Goal: Check status: Check status

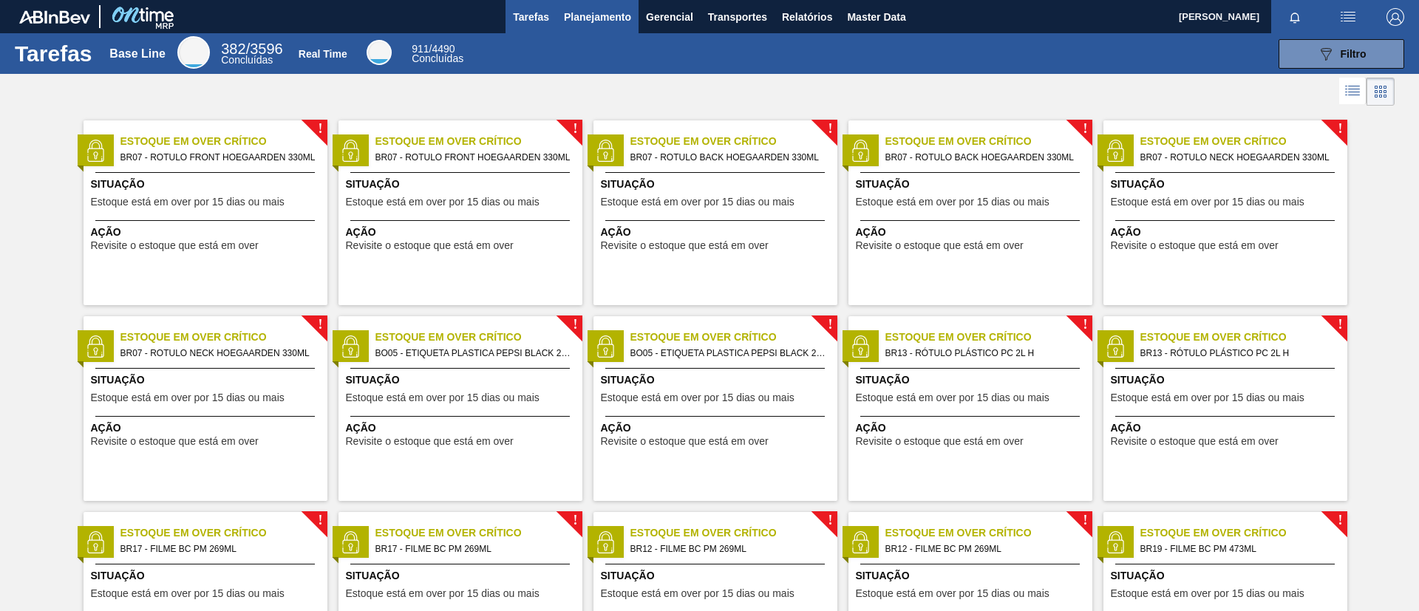
click at [585, 20] on span "Planejamento" at bounding box center [597, 17] width 67 height 18
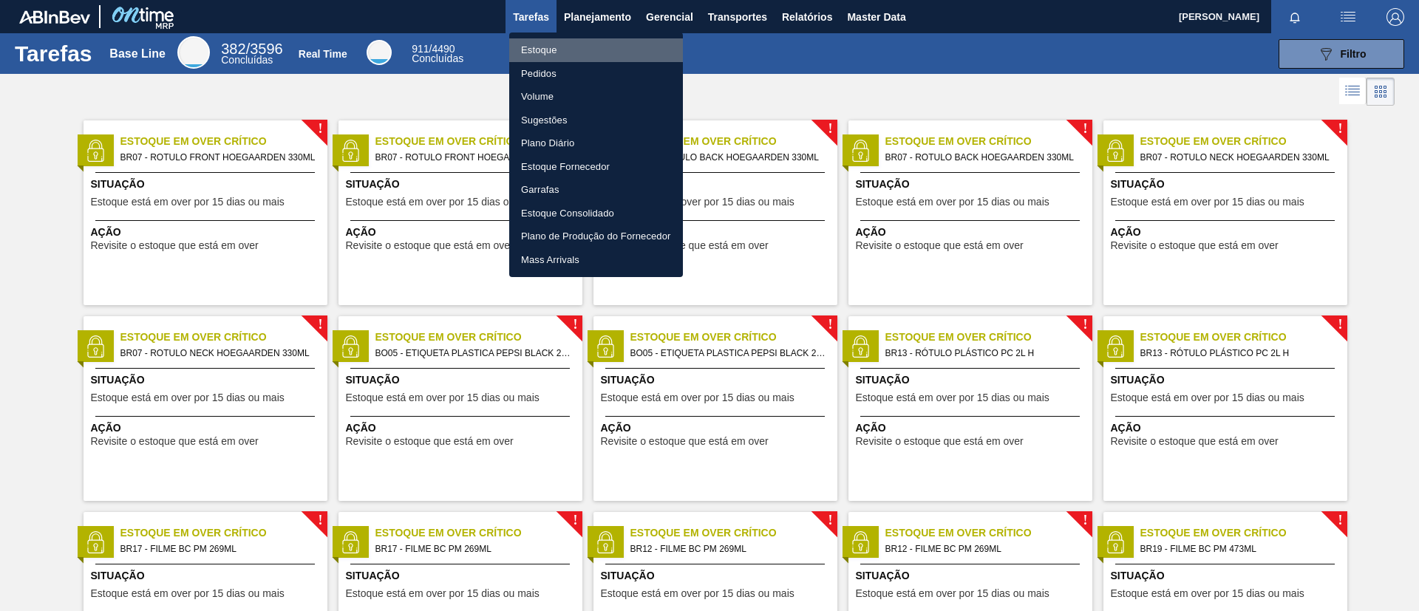
click at [585, 48] on li "Estoque" at bounding box center [596, 50] width 174 height 24
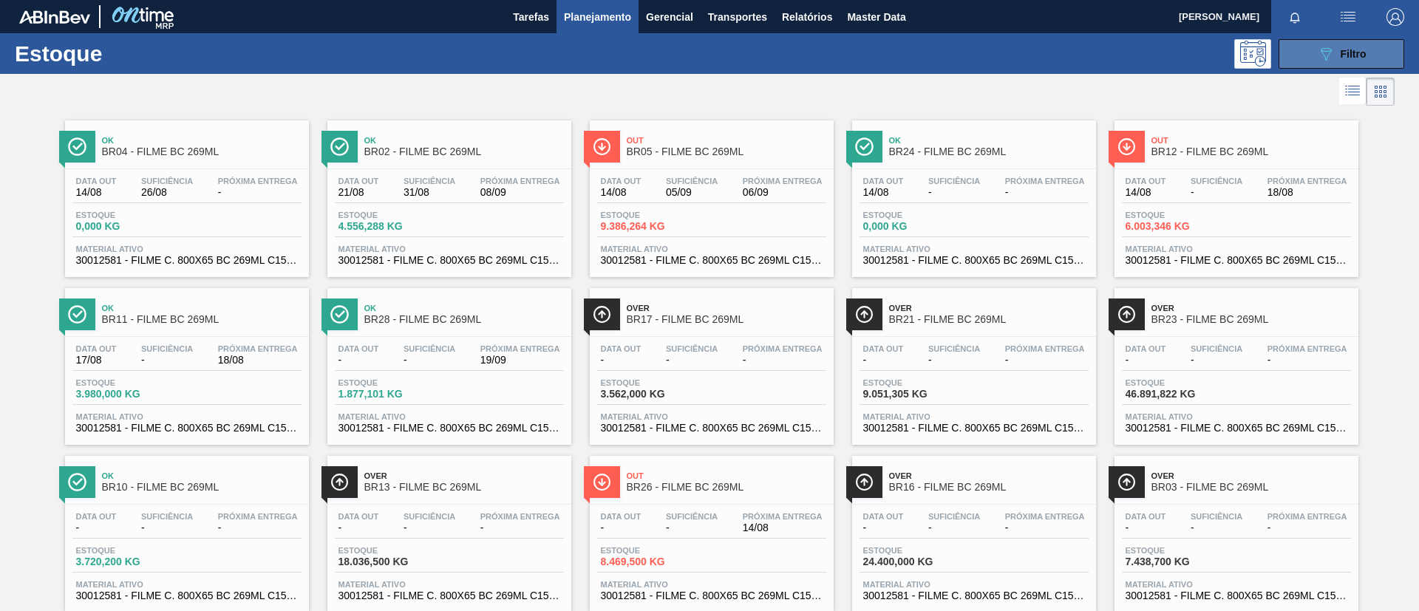
click at [1317, 53] on icon "089F7B8B-B2A5-4AFE-B5C0-19BA573D28AC" at bounding box center [1326, 54] width 18 height 18
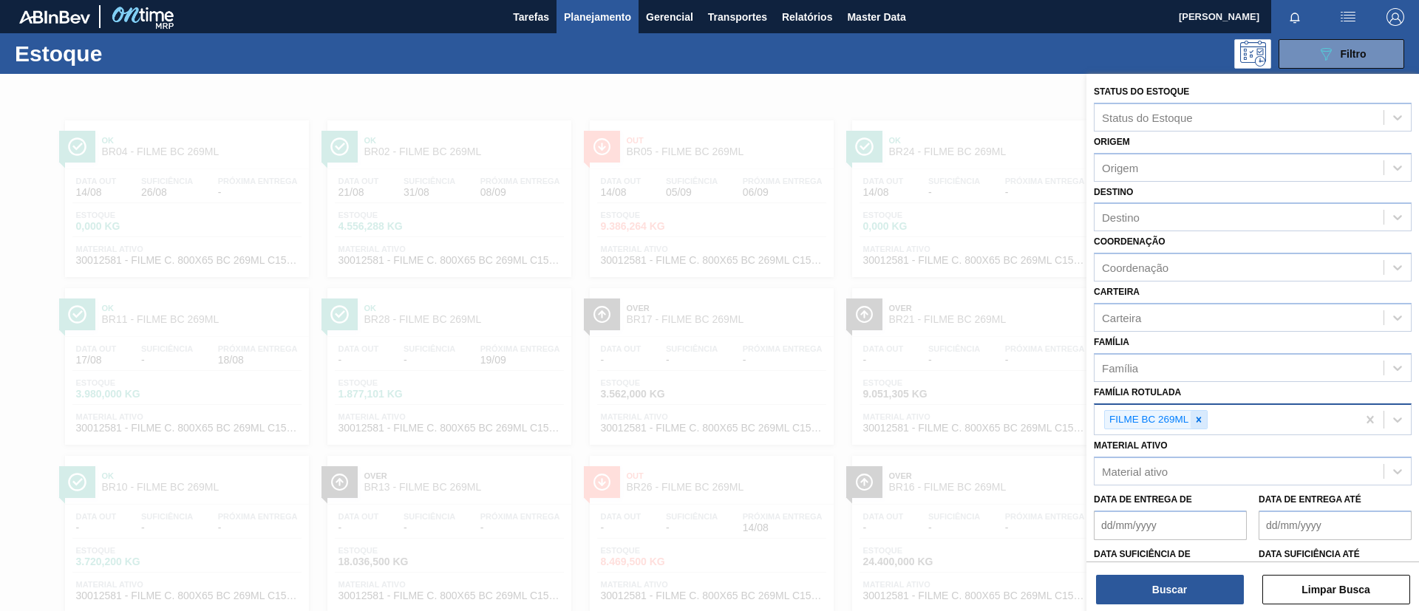
click at [1192, 423] on div at bounding box center [1198, 420] width 16 height 18
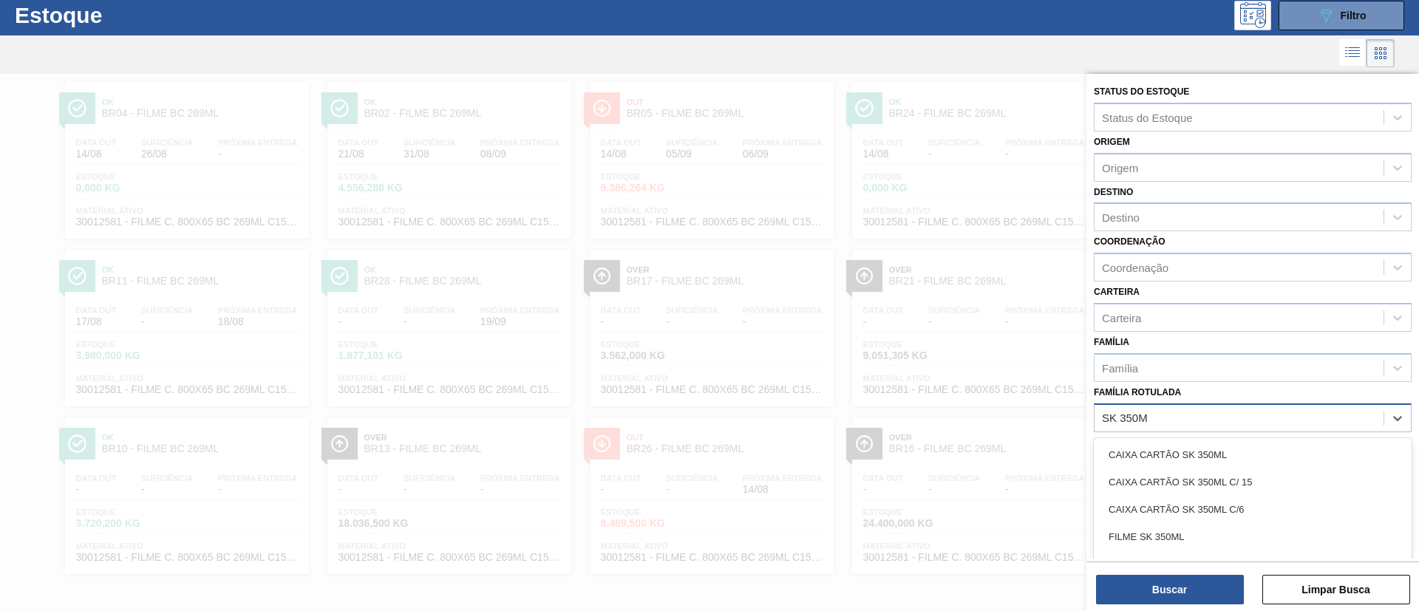
type Rotulada "SK 350ML"
click at [1187, 539] on div "FILME SK 350ML" at bounding box center [1253, 536] width 318 height 27
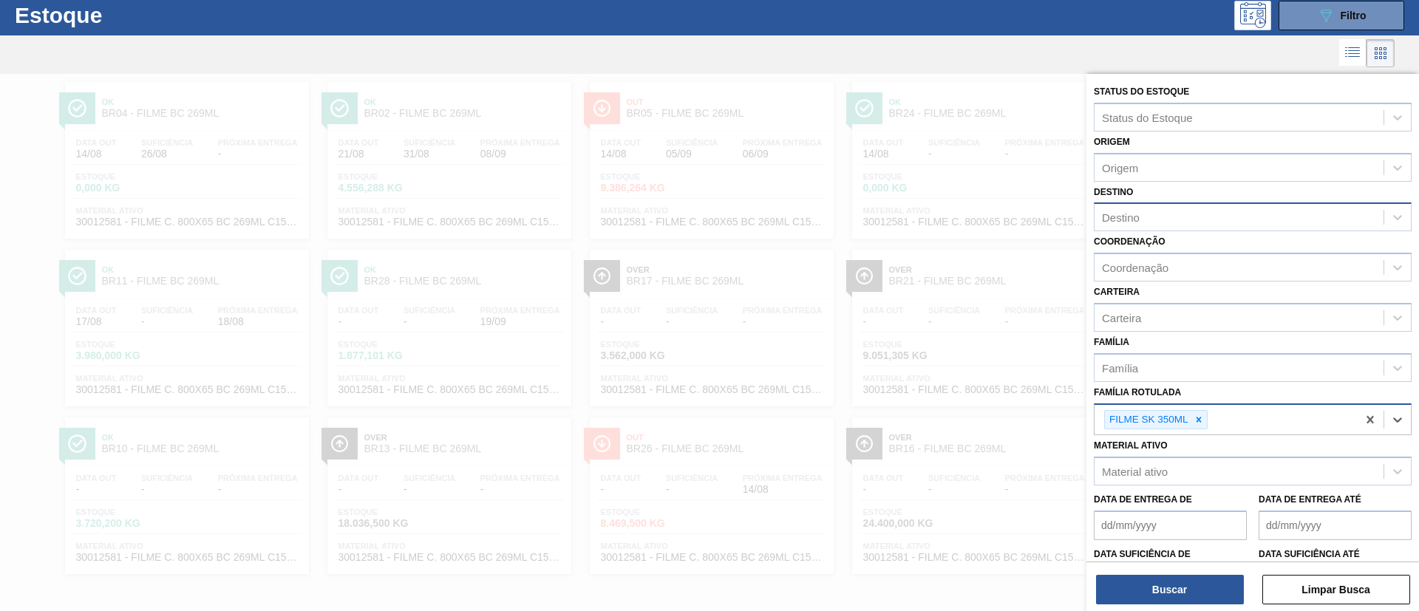
click at [1195, 218] on div "Destino" at bounding box center [1238, 217] width 289 height 21
type input "pont"
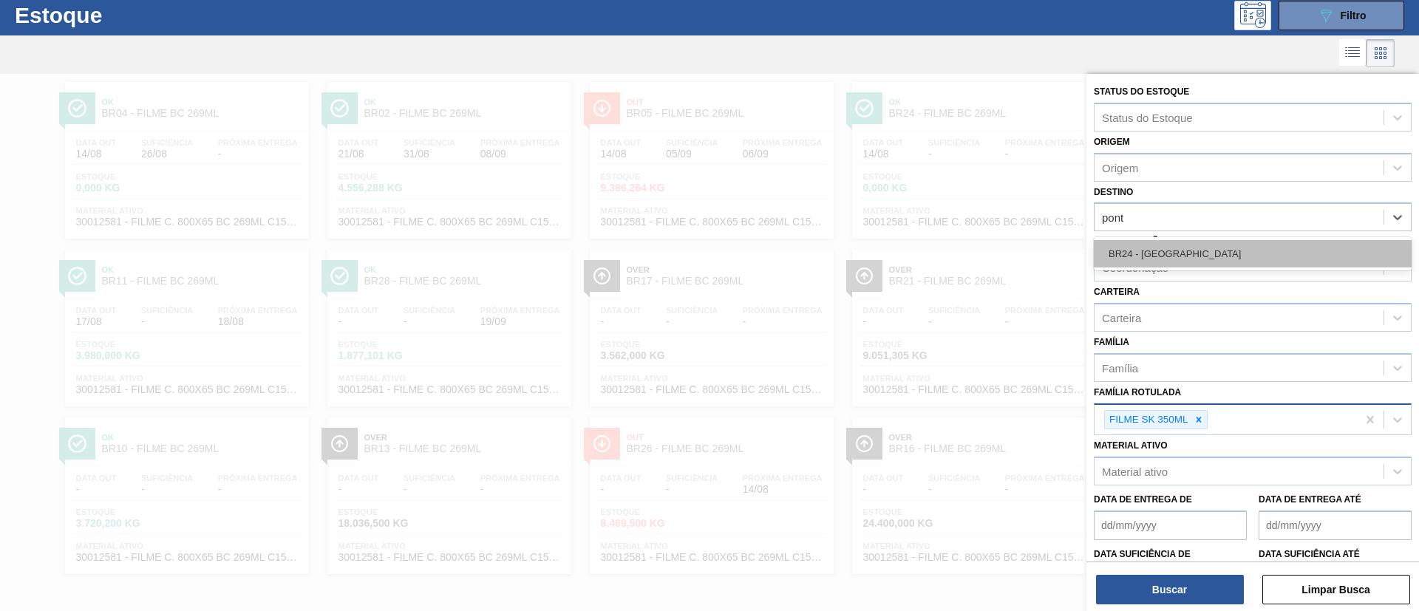
click at [1215, 248] on div "BR24 - Ponta Grossa" at bounding box center [1253, 253] width 318 height 27
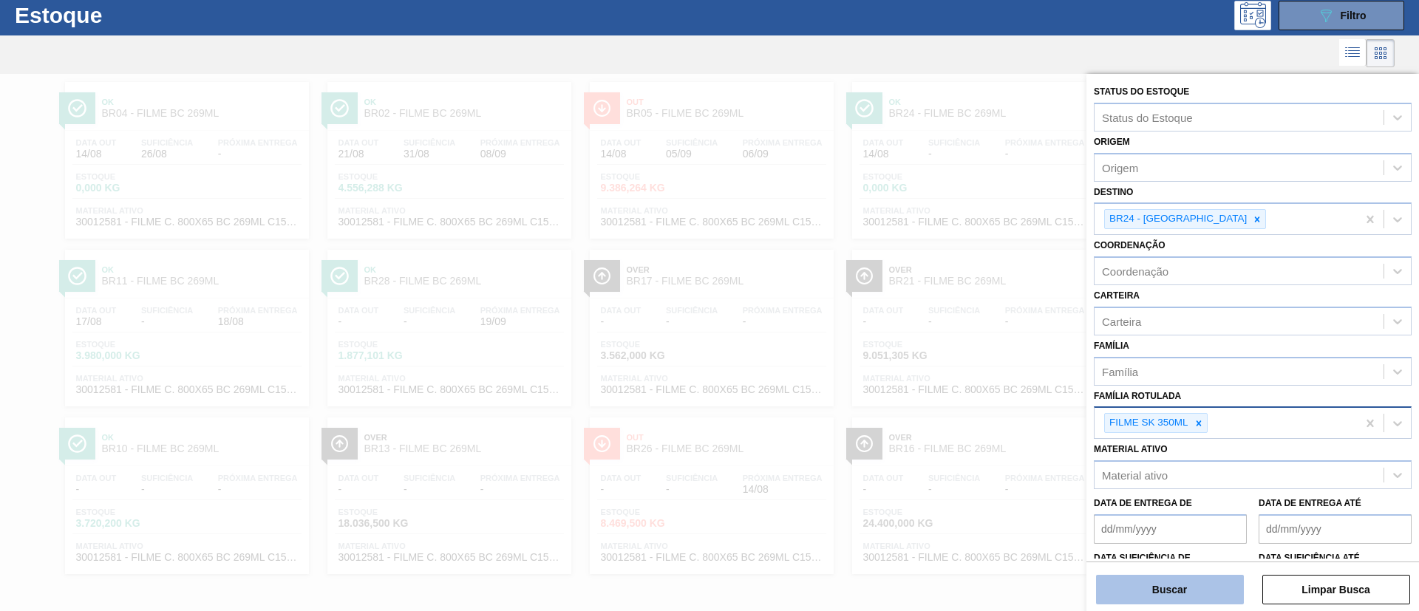
click at [1186, 585] on button "Buscar" at bounding box center [1170, 590] width 148 height 30
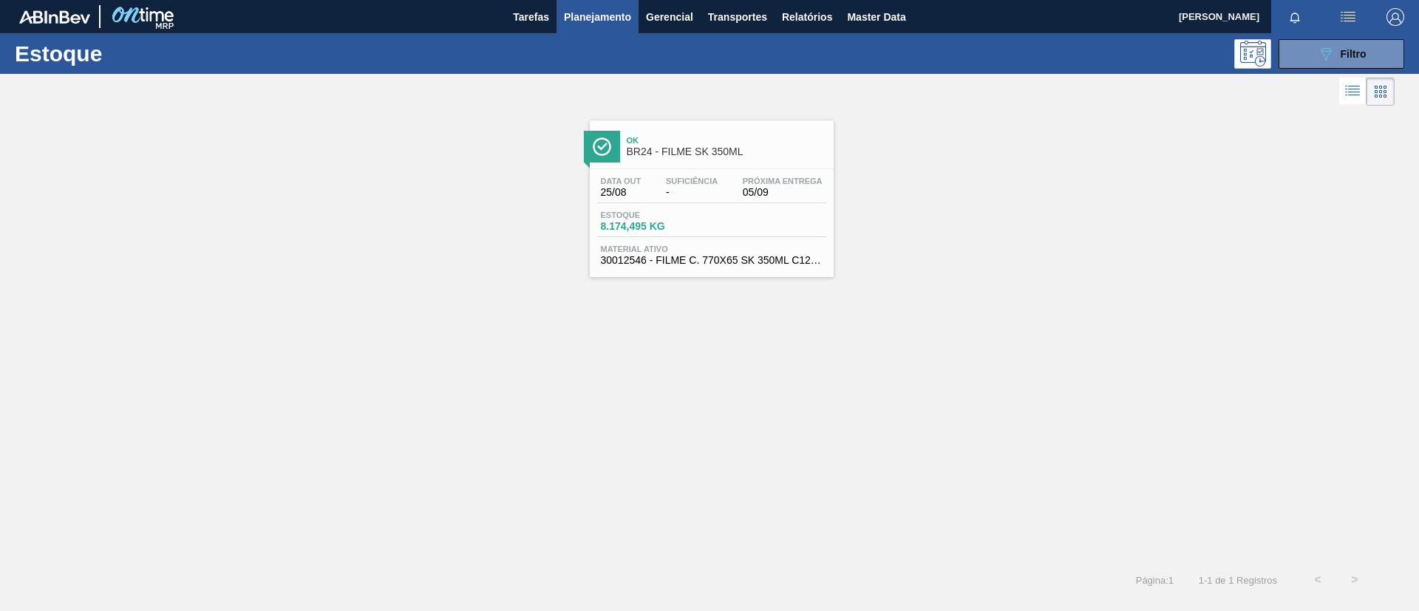
click at [712, 193] on span "-" at bounding box center [692, 192] width 52 height 11
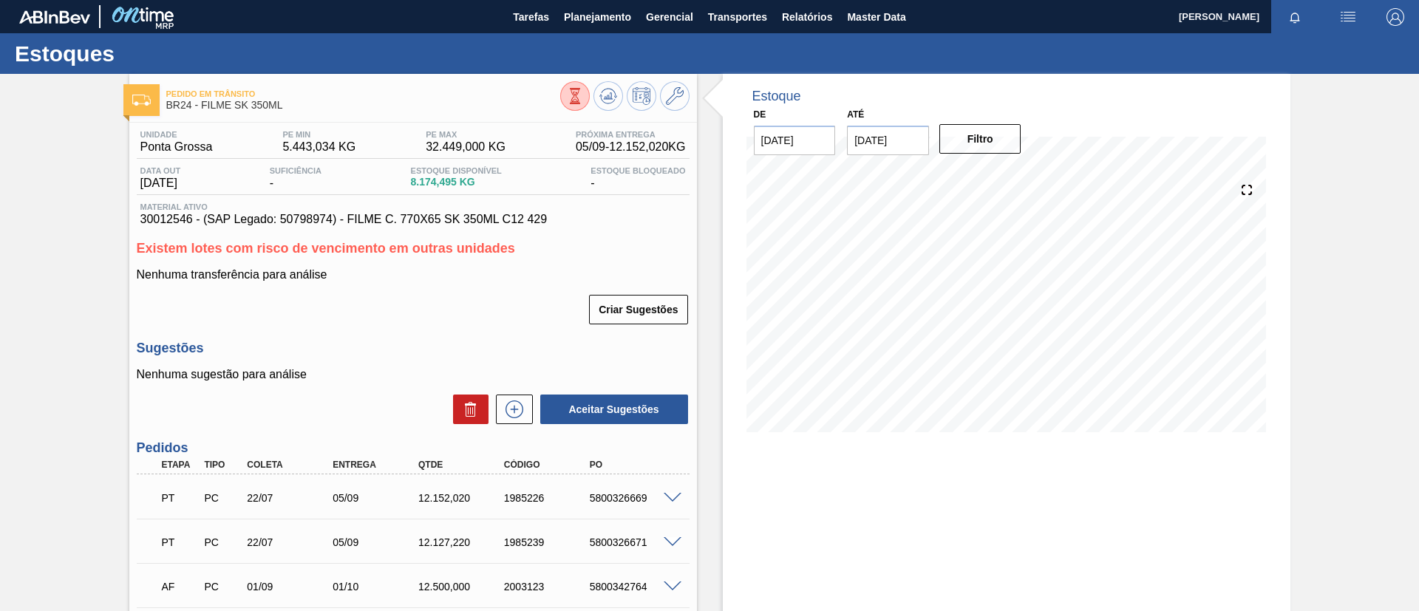
click at [902, 142] on input "28/08/2025" at bounding box center [888, 141] width 82 height 30
click at [1006, 180] on div "Next Month agosto 2025 dom seg ter qua qui sex sab 27 28 29 30 31 1 2 3 4 5 6 7…" at bounding box center [936, 262] width 179 height 198
click at [1007, 180] on button "Next Month" at bounding box center [1012, 176] width 10 height 10
click at [1007, 172] on button "Next Month" at bounding box center [1012, 176] width 10 height 10
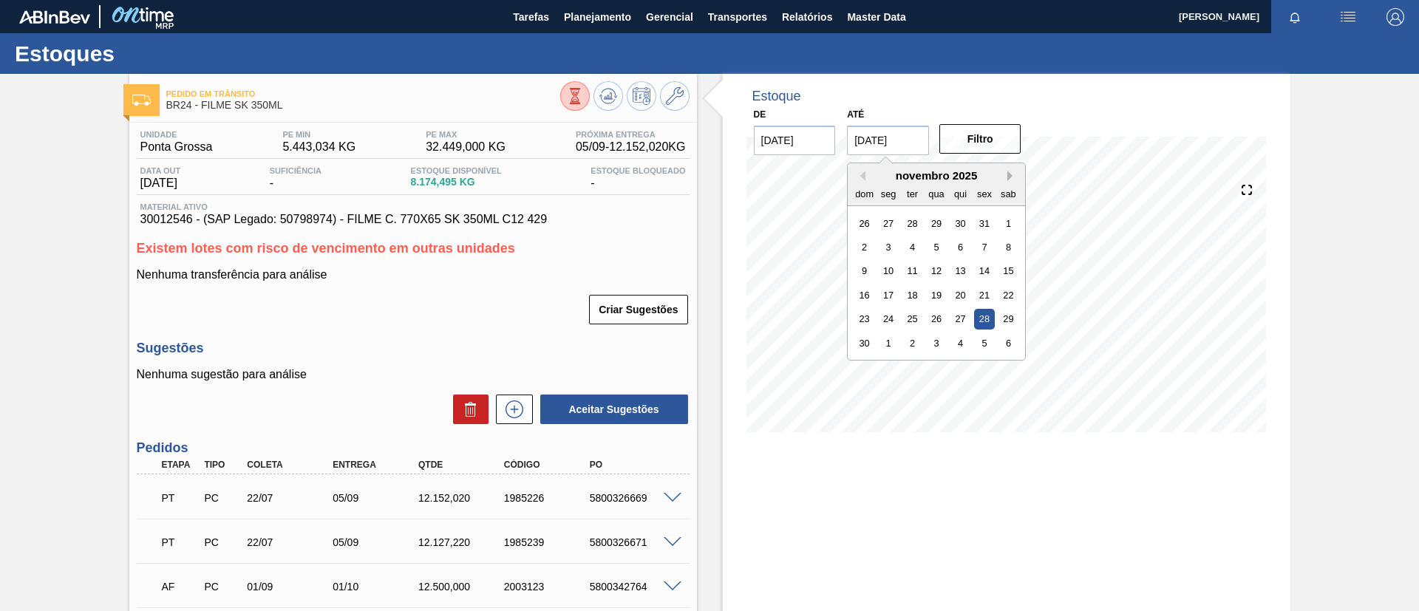
click at [1007, 172] on button "Next Month" at bounding box center [1012, 176] width 10 height 10
click at [865, 325] on div "25" at bounding box center [864, 319] width 20 height 20
type input "[DATE]"
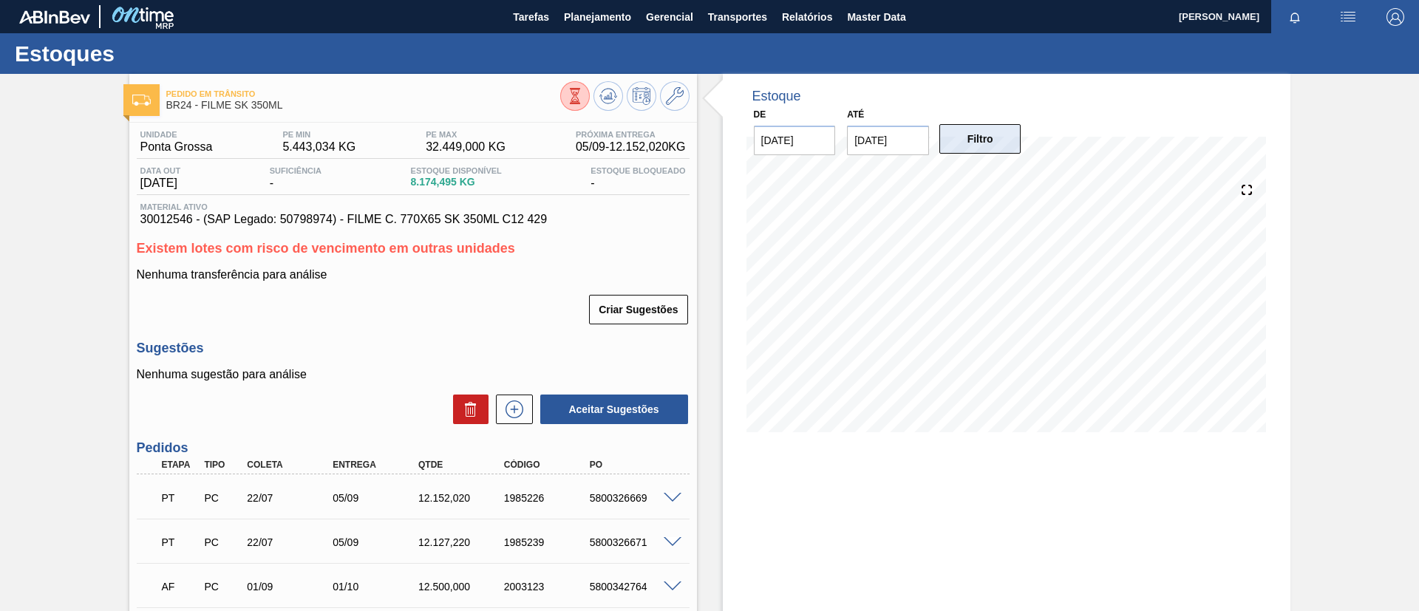
click at [996, 137] on button "Filtro" at bounding box center [980, 139] width 82 height 30
click at [583, 94] on icon at bounding box center [575, 96] width 16 height 16
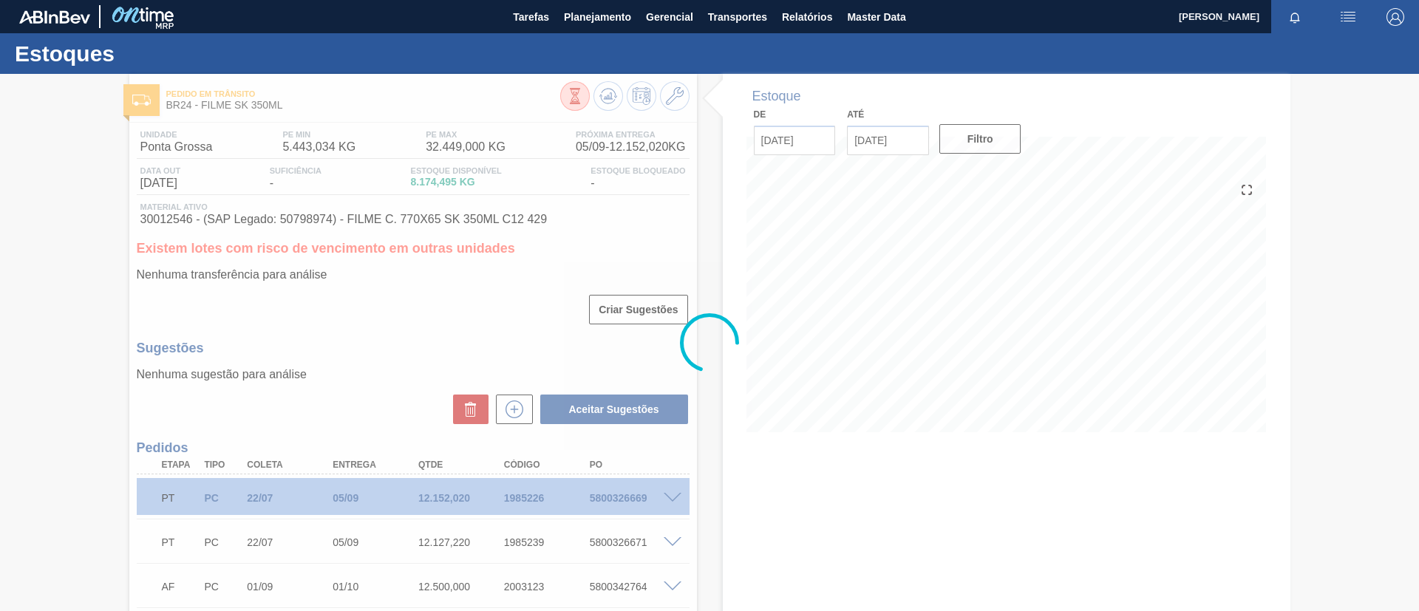
drag, startPoint x: 615, startPoint y: 100, endPoint x: 116, endPoint y: 225, distance: 514.2
click at [116, 225] on div at bounding box center [709, 342] width 1419 height 537
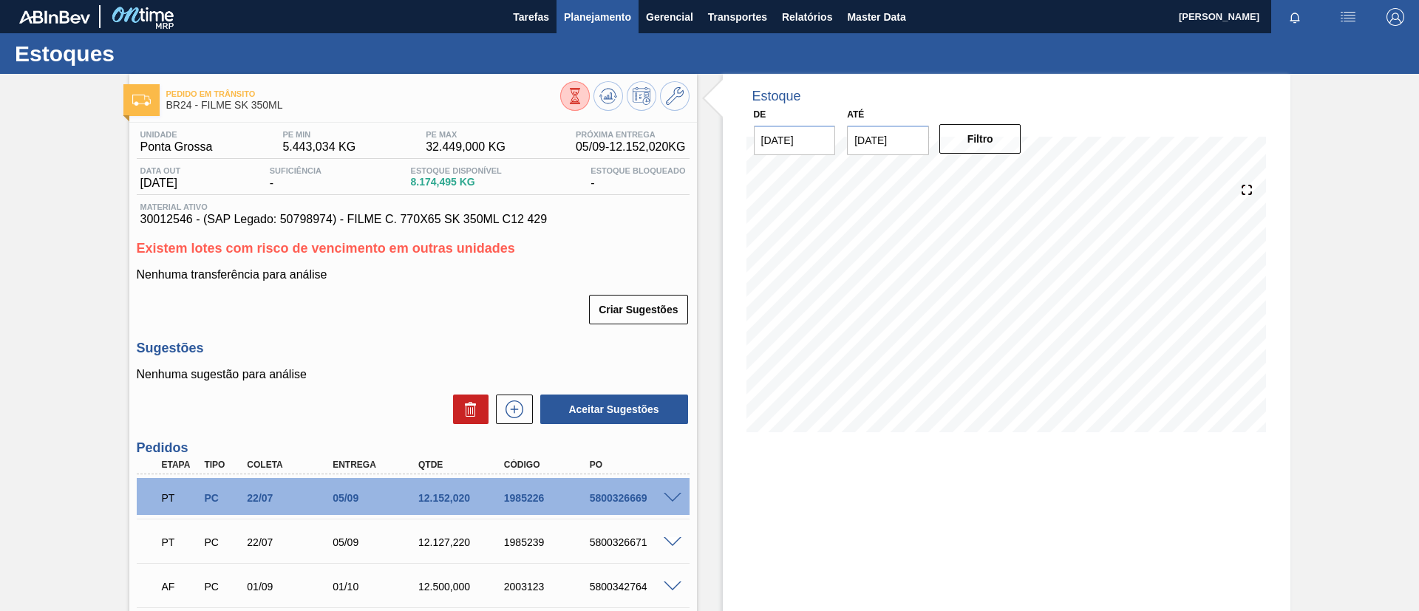
click at [618, 10] on span "Planejamento" at bounding box center [597, 17] width 67 height 18
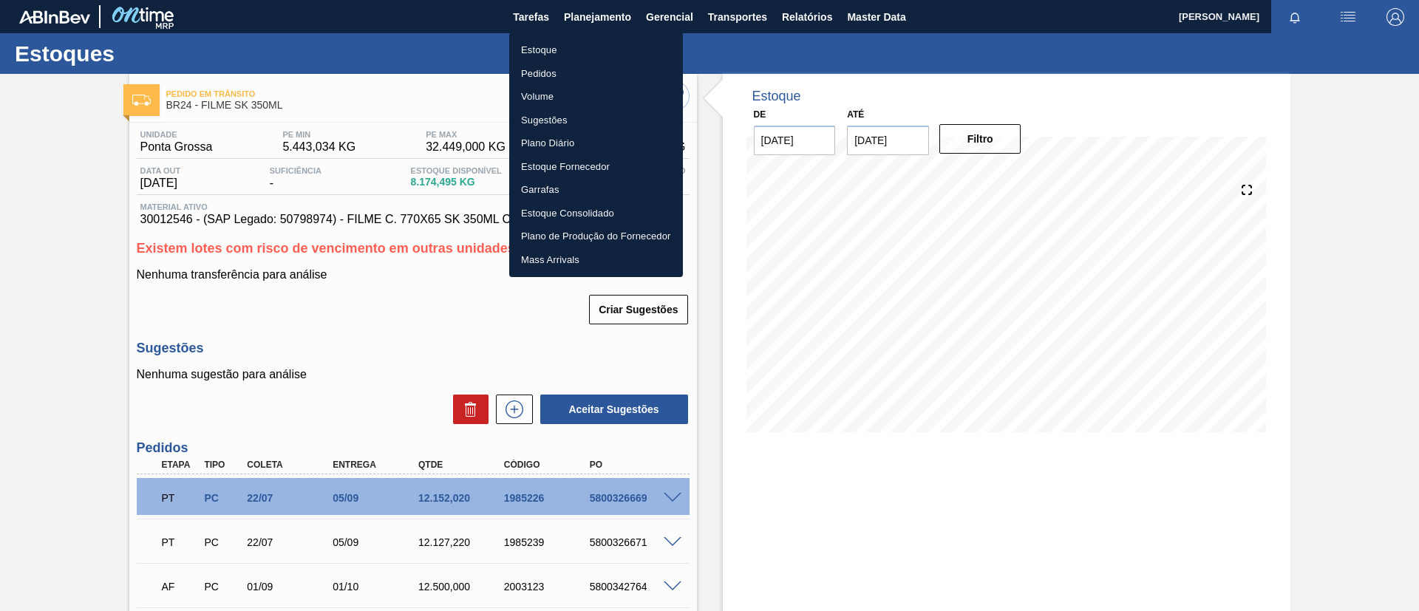
click at [602, 35] on ul "Estoque Pedidos Volume Sugestões Plano Diário Estoque Fornecedor Garrafas Estoq…" at bounding box center [596, 155] width 174 height 245
click at [601, 38] on li "Estoque" at bounding box center [596, 50] width 174 height 24
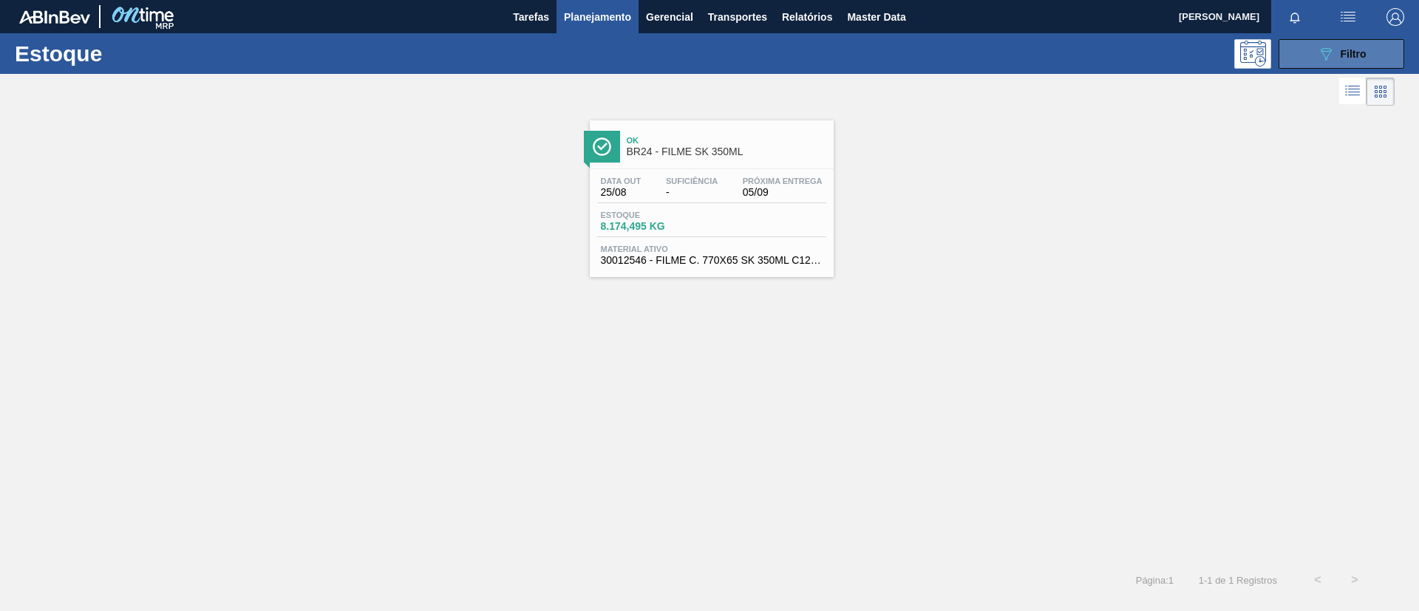
click at [1342, 63] on button "089F7B8B-B2A5-4AFE-B5C0-19BA573D28AC Filtro" at bounding box center [1341, 54] width 126 height 30
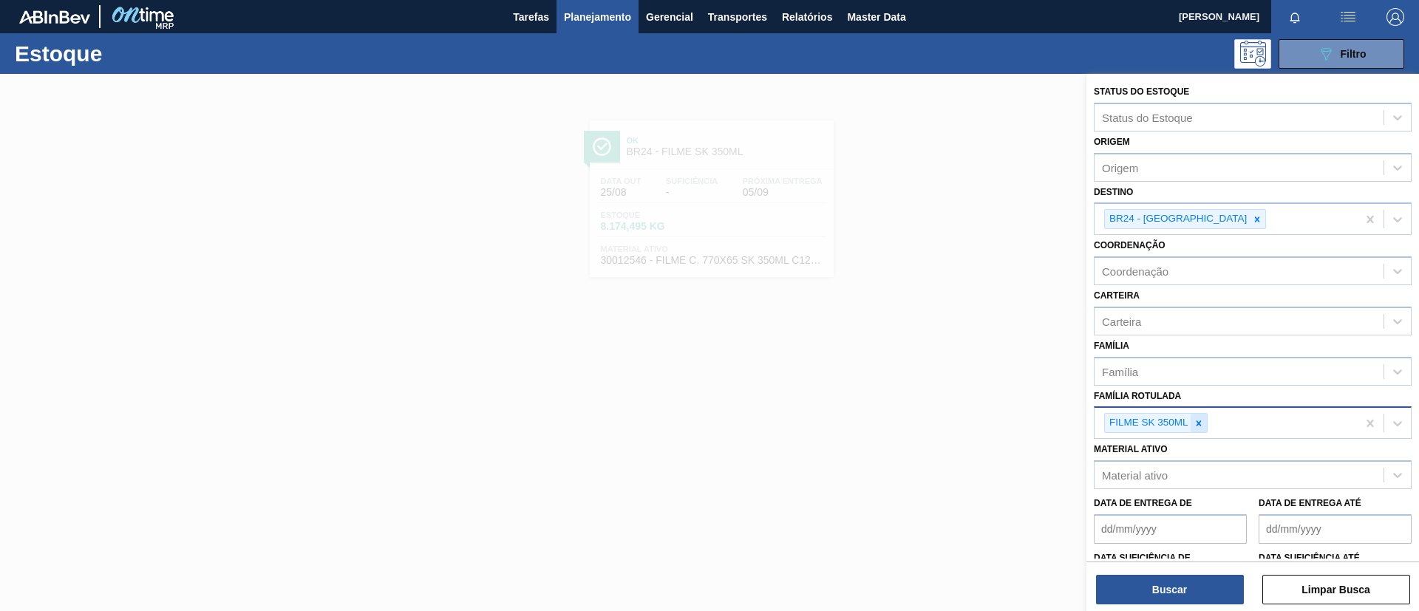
click at [1192, 418] on div at bounding box center [1198, 423] width 16 height 18
paste Rotulada "FILME BC PM SLEEK 350ML"
type Rotulada "FILME BC PM SLEEK 350ML"
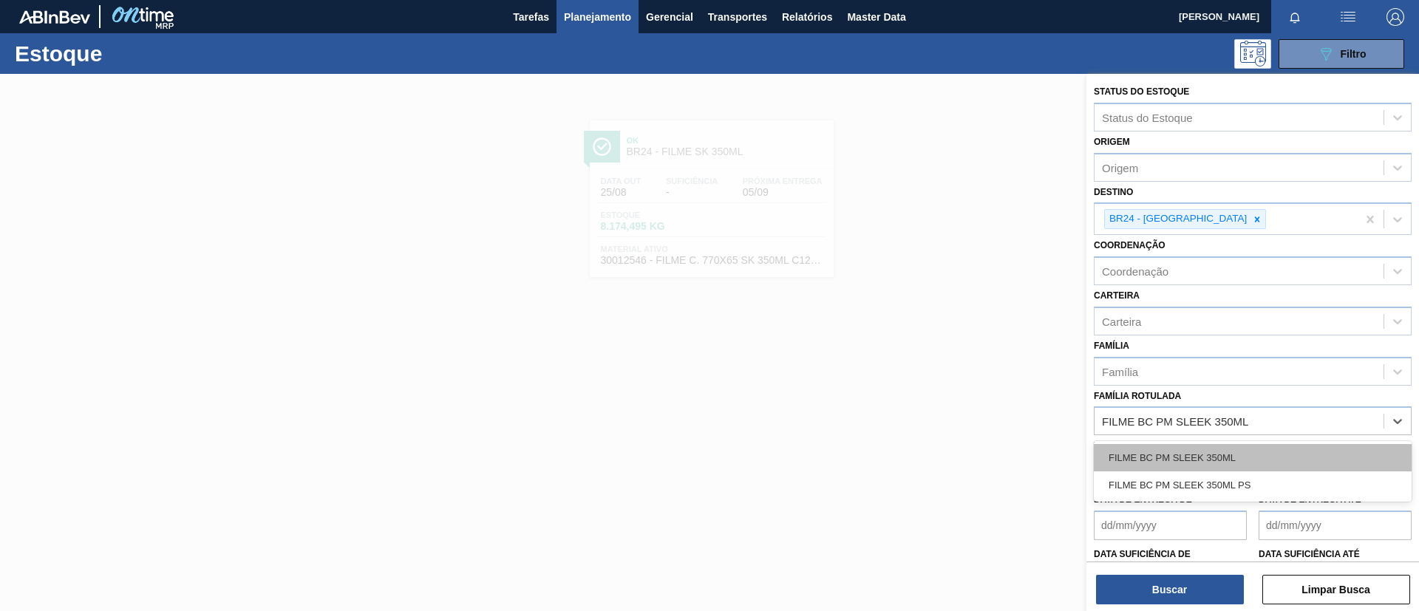
click at [1213, 459] on div "FILME BC PM SLEEK 350ML" at bounding box center [1253, 457] width 318 height 27
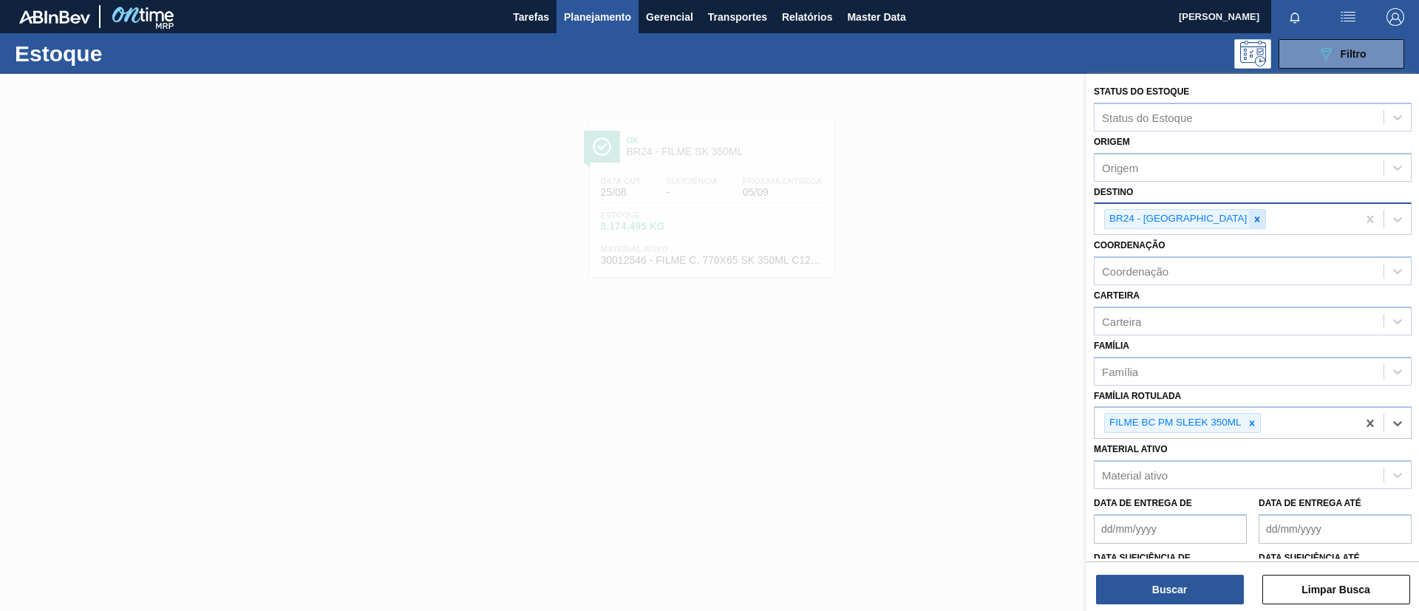
click at [1252, 219] on icon at bounding box center [1257, 219] width 10 height 10
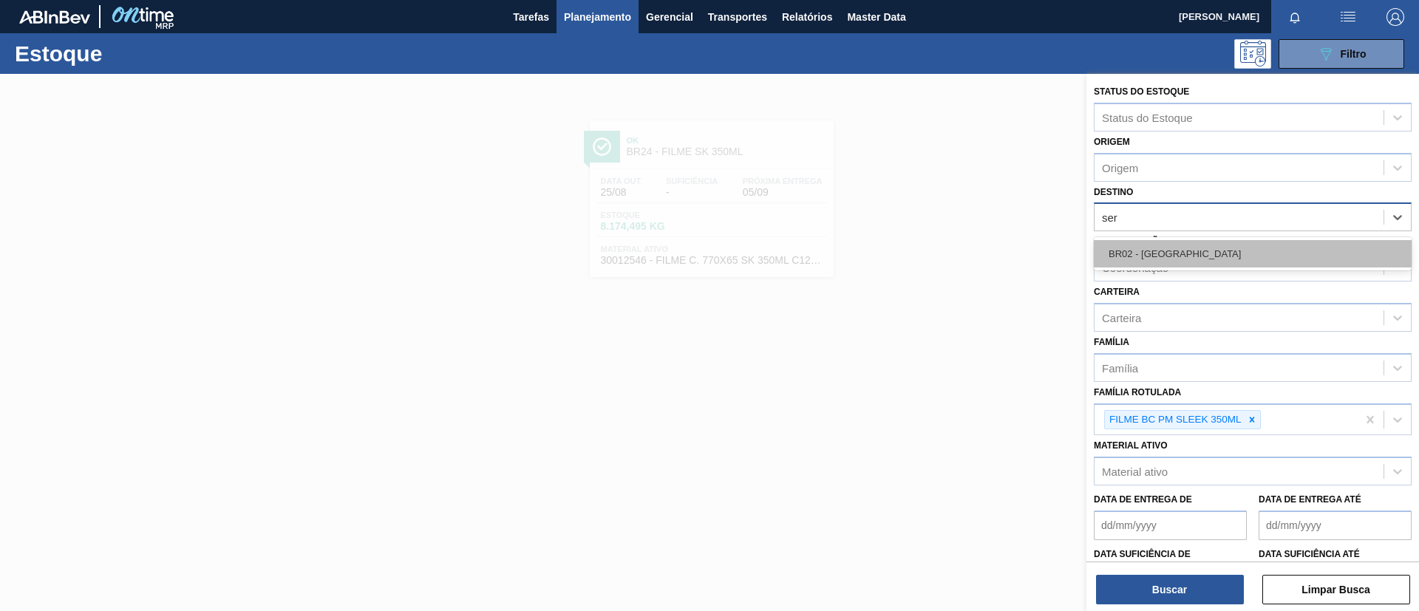
type input "serg"
click at [1216, 245] on div "BR02 - [GEOGRAPHIC_DATA]" at bounding box center [1253, 253] width 318 height 27
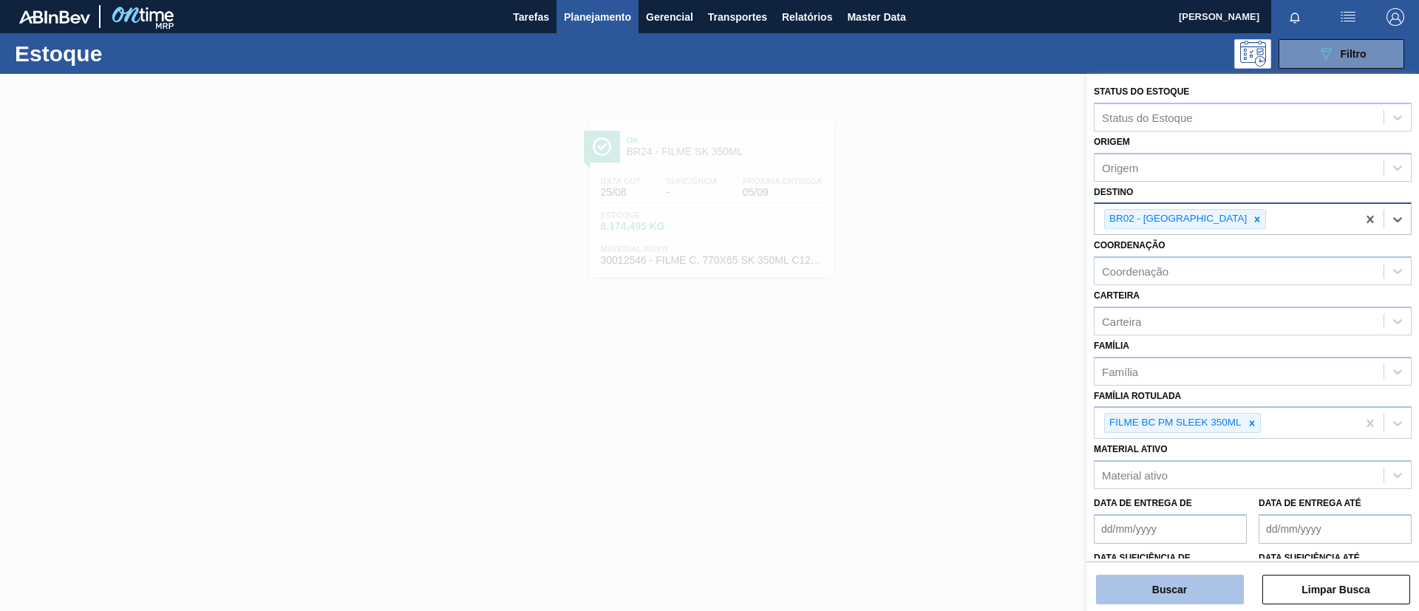
click at [1187, 582] on button "Buscar" at bounding box center [1170, 590] width 148 height 30
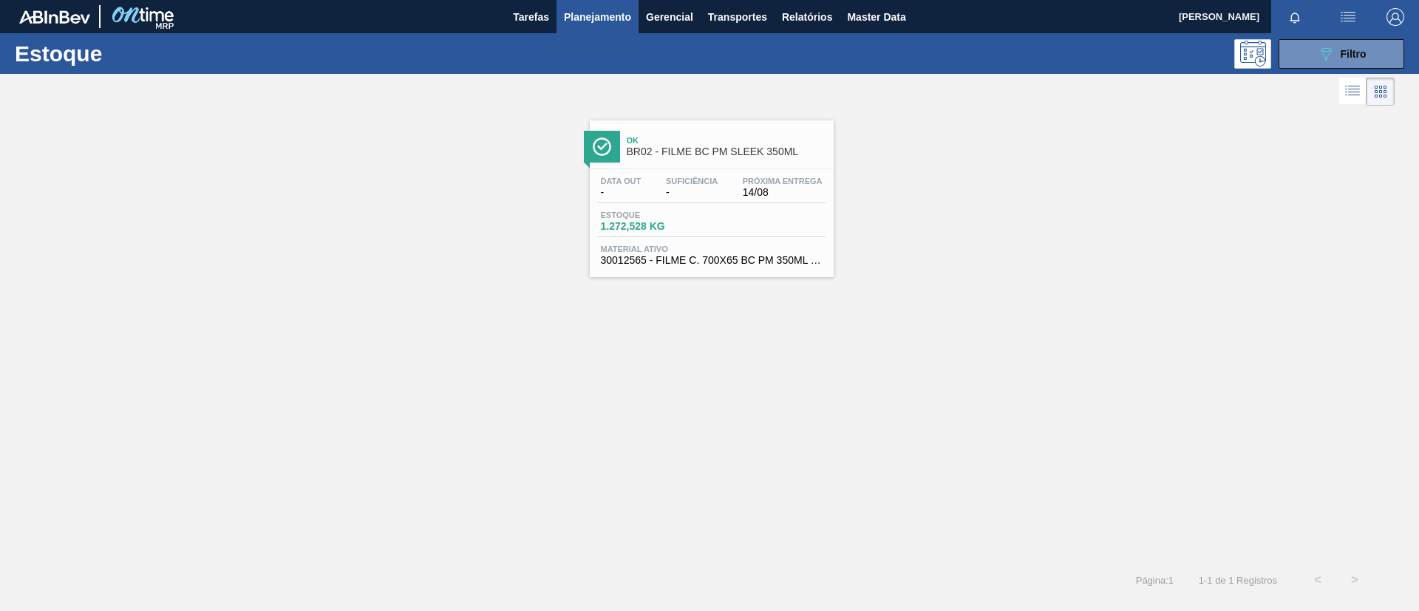
click at [727, 181] on div "Data out - Suficiência - Próxima Entrega 14/08" at bounding box center [711, 190] width 229 height 27
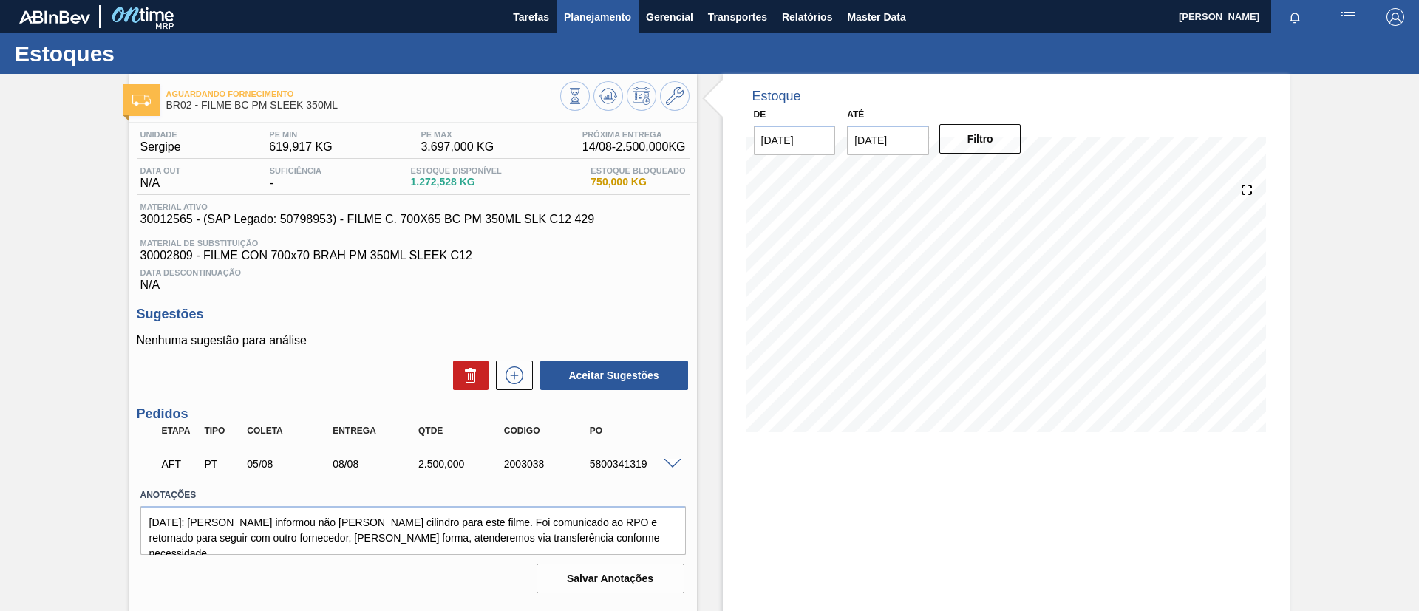
click at [601, 17] on span "Planejamento" at bounding box center [597, 17] width 67 height 18
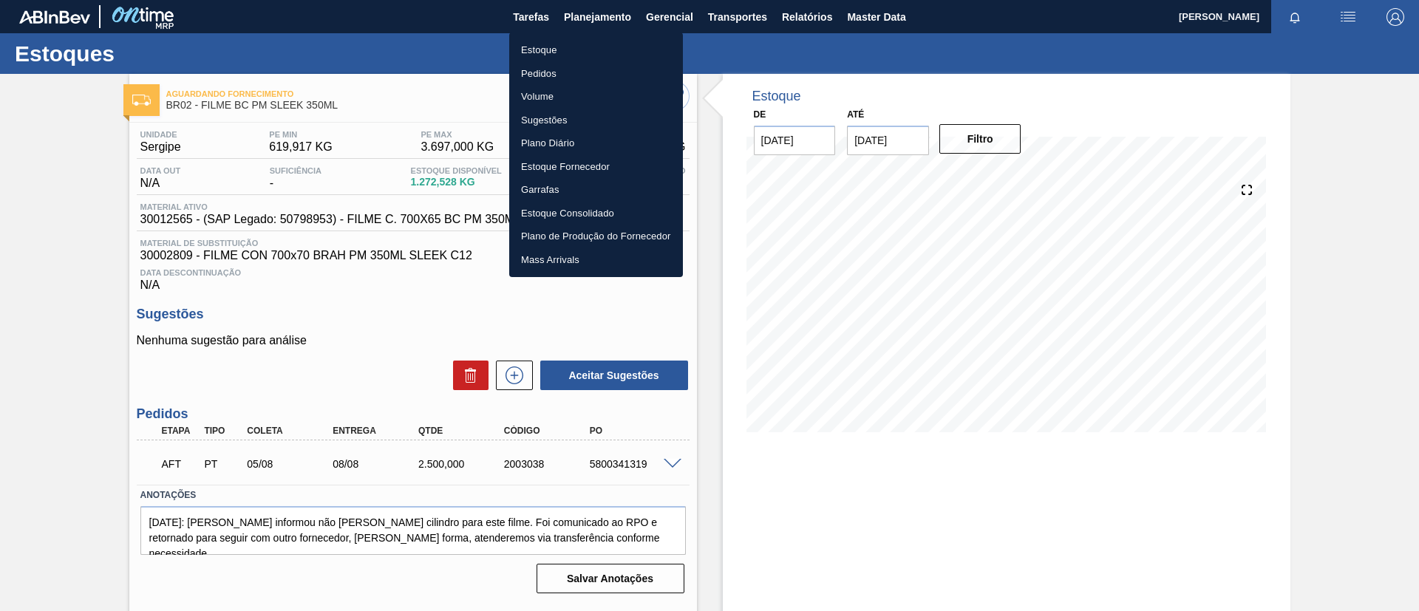
click at [601, 58] on li "Estoque" at bounding box center [596, 50] width 174 height 24
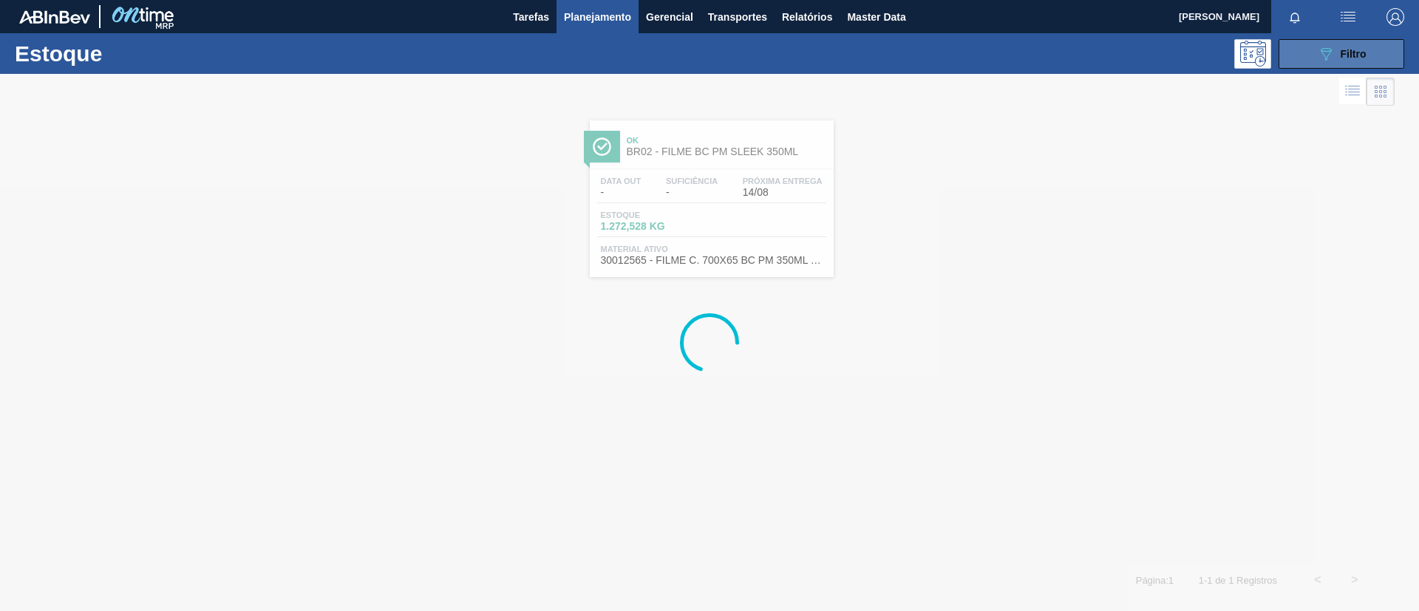
click at [1355, 50] on span "Filtro" at bounding box center [1353, 54] width 26 height 12
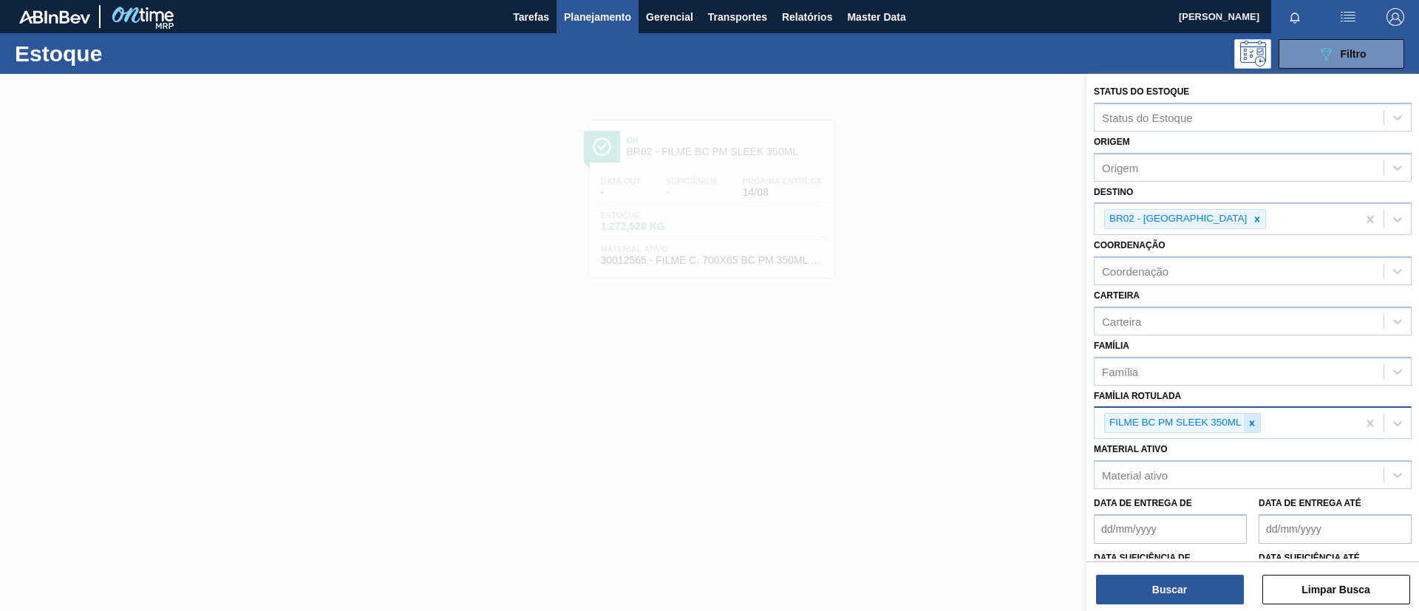
click at [1250, 422] on icon at bounding box center [1251, 422] width 5 height 5
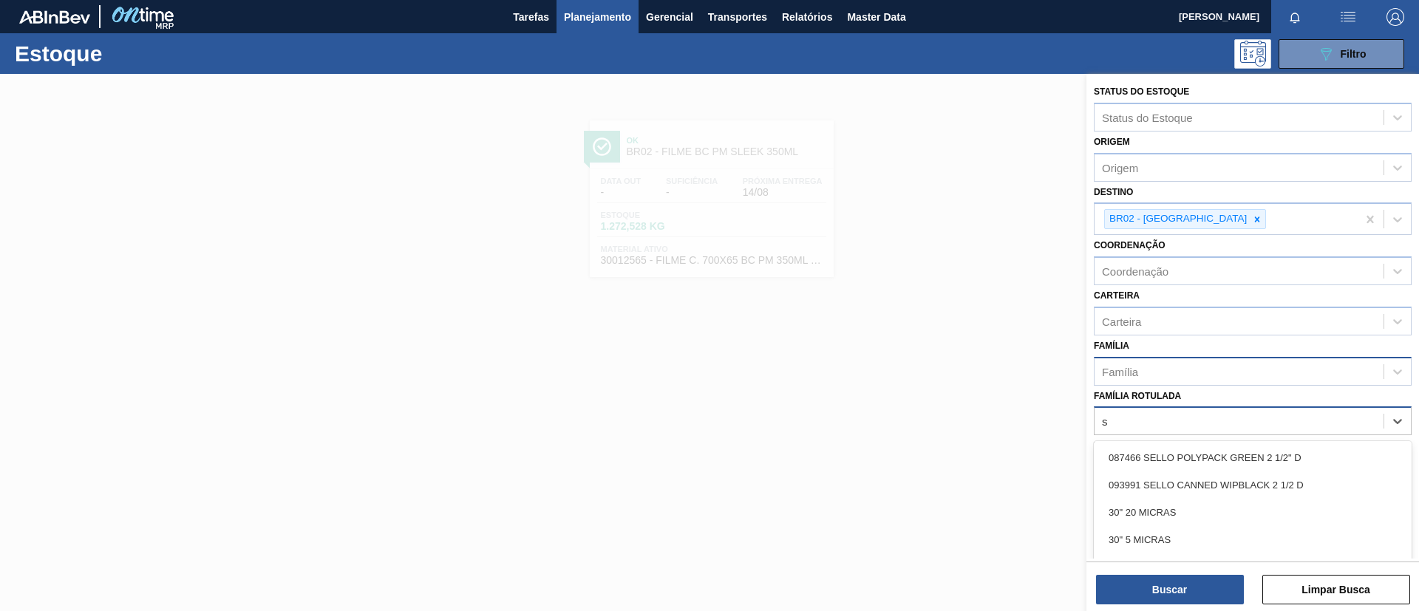
type Rotulada "s"
click at [1216, 372] on div "Família" at bounding box center [1238, 371] width 289 height 21
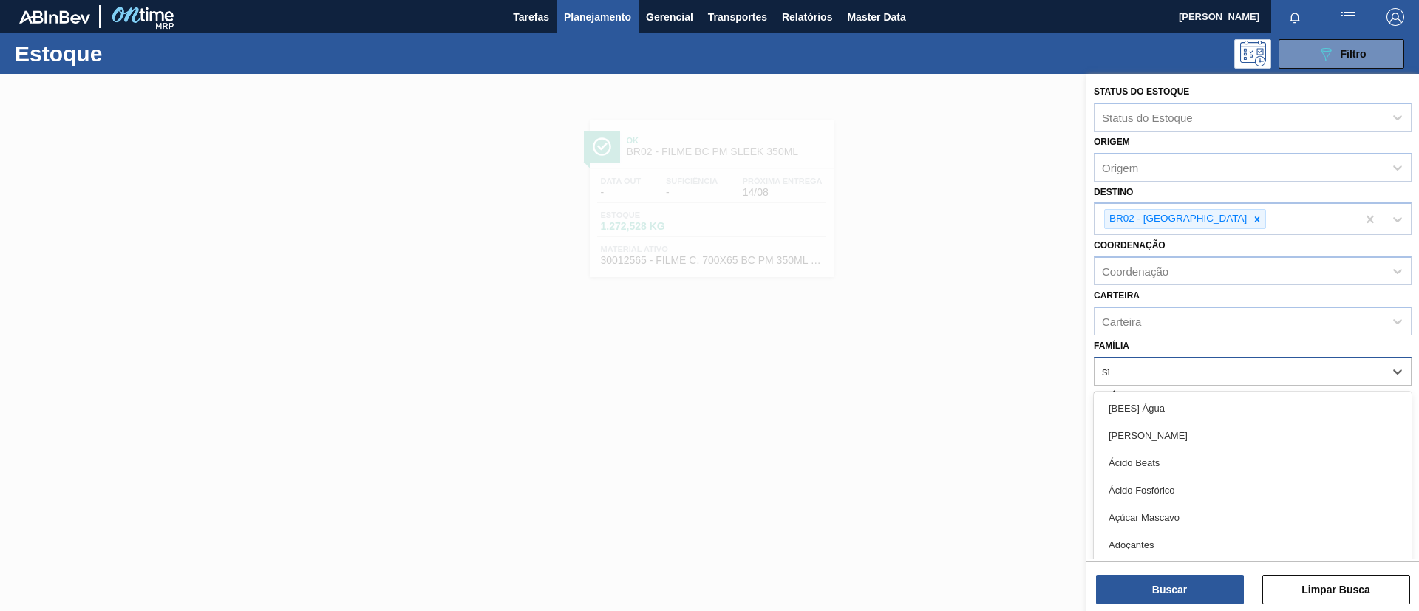
type input "str"
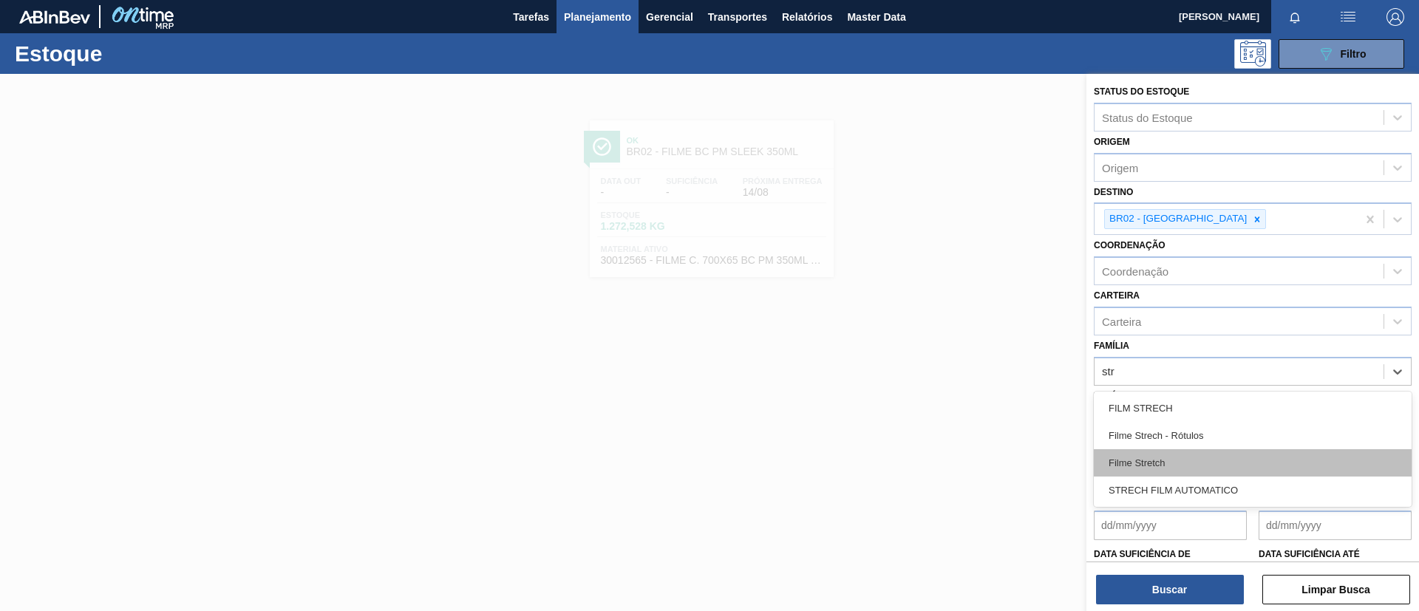
click at [1197, 454] on div "Filme Stretch" at bounding box center [1253, 462] width 318 height 27
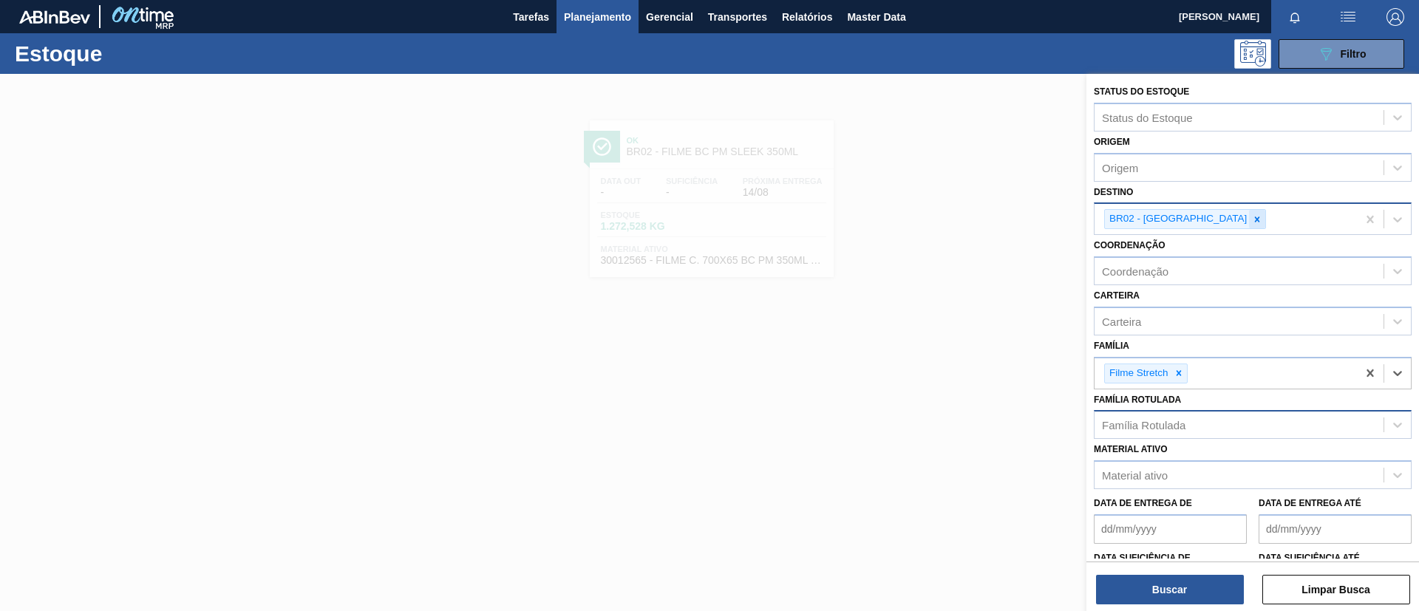
click at [1249, 228] on div at bounding box center [1257, 219] width 16 height 18
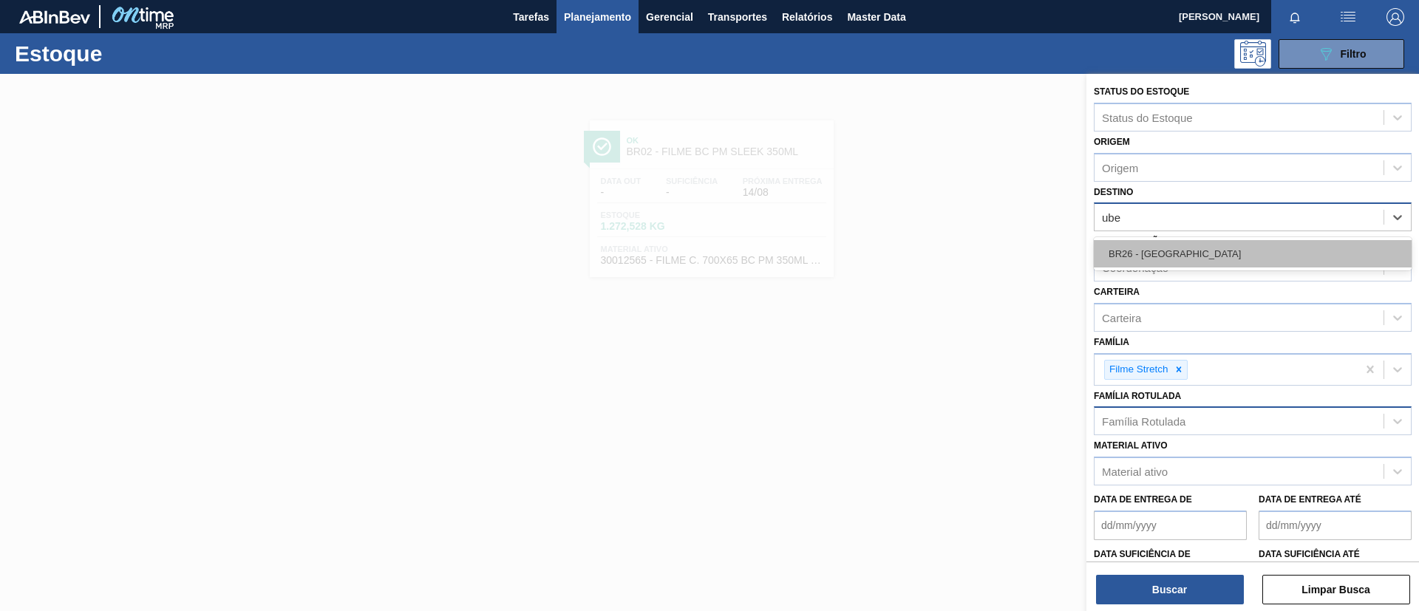
type input "uber"
click at [1182, 259] on div "BR26 - [GEOGRAPHIC_DATA]" at bounding box center [1253, 253] width 318 height 27
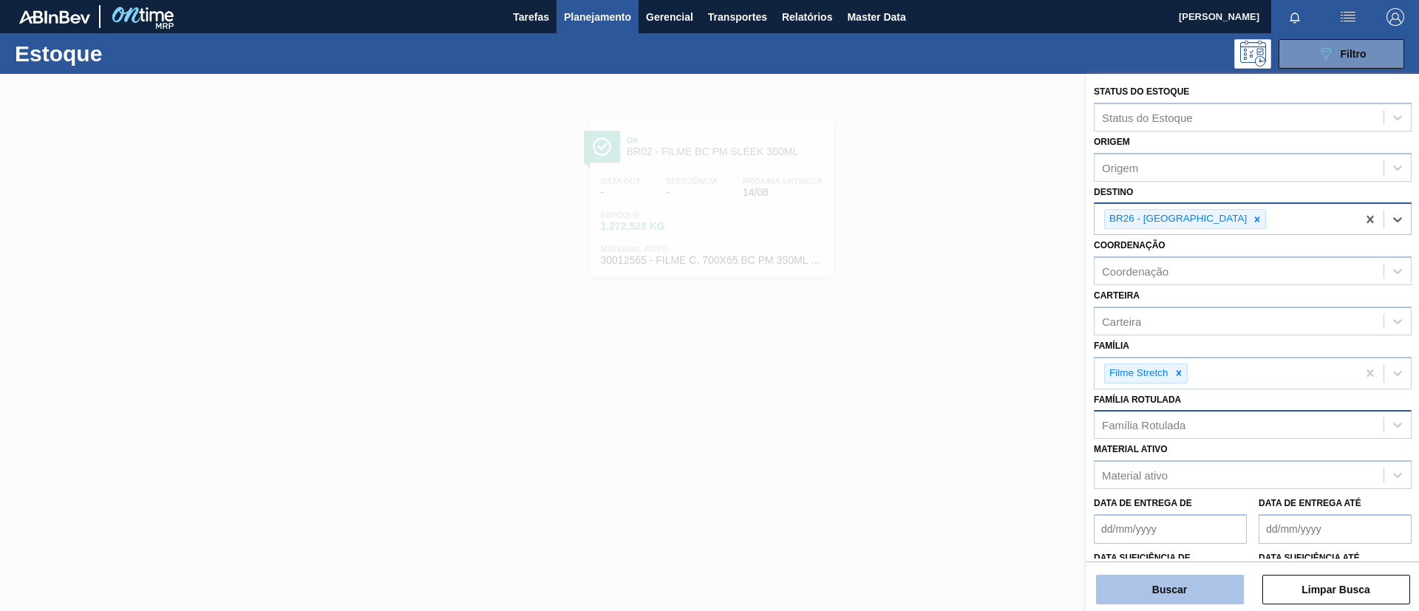
click at [1194, 596] on button "Buscar" at bounding box center [1170, 590] width 148 height 30
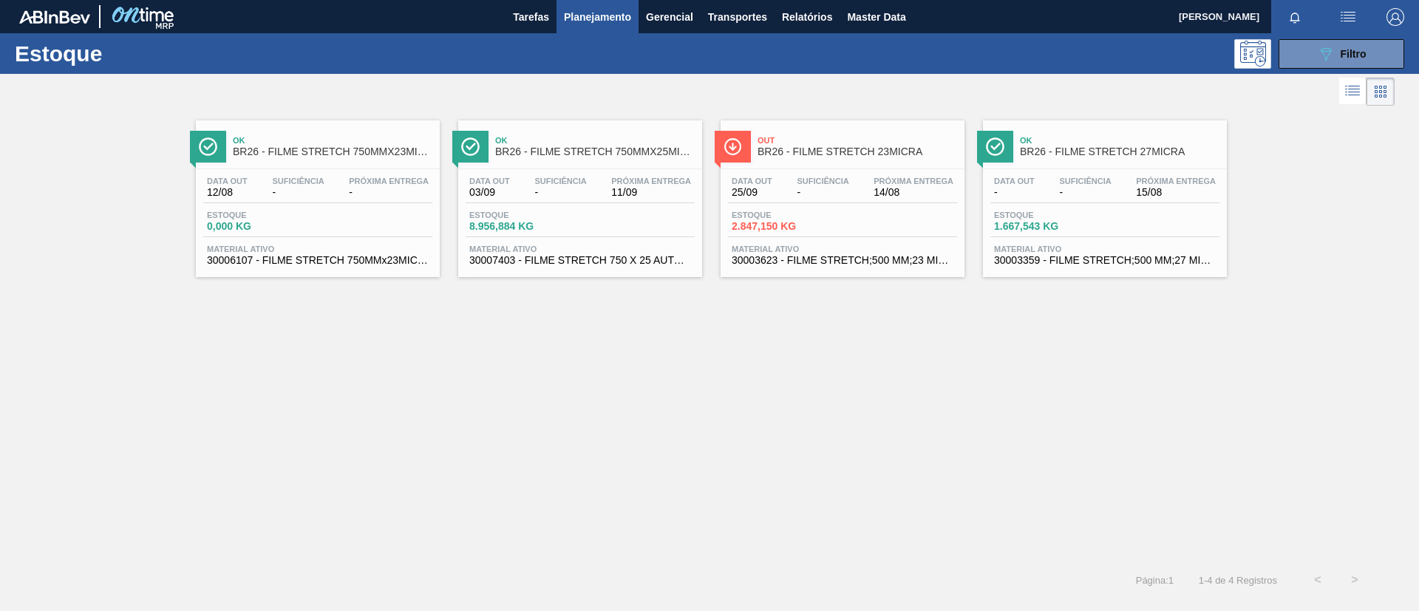
drag, startPoint x: 531, startPoint y: 149, endPoint x: 529, endPoint y: 115, distance: 34.0
click at [530, 149] on span "BR26 - FILME STRETCH 750MMX25MICRA" at bounding box center [595, 151] width 200 height 11
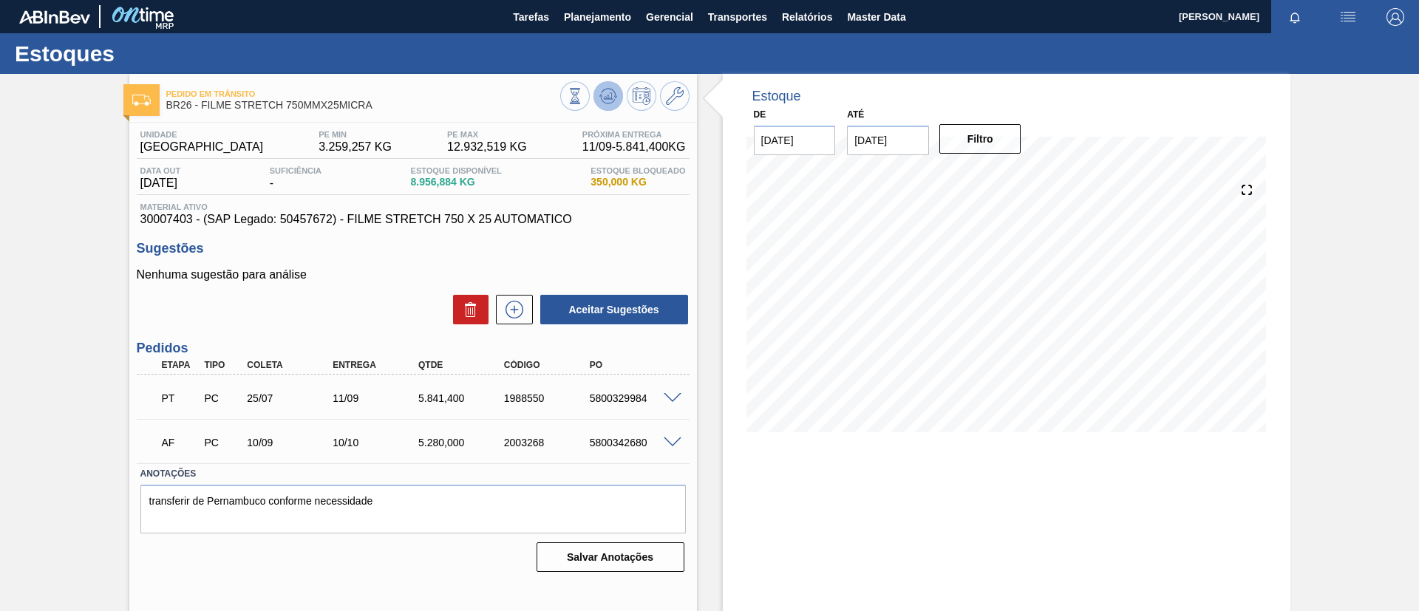
click at [616, 101] on button at bounding box center [608, 96] width 30 height 30
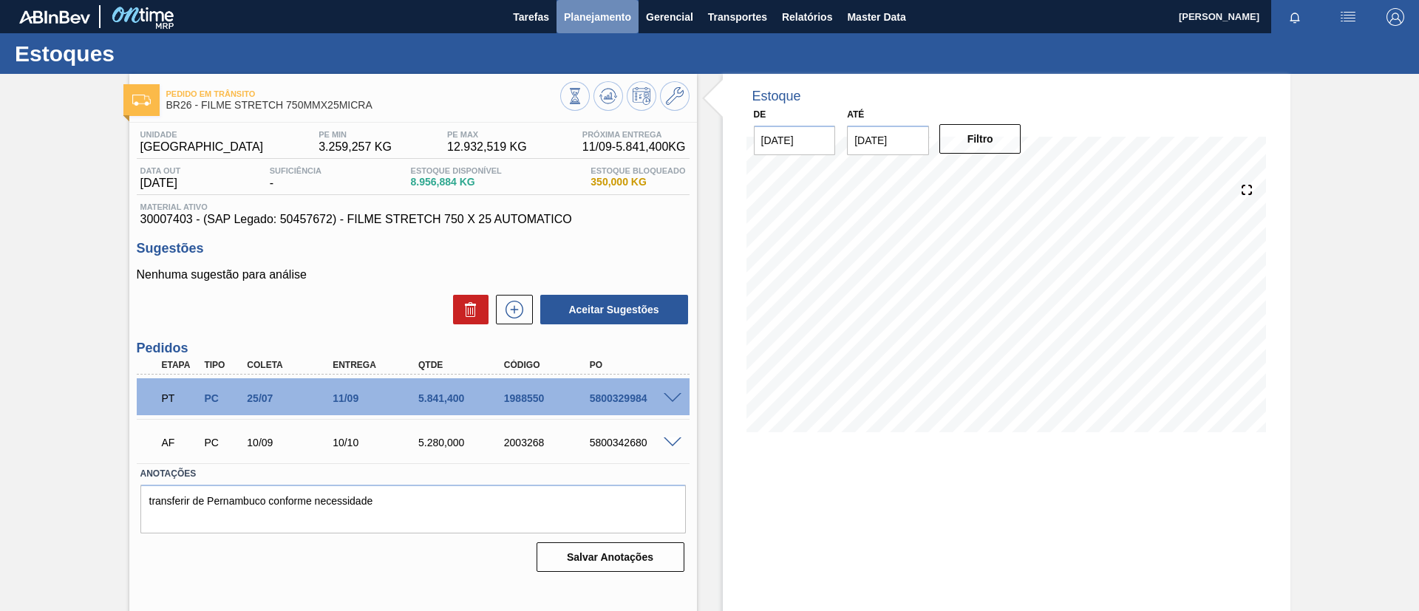
click at [587, 15] on span "Planejamento" at bounding box center [597, 17] width 67 height 18
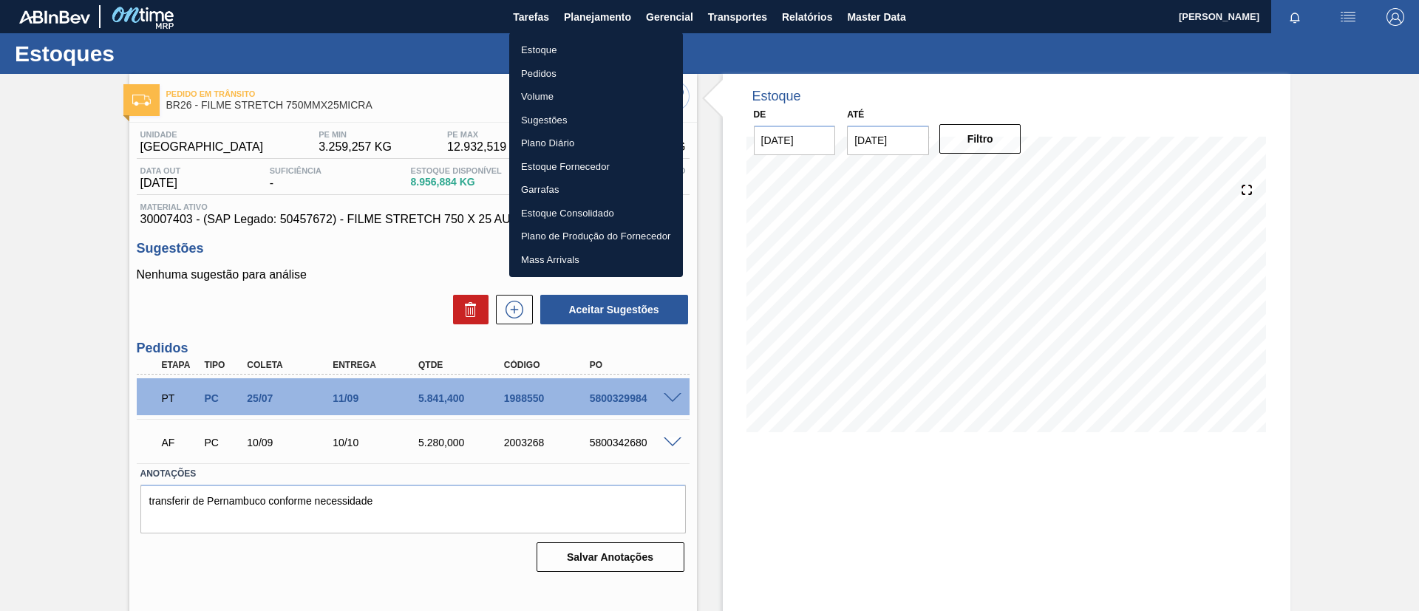
click at [589, 44] on li "Estoque" at bounding box center [596, 50] width 174 height 24
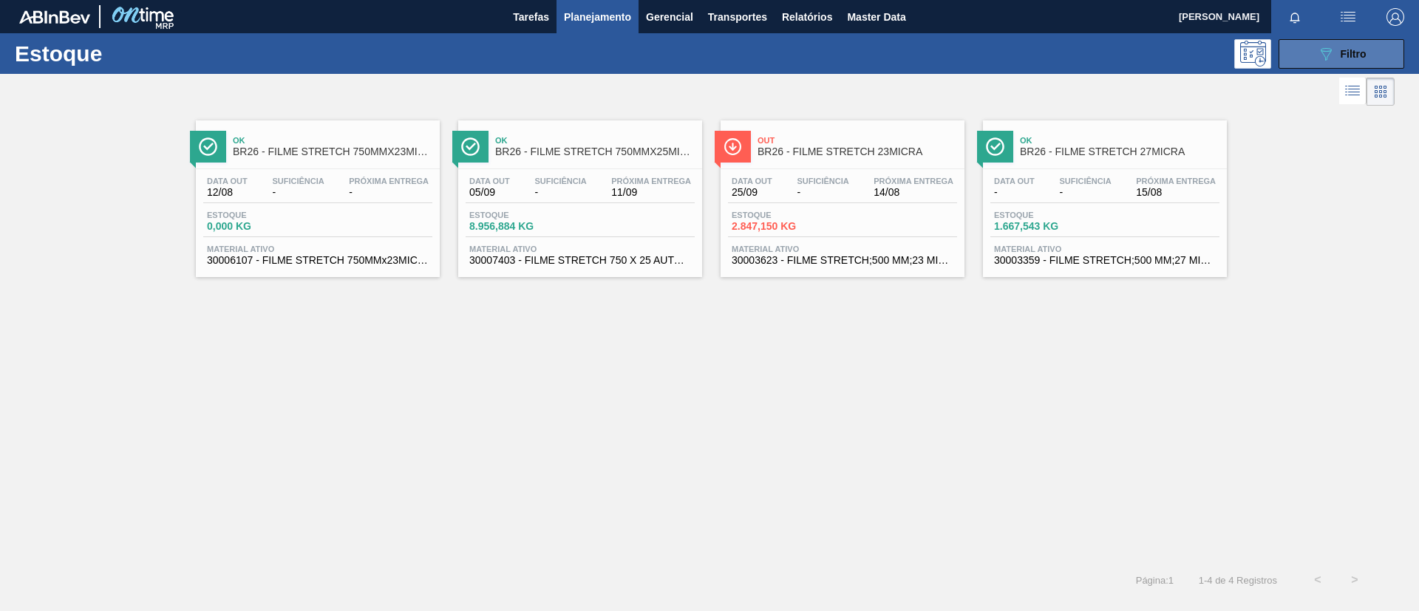
click at [1342, 61] on div "089F7B8B-B2A5-4AFE-B5C0-19BA573D28AC Filtro" at bounding box center [1342, 54] width 50 height 18
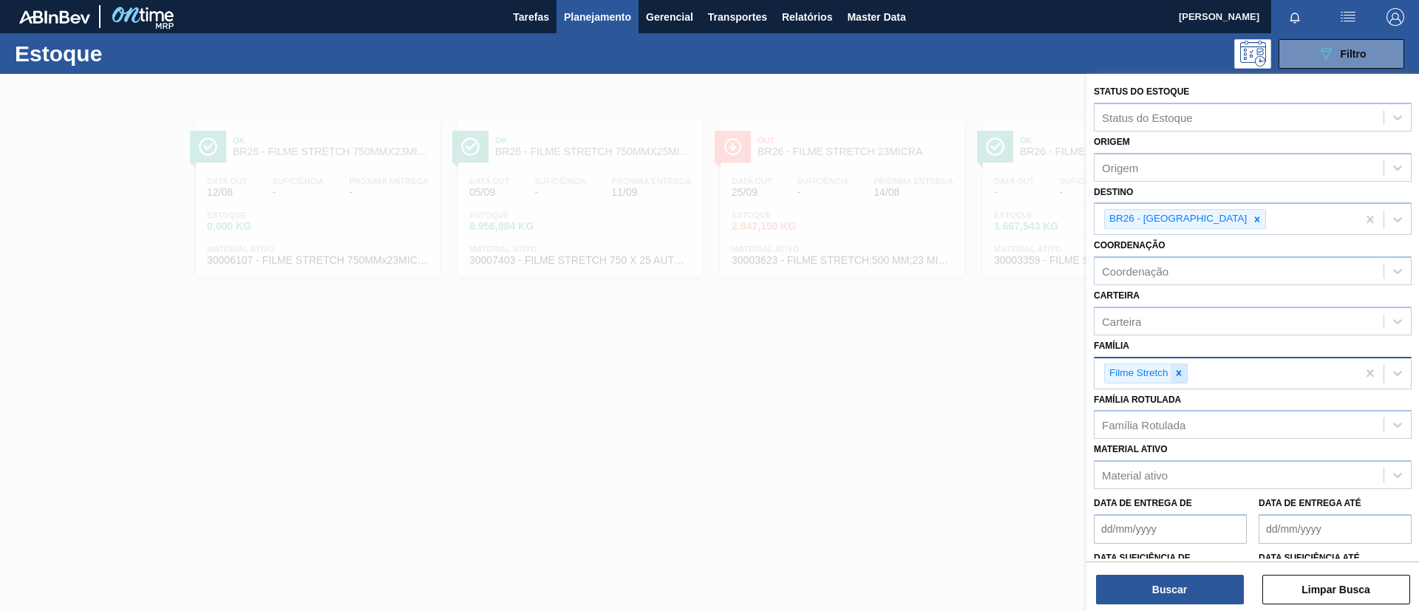
click at [1176, 374] on icon at bounding box center [1178, 373] width 10 height 10
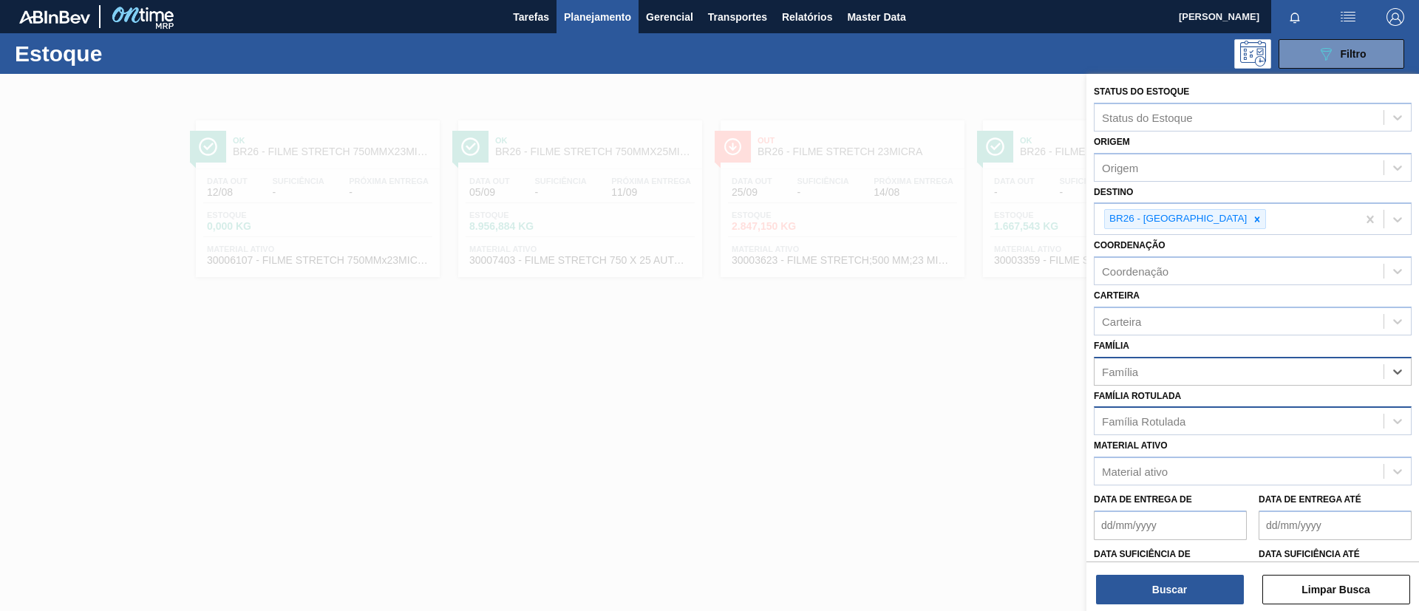
click at [1170, 418] on div "Família Rotulada" at bounding box center [1144, 421] width 84 height 13
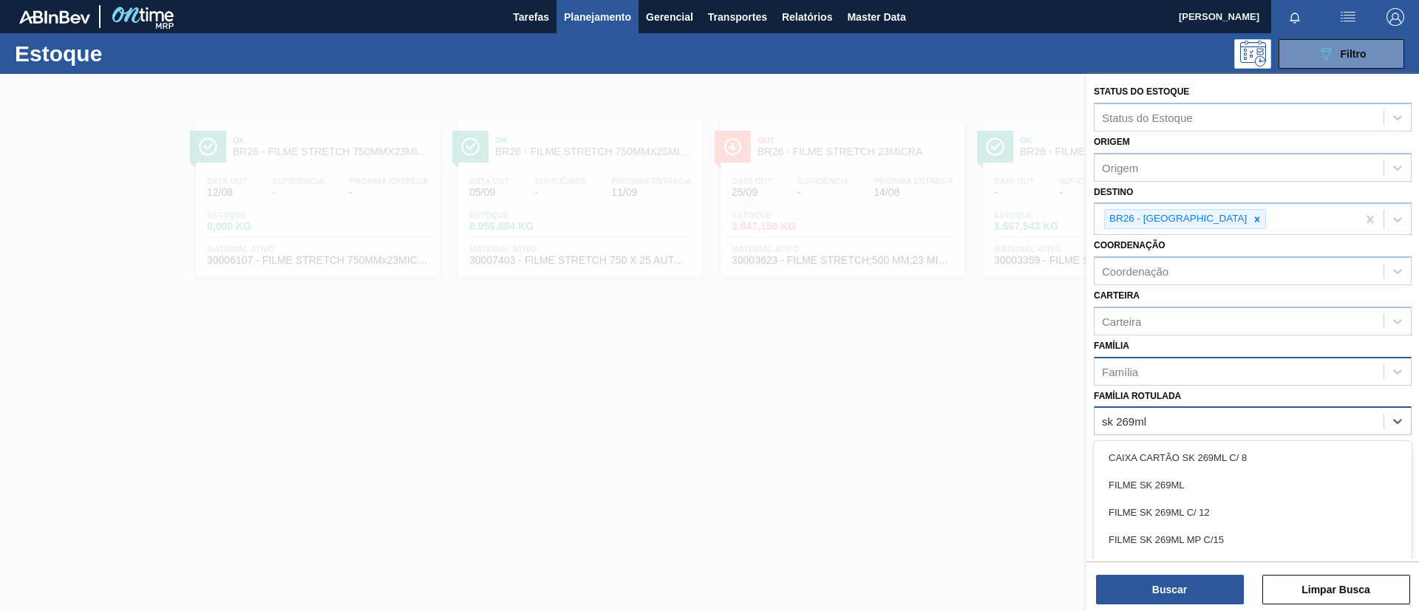
type Rotulada "sk 269ml mp"
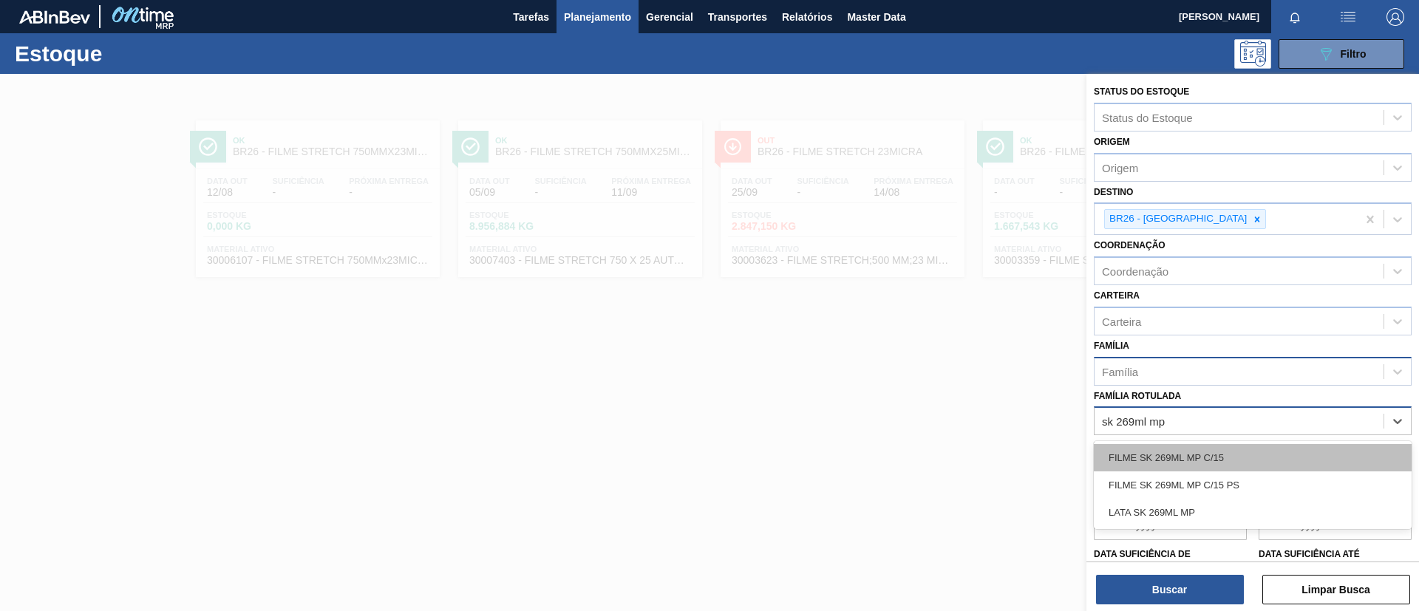
click at [1221, 463] on div "FILME SK 269ML MP C/15" at bounding box center [1253, 457] width 318 height 27
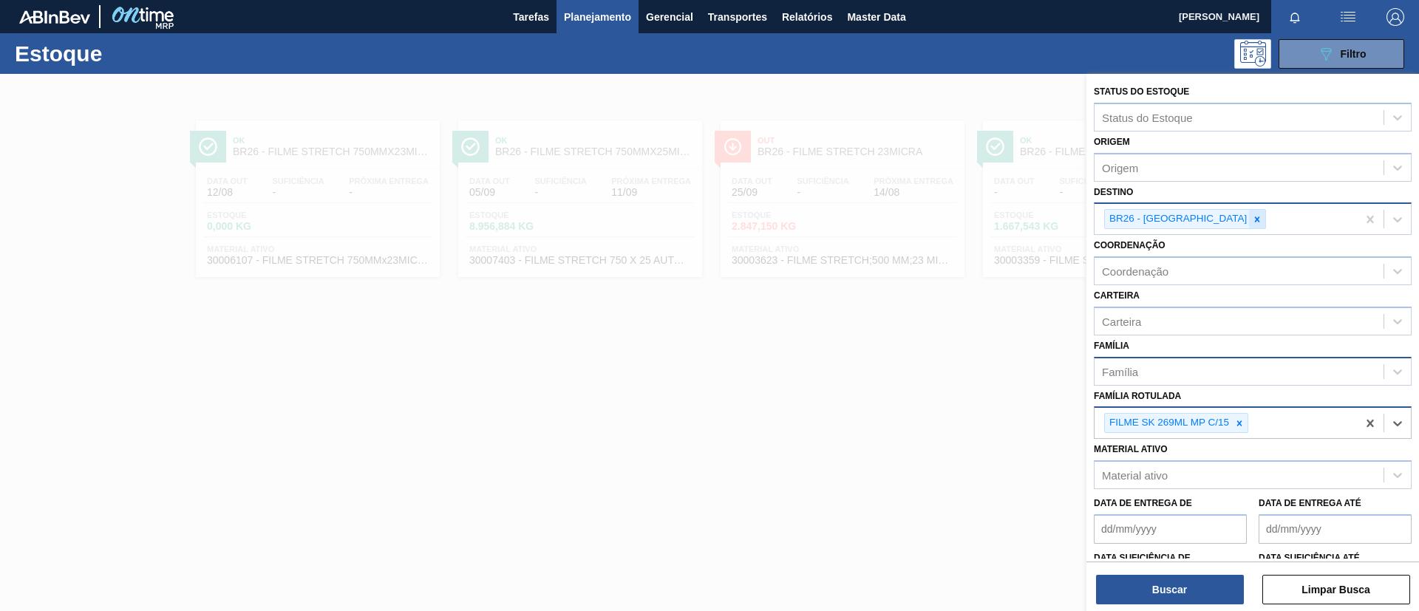
click at [1249, 221] on div at bounding box center [1257, 219] width 16 height 18
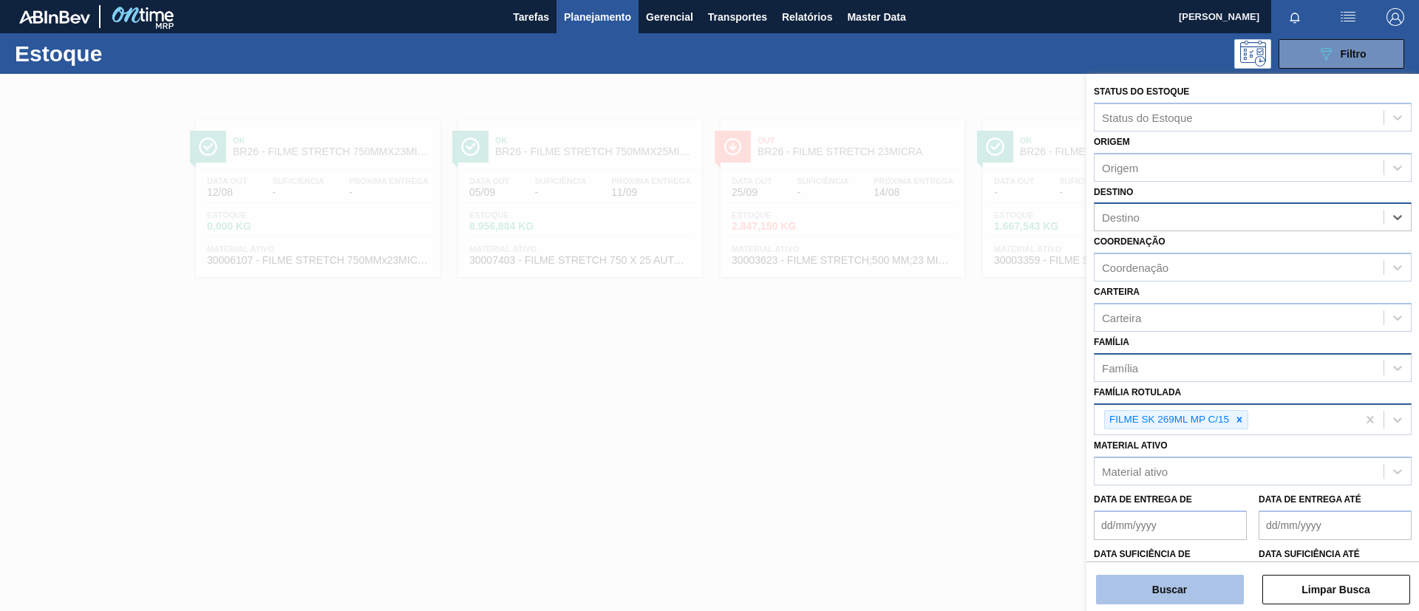
click at [1181, 582] on button "Buscar" at bounding box center [1170, 590] width 148 height 30
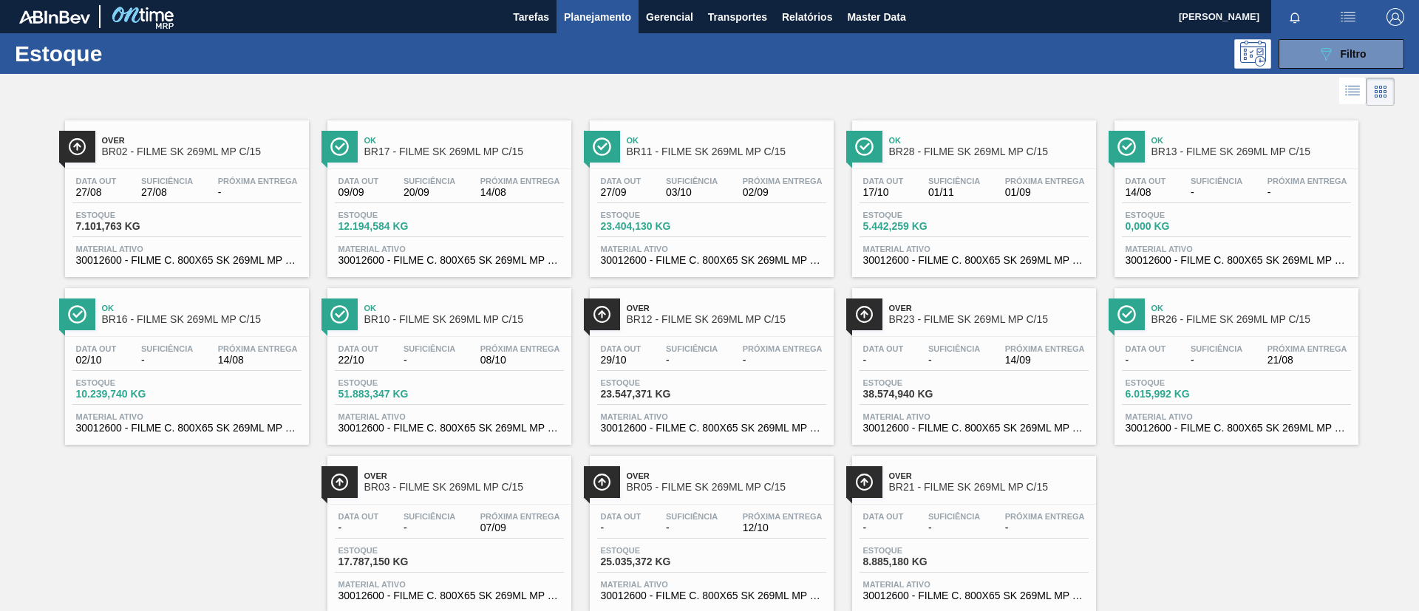
click at [163, 175] on div "Data out 27/08 Suficiência 27/08 Próxima Entrega - Estoque 7.101,763 KG Materia…" at bounding box center [187, 219] width 244 height 100
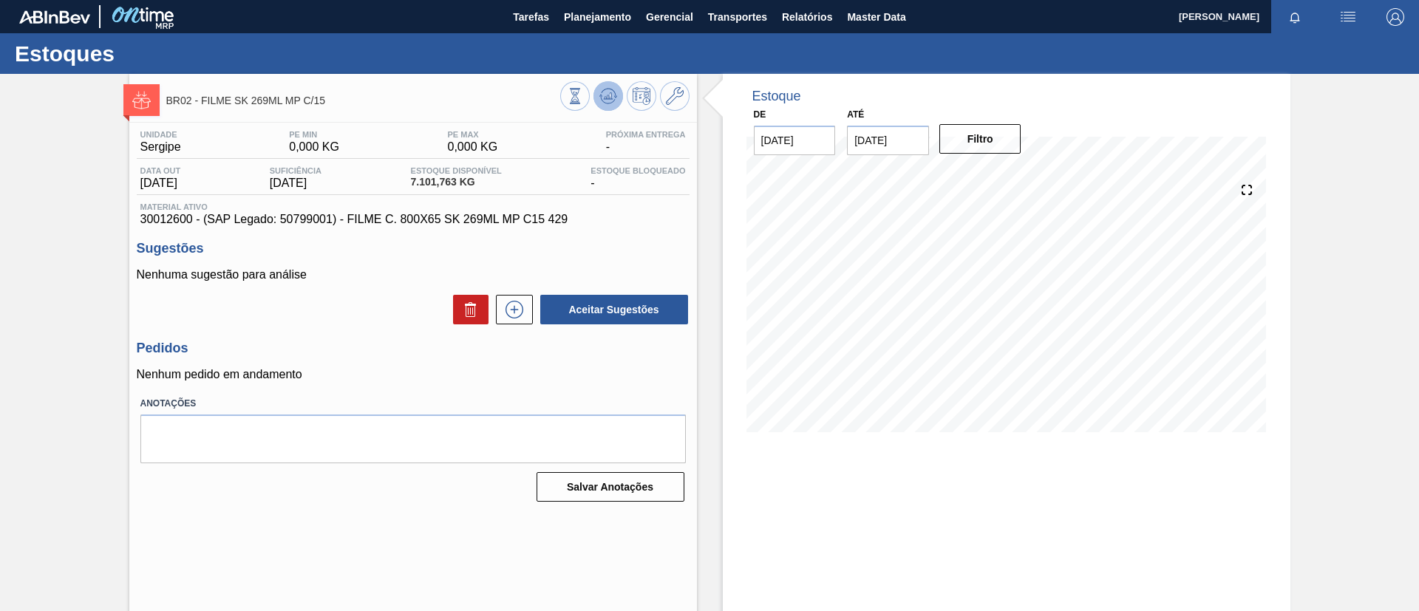
click at [609, 89] on icon at bounding box center [608, 93] width 15 height 8
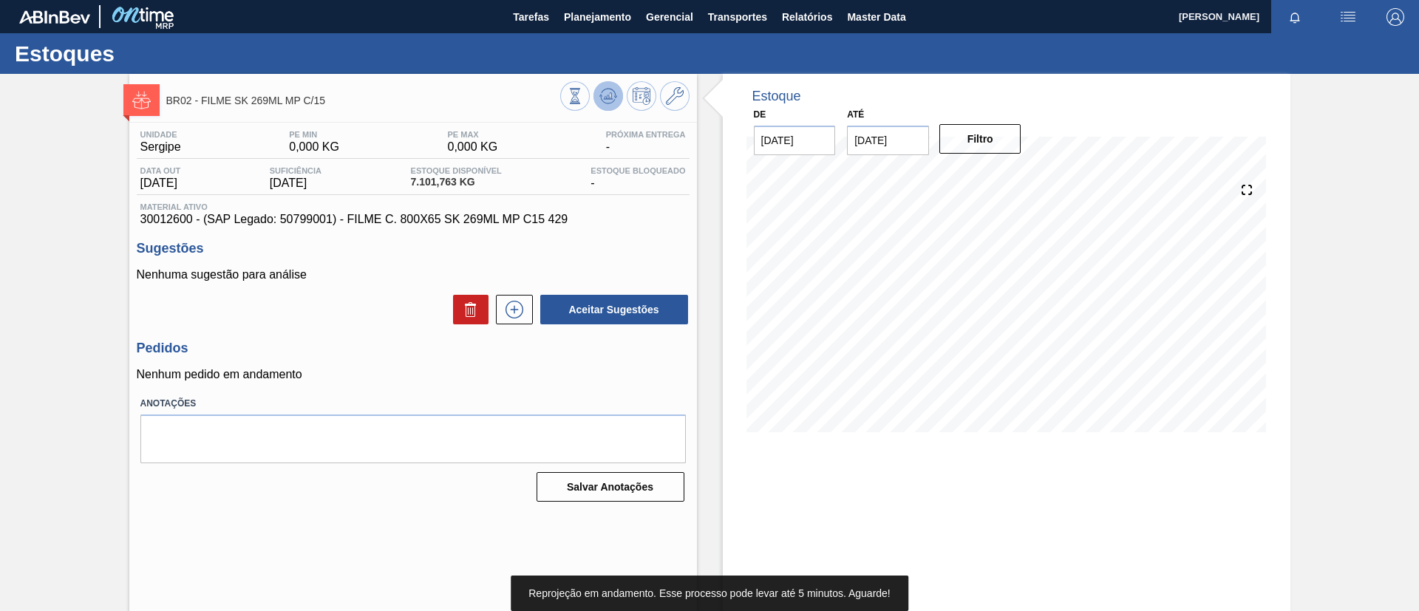
click at [610, 93] on icon at bounding box center [608, 95] width 10 height 7
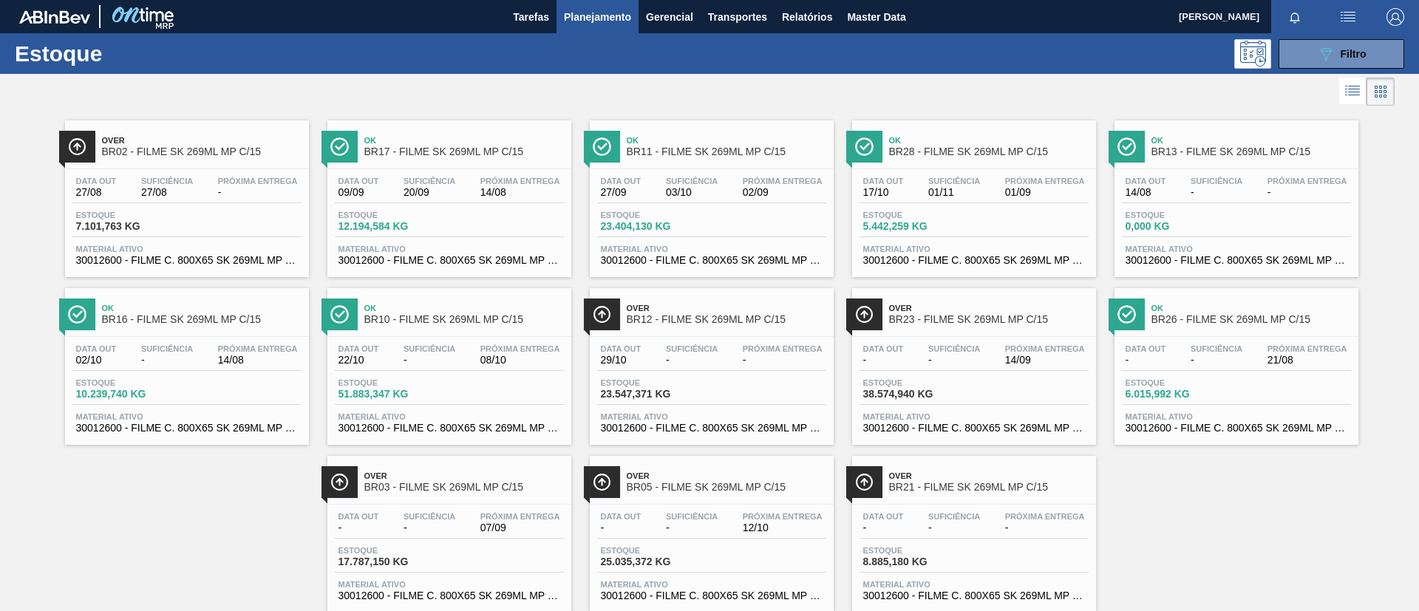
click at [659, 310] on span "Over" at bounding box center [727, 308] width 200 height 9
click at [462, 536] on div "Data out - Suficiência - Próxima Entrega 07/09" at bounding box center [449, 525] width 229 height 27
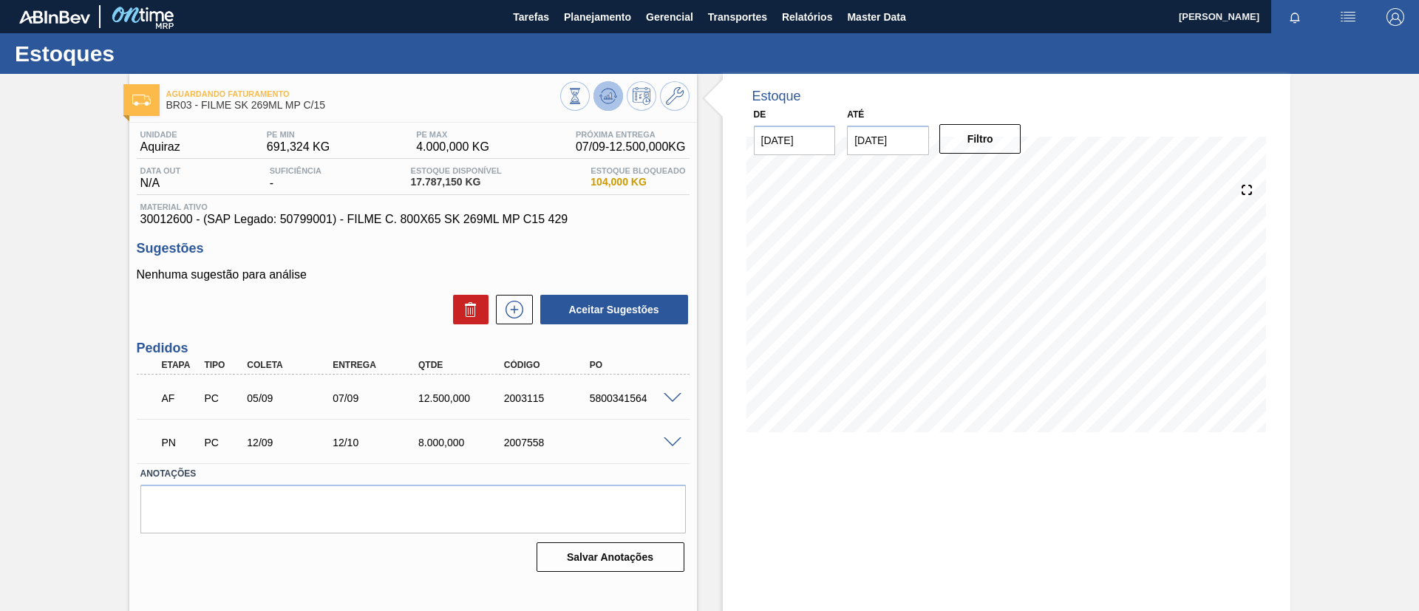
click at [602, 85] on button at bounding box center [608, 96] width 30 height 30
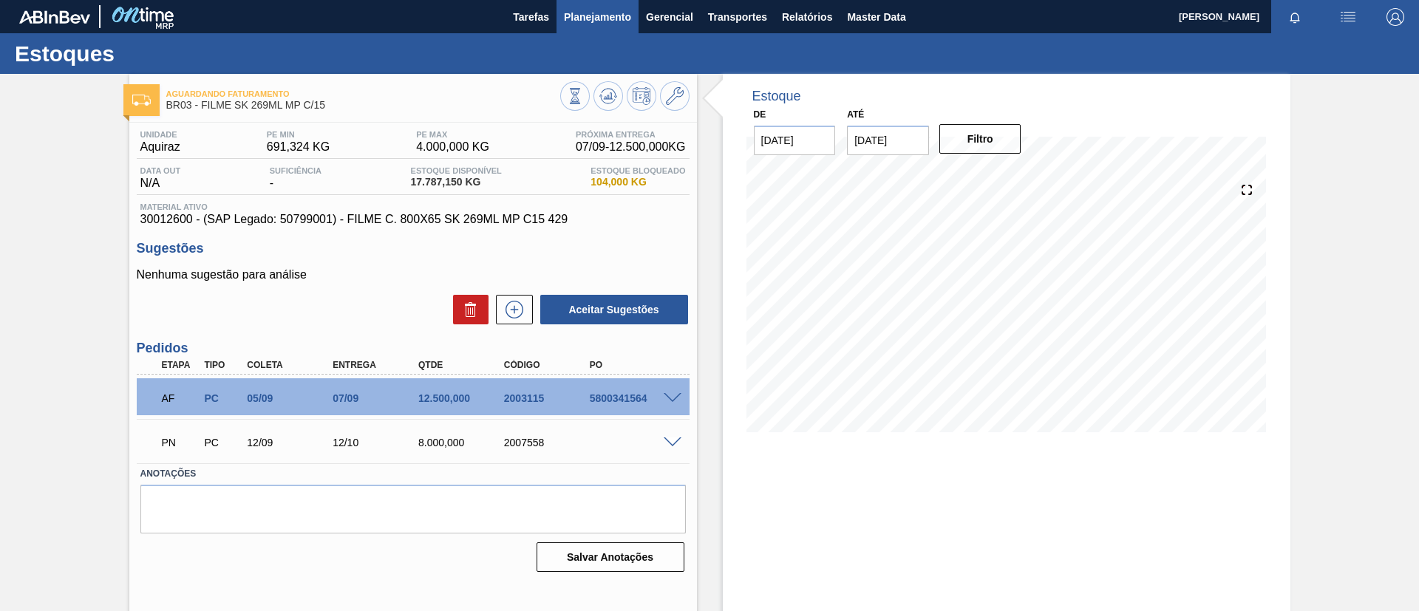
click at [607, 8] on span "Planejamento" at bounding box center [597, 17] width 67 height 18
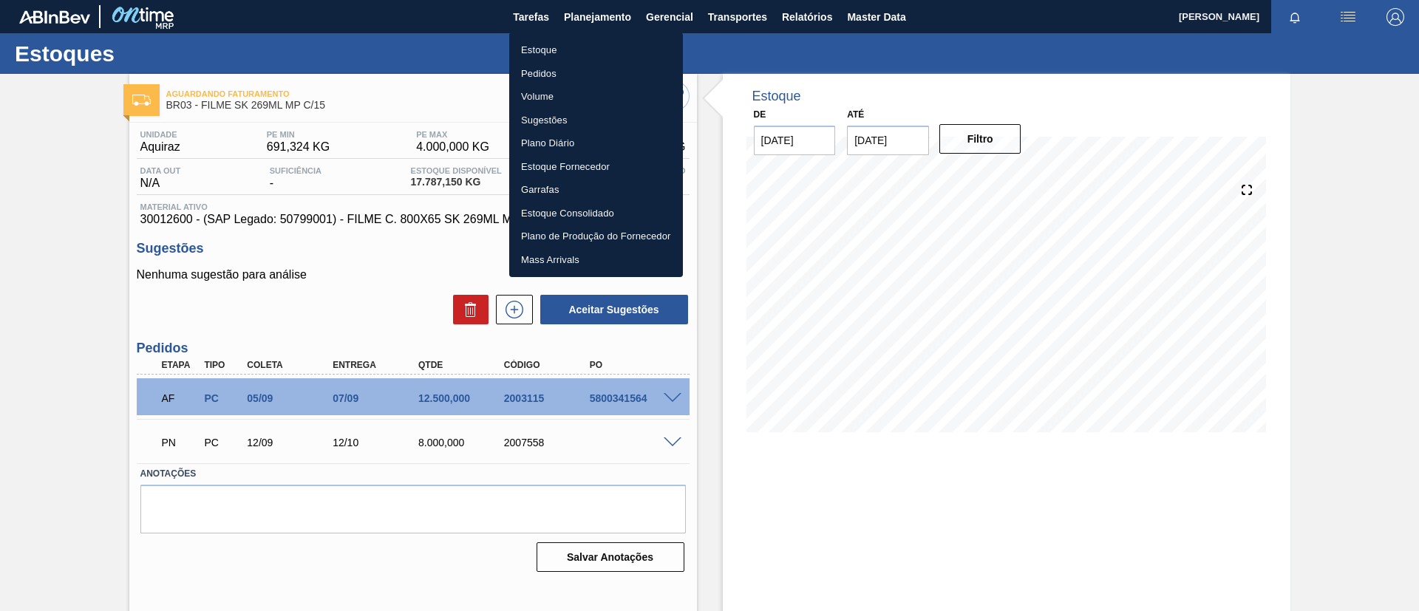
click at [583, 50] on li "Estoque" at bounding box center [596, 50] width 174 height 24
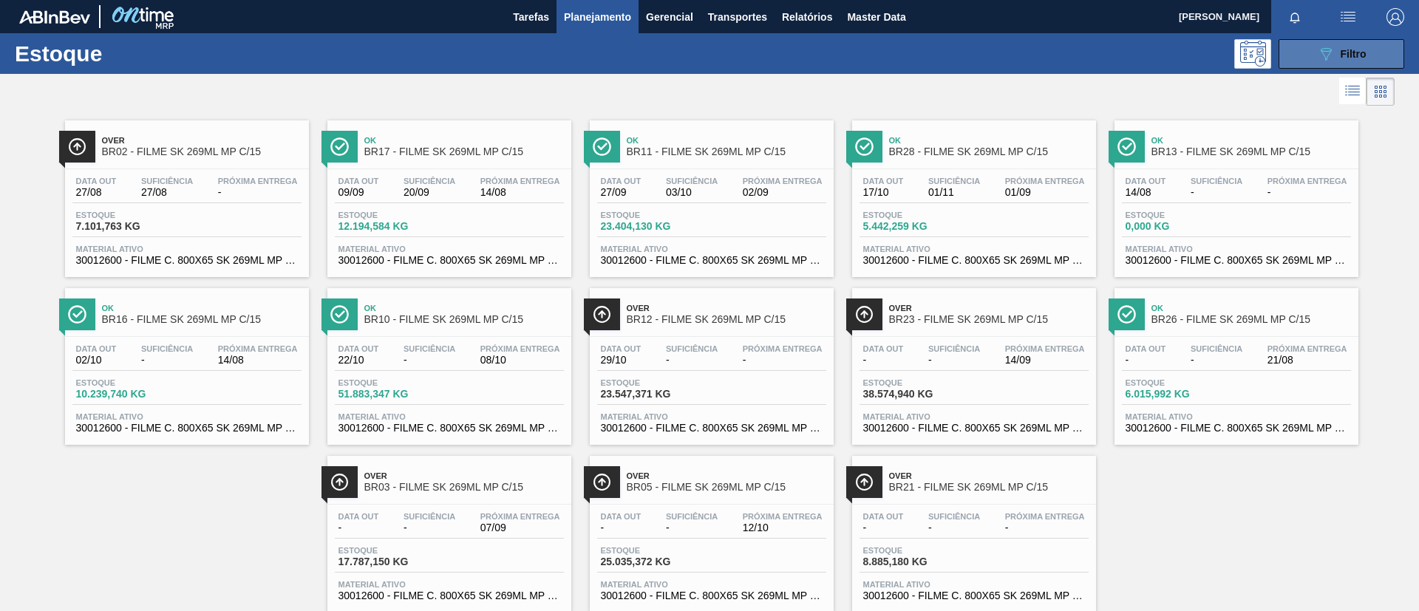
click at [1299, 50] on button "089F7B8B-B2A5-4AFE-B5C0-19BA573D28AC Filtro" at bounding box center [1341, 54] width 126 height 30
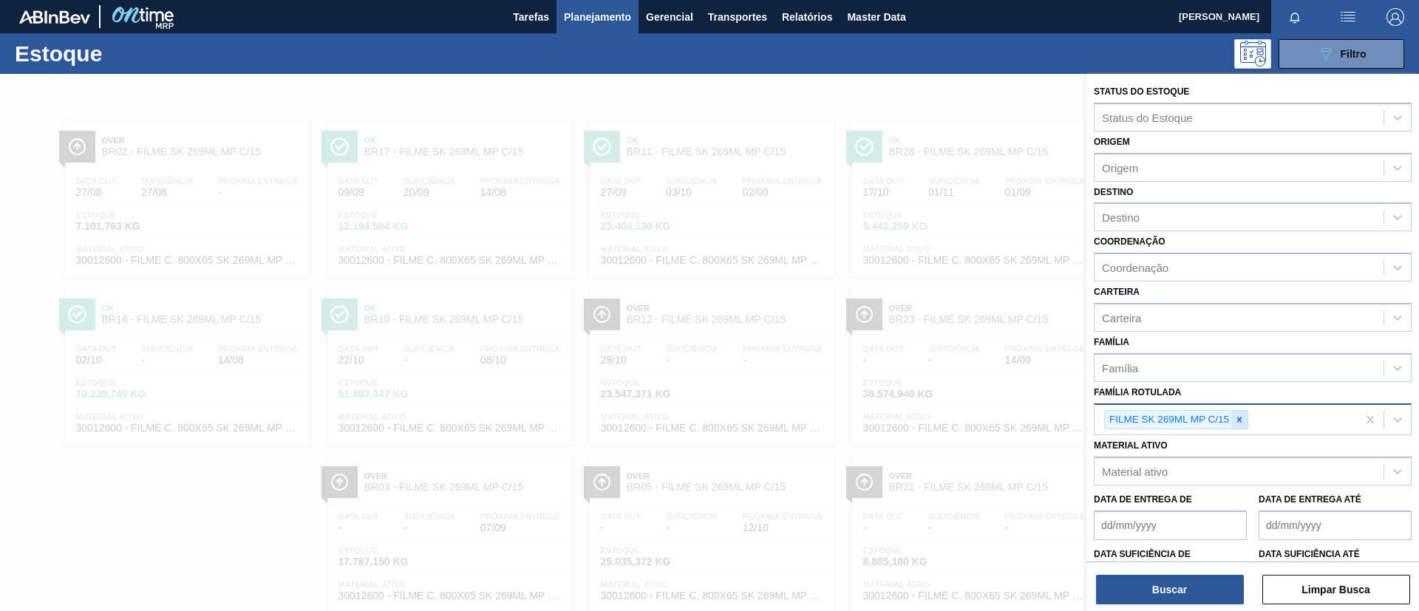
click at [1233, 418] on div at bounding box center [1239, 420] width 16 height 18
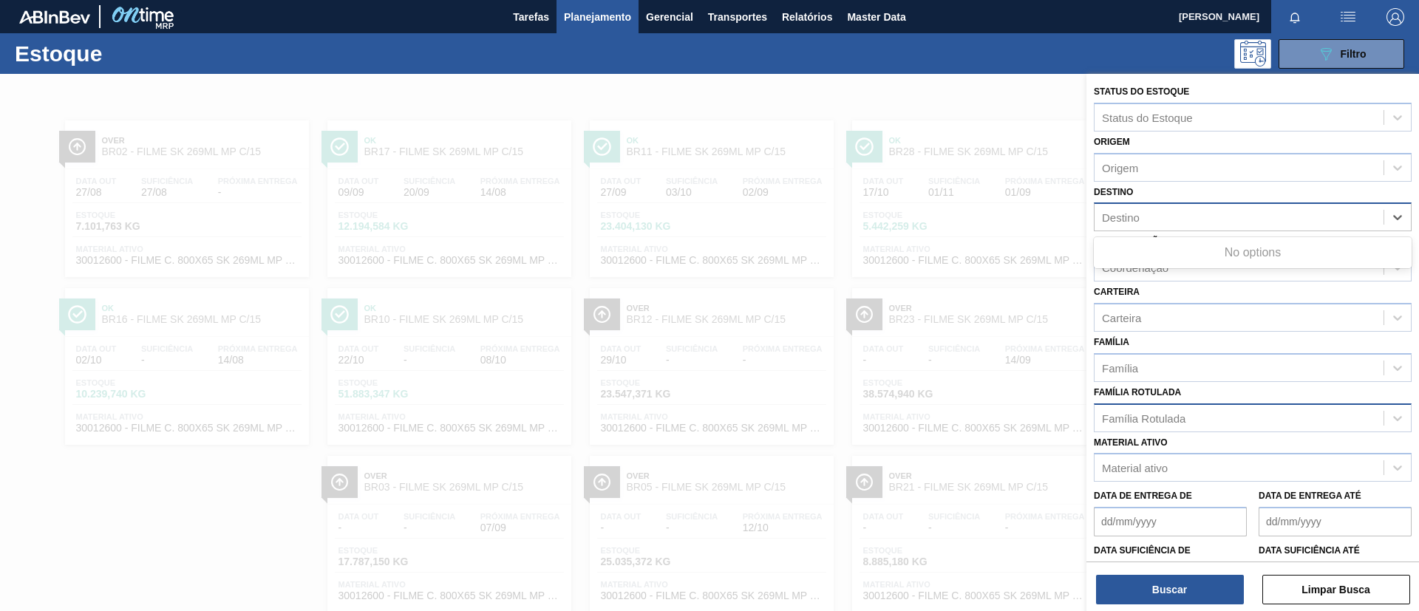
click at [1204, 225] on div "Destino" at bounding box center [1238, 217] width 289 height 21
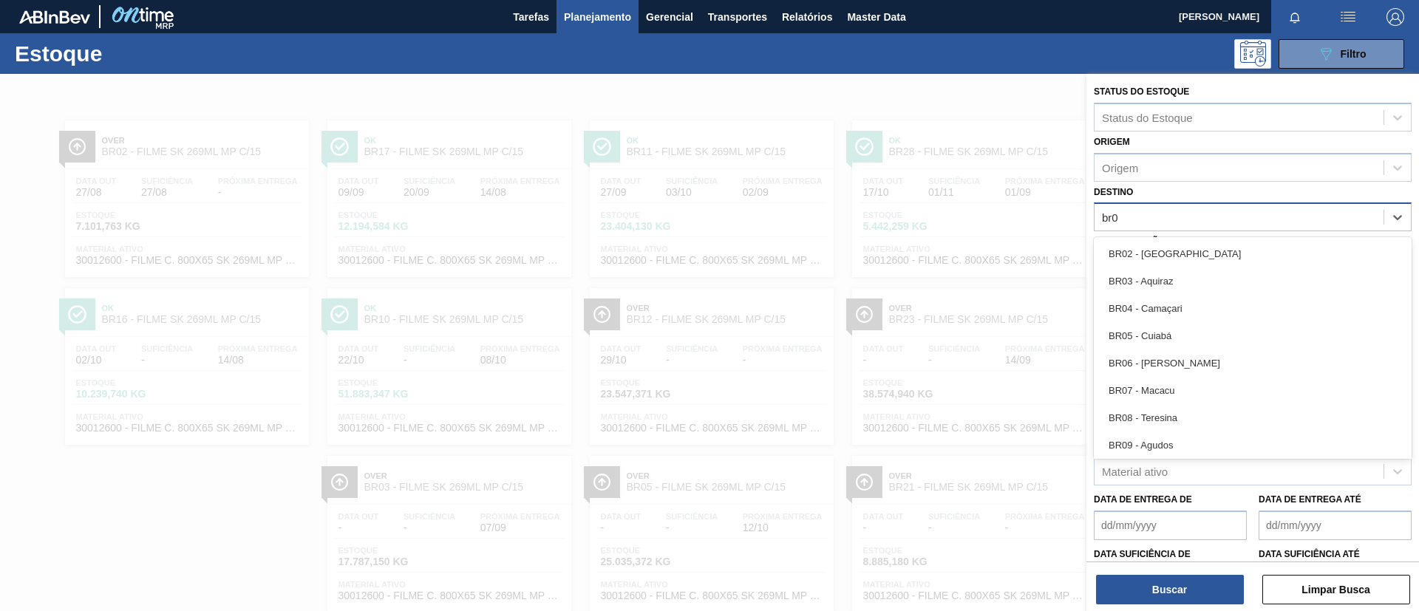
type input "br06"
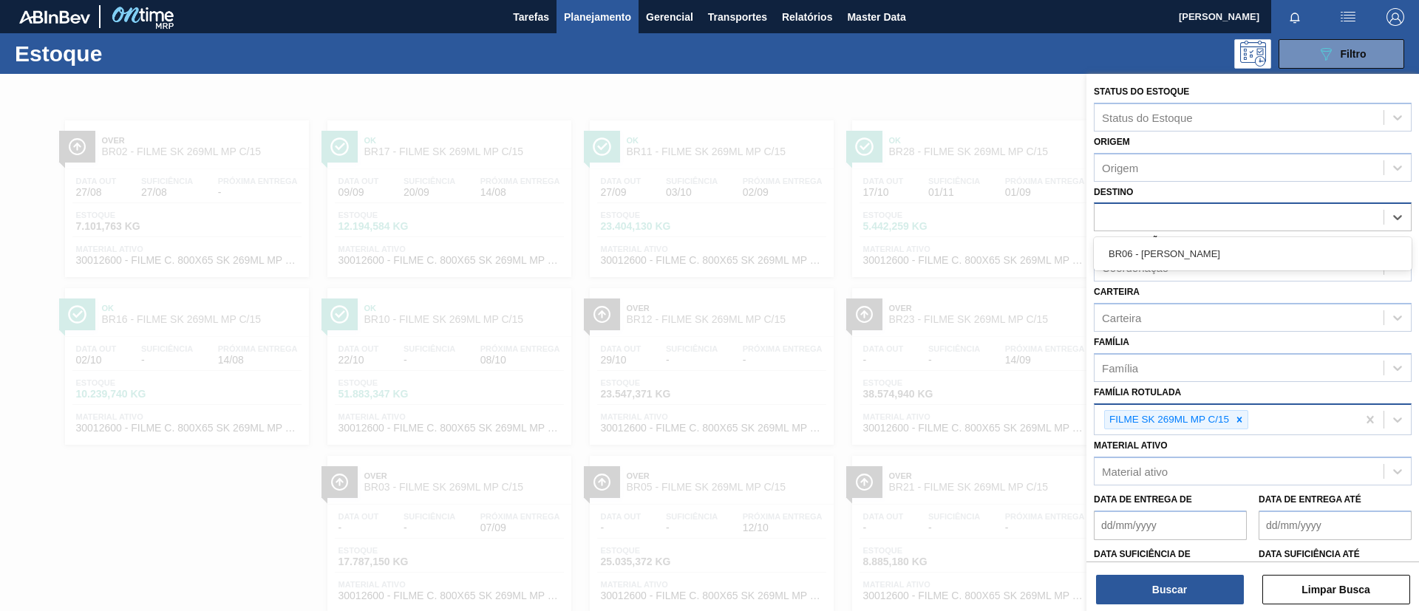
click at [1194, 222] on div "br06" at bounding box center [1238, 217] width 289 height 21
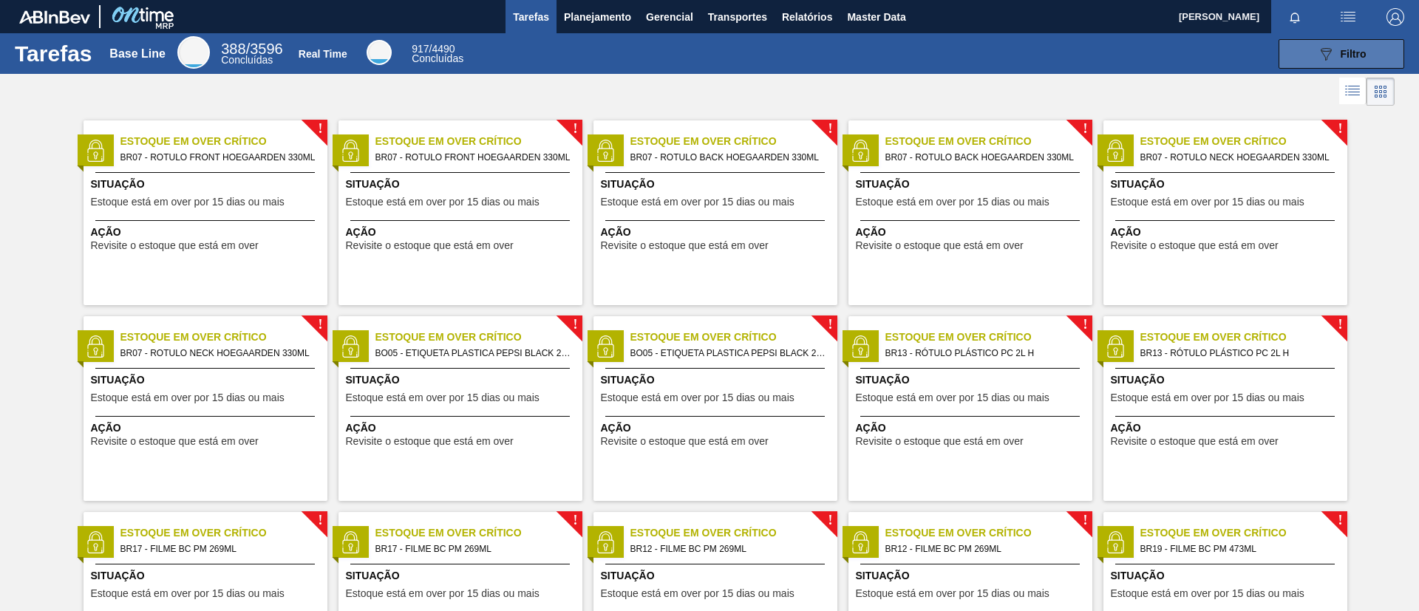
click at [1050, 58] on icon "089F7B8B-B2A5-4AFE-B5C0-19BA573D28AC" at bounding box center [1326, 54] width 18 height 18
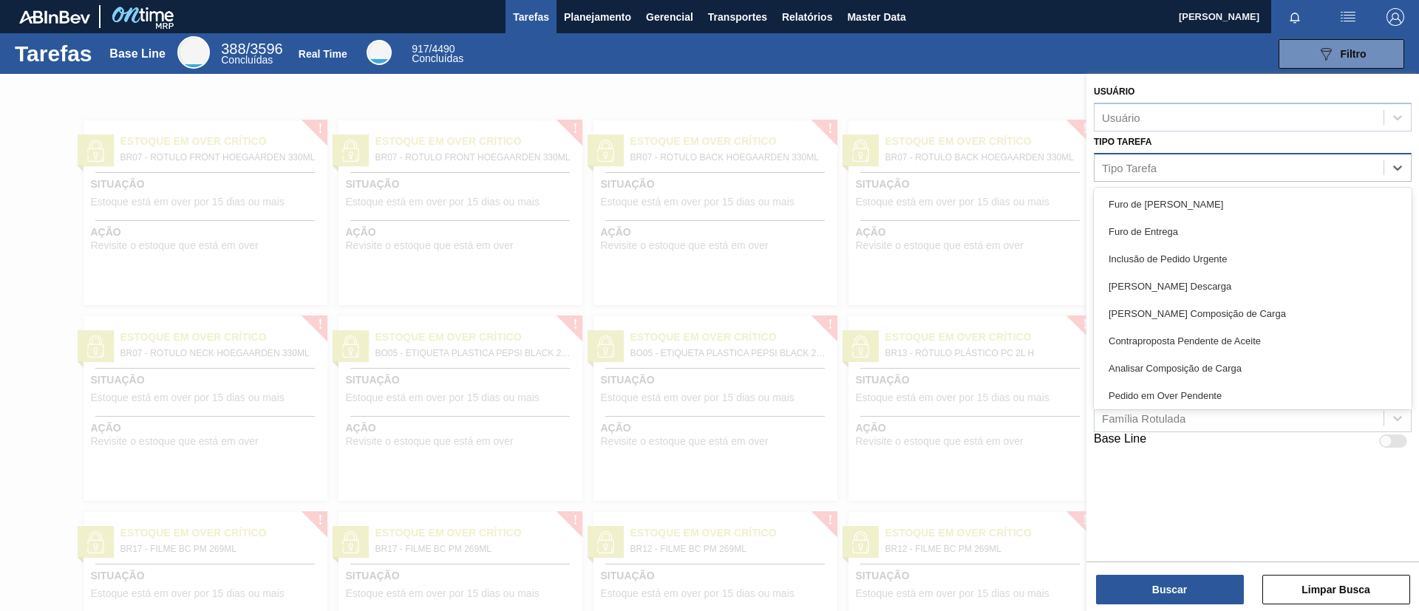
click at [1050, 179] on div "Tipo Tarefa" at bounding box center [1253, 167] width 318 height 29
type Tarefa "rene"
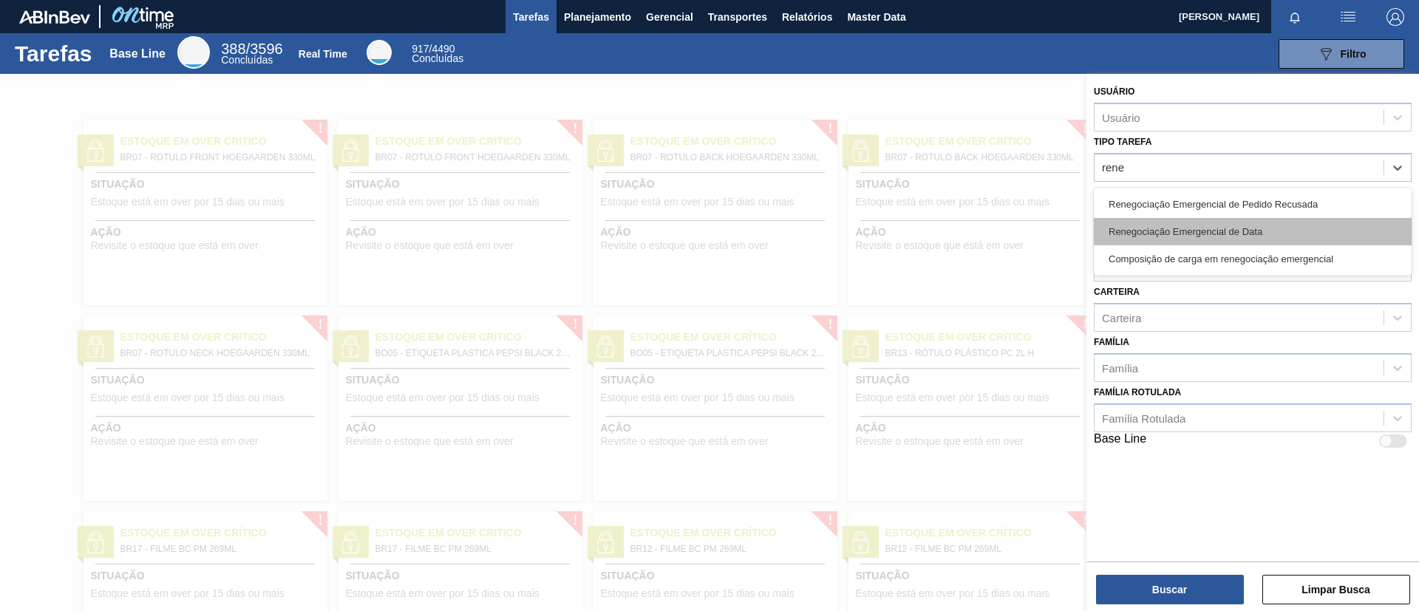
click at [1050, 231] on div "Renegociação Emergencial de Data" at bounding box center [1253, 231] width 318 height 27
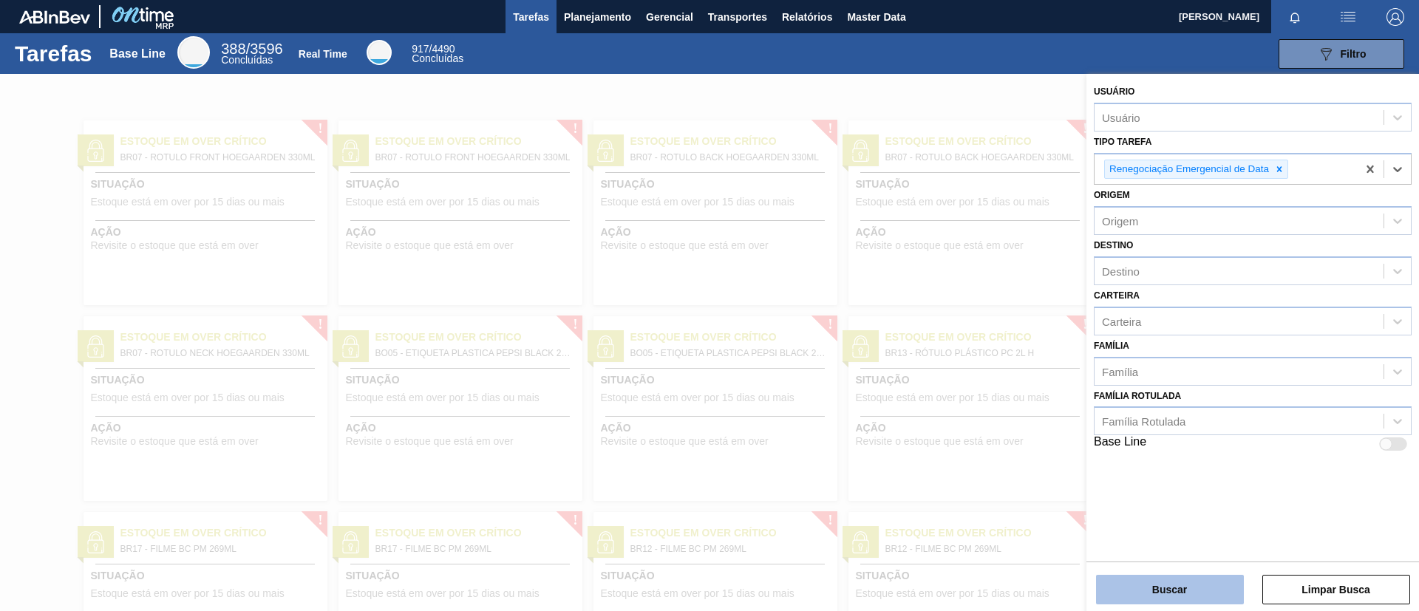
click at [1050, 452] on button "Buscar" at bounding box center [1170, 590] width 148 height 30
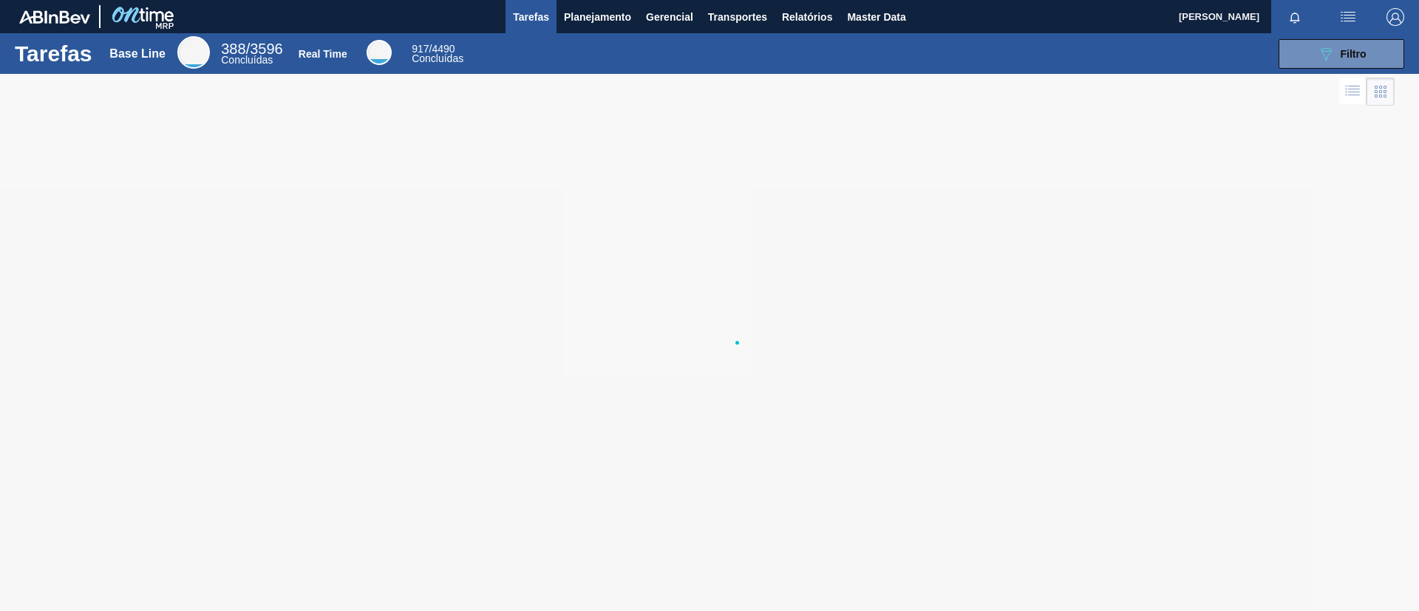
click at [1050, 452] on div at bounding box center [709, 342] width 1419 height 537
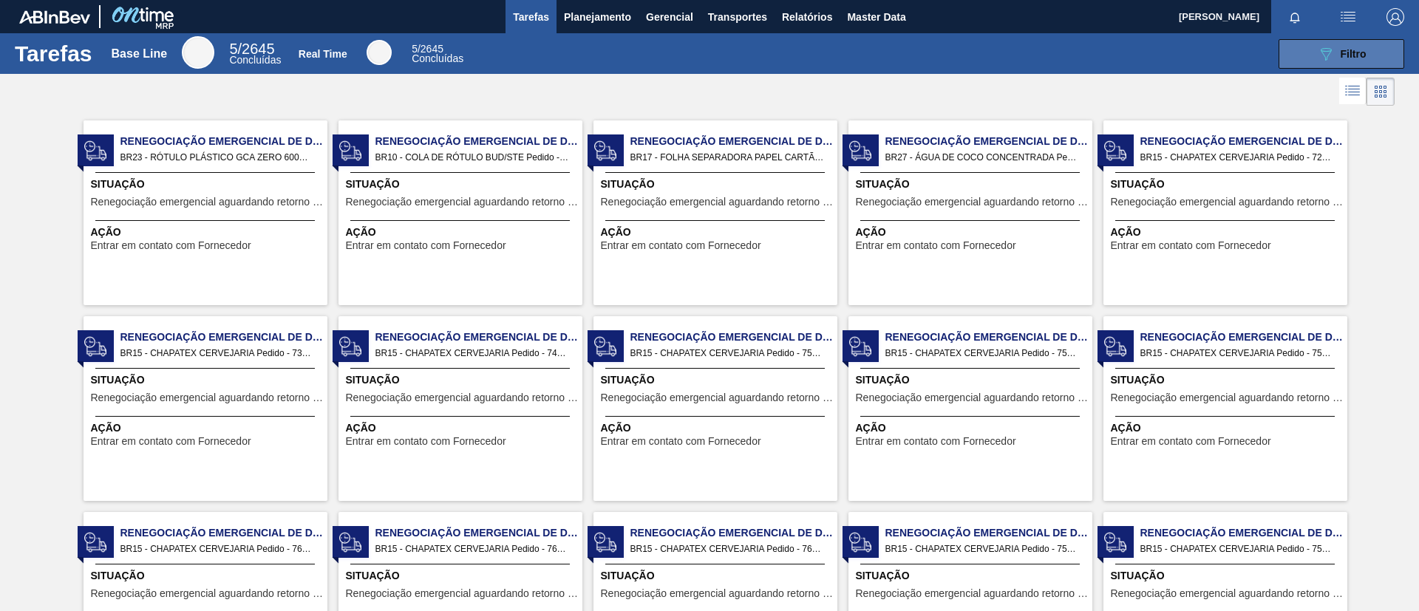
click at [1050, 55] on icon "089F7B8B-B2A5-4AFE-B5C0-19BA573D28AC" at bounding box center [1326, 54] width 18 height 18
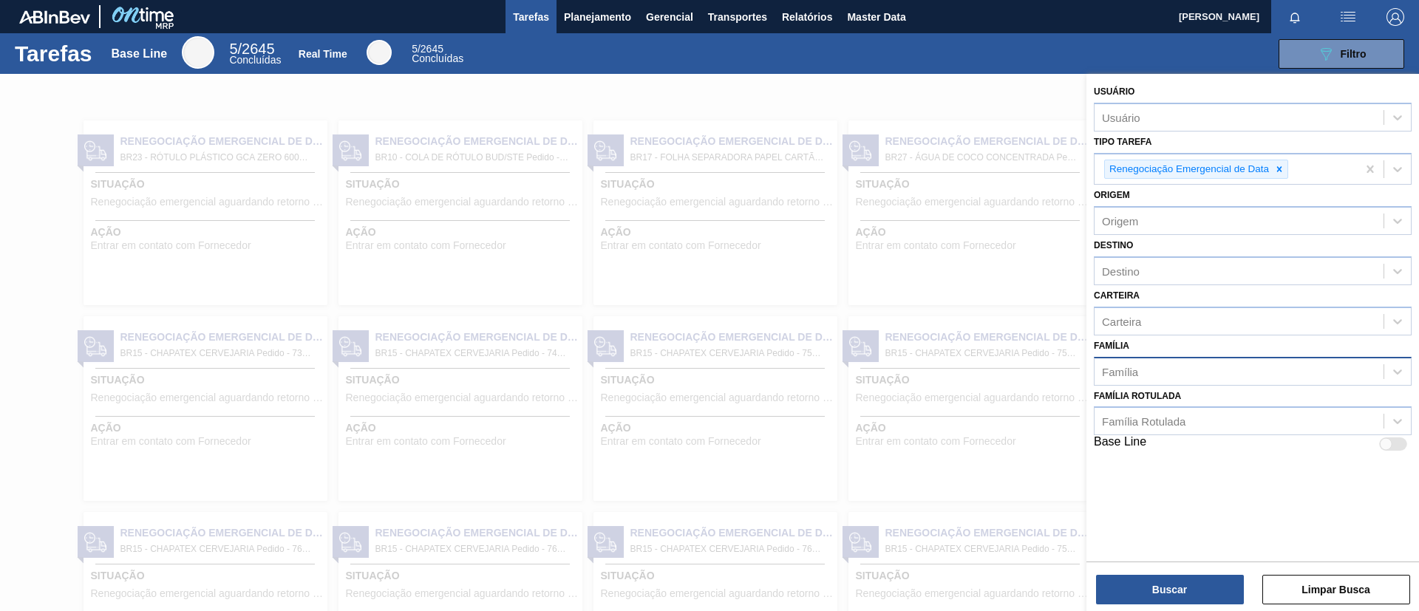
drag, startPoint x: 1145, startPoint y: 351, endPoint x: 1148, endPoint y: 358, distance: 7.7
click at [1050, 358] on div "Família Família" at bounding box center [1253, 360] width 318 height 50
click at [1050, 381] on div "Família" at bounding box center [1238, 371] width 289 height 21
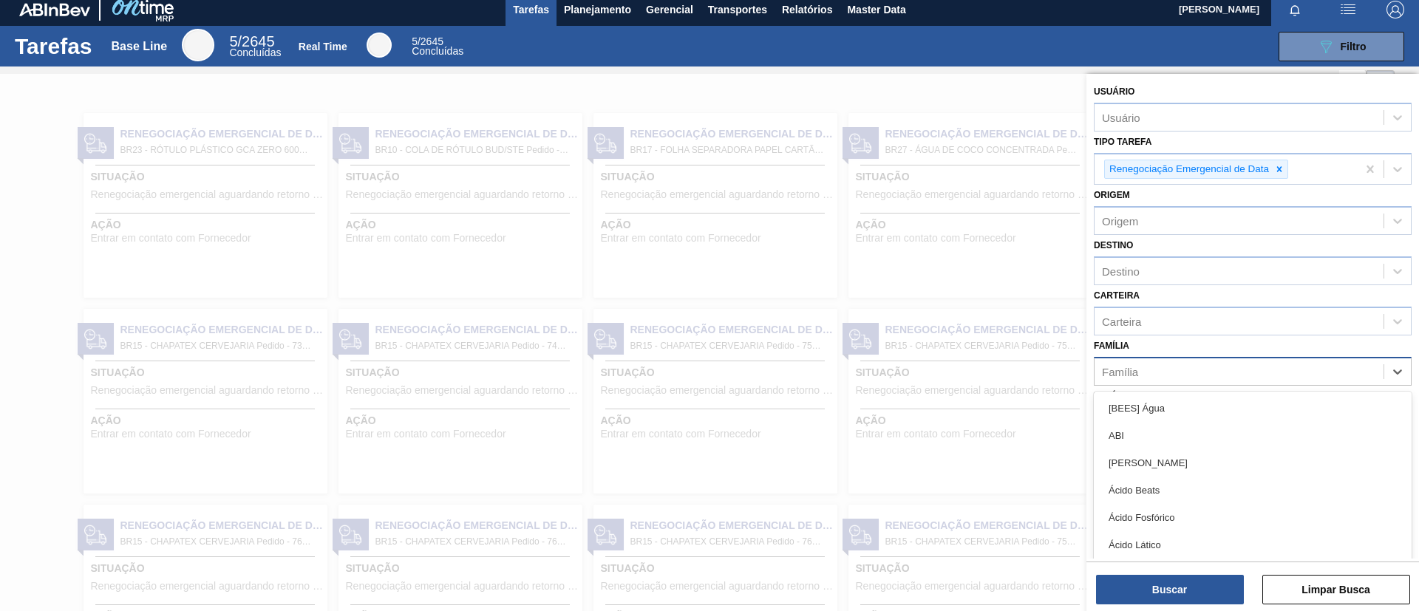
scroll to position [8, 0]
type input "filme"
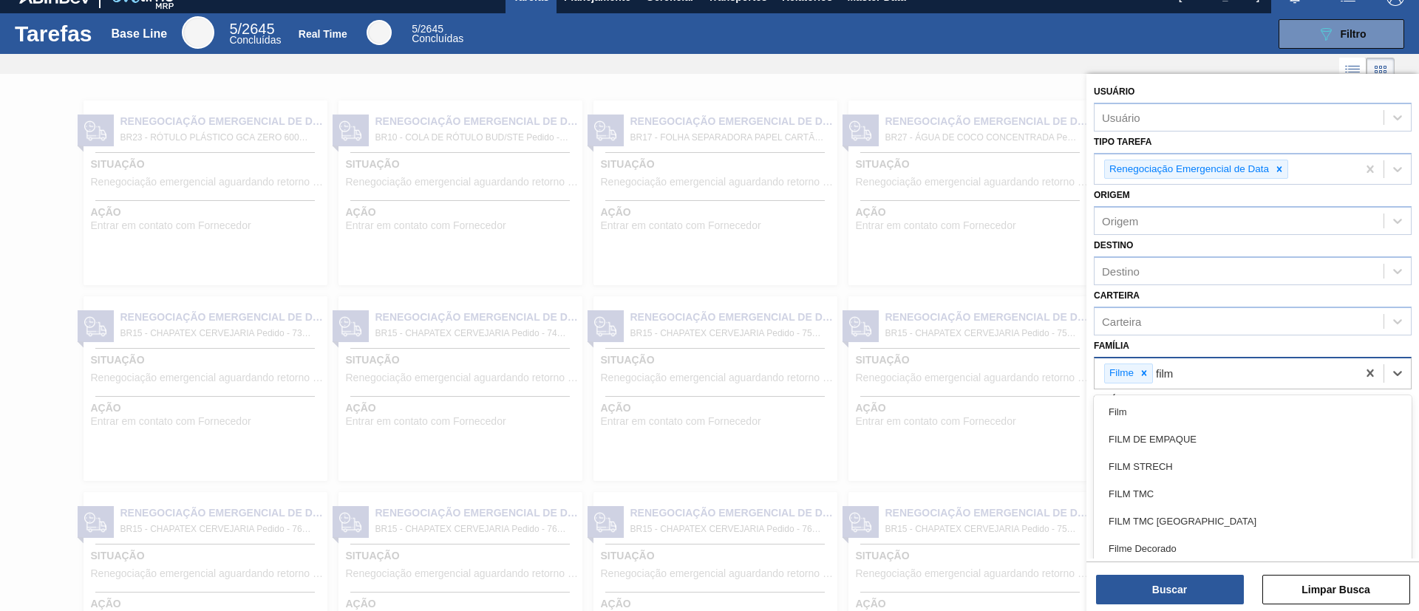
type input "filme"
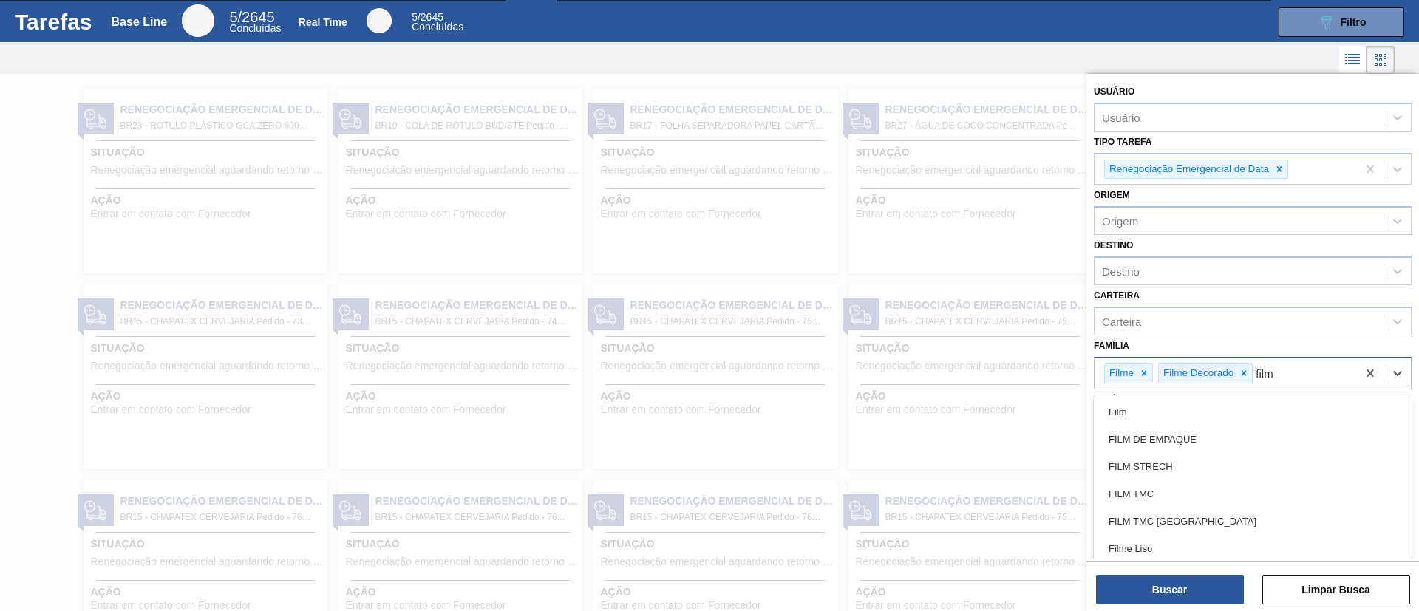
type input "filme"
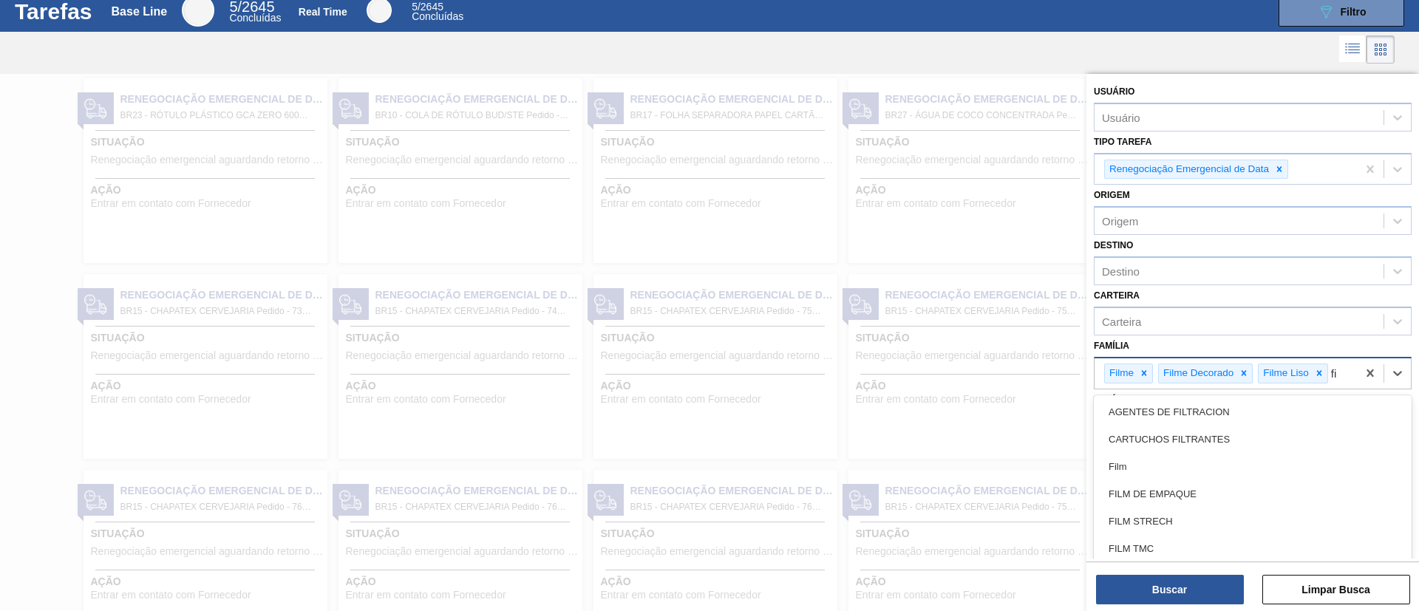
scroll to position [44, 0]
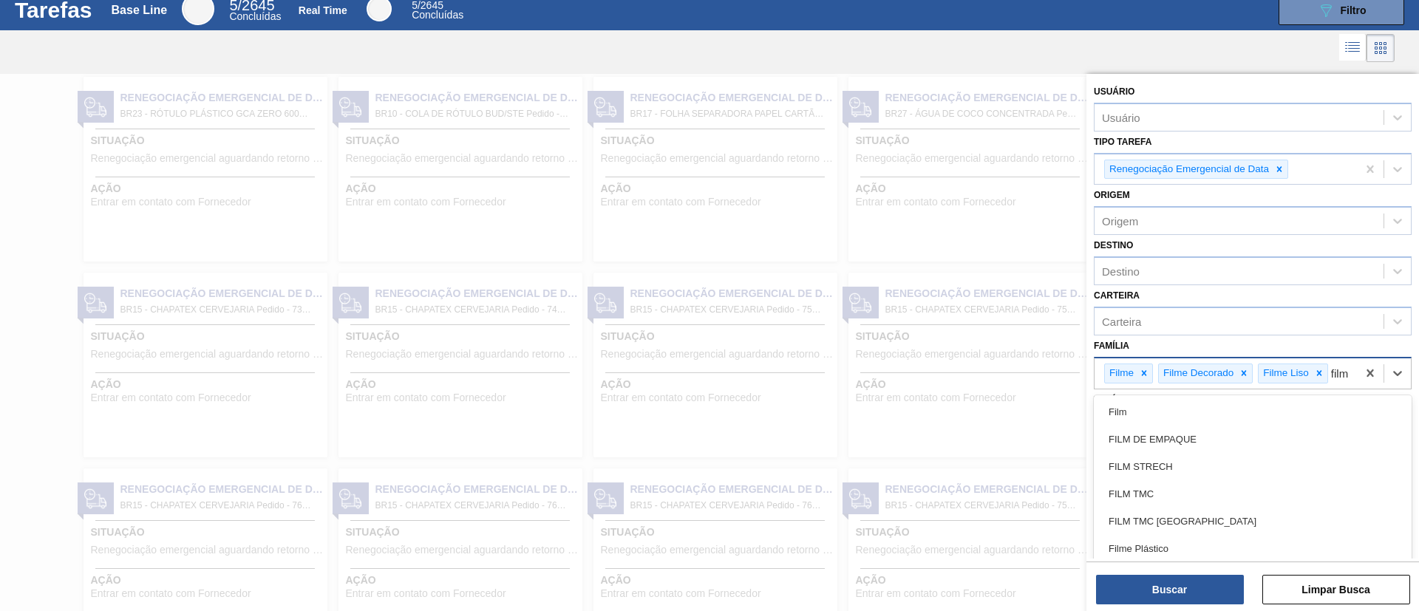
type input "filme"
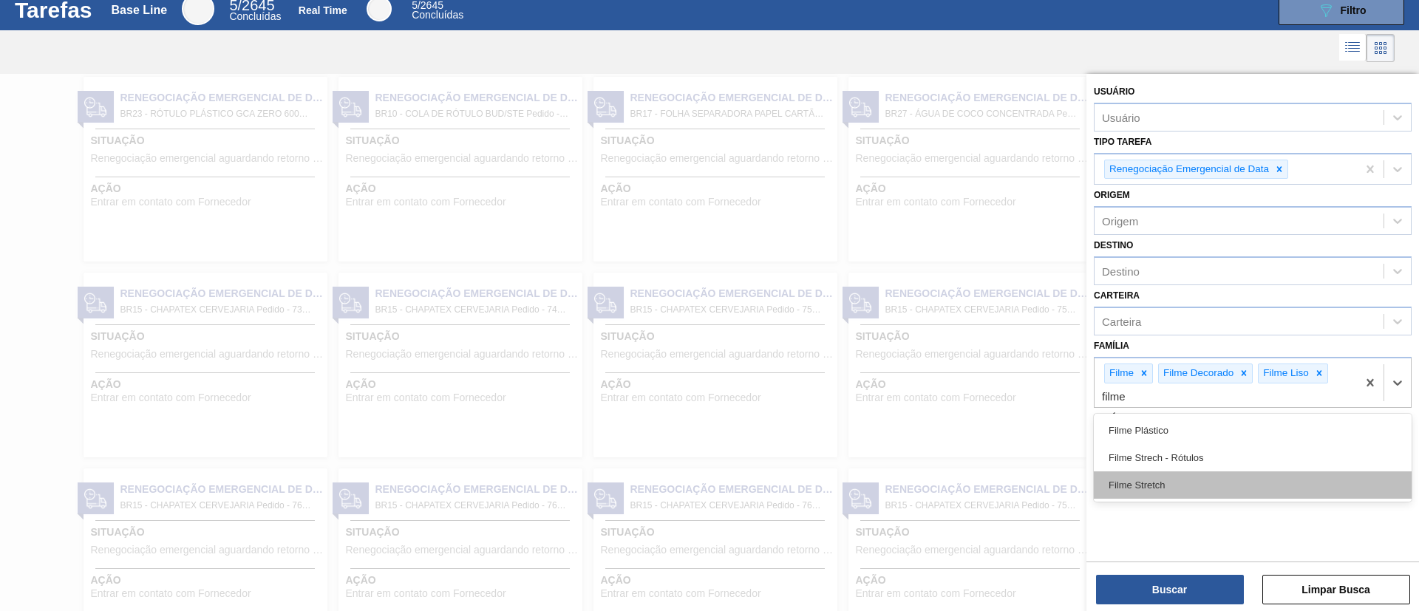
click at [1050, 452] on div "Filme Stretch" at bounding box center [1253, 484] width 318 height 27
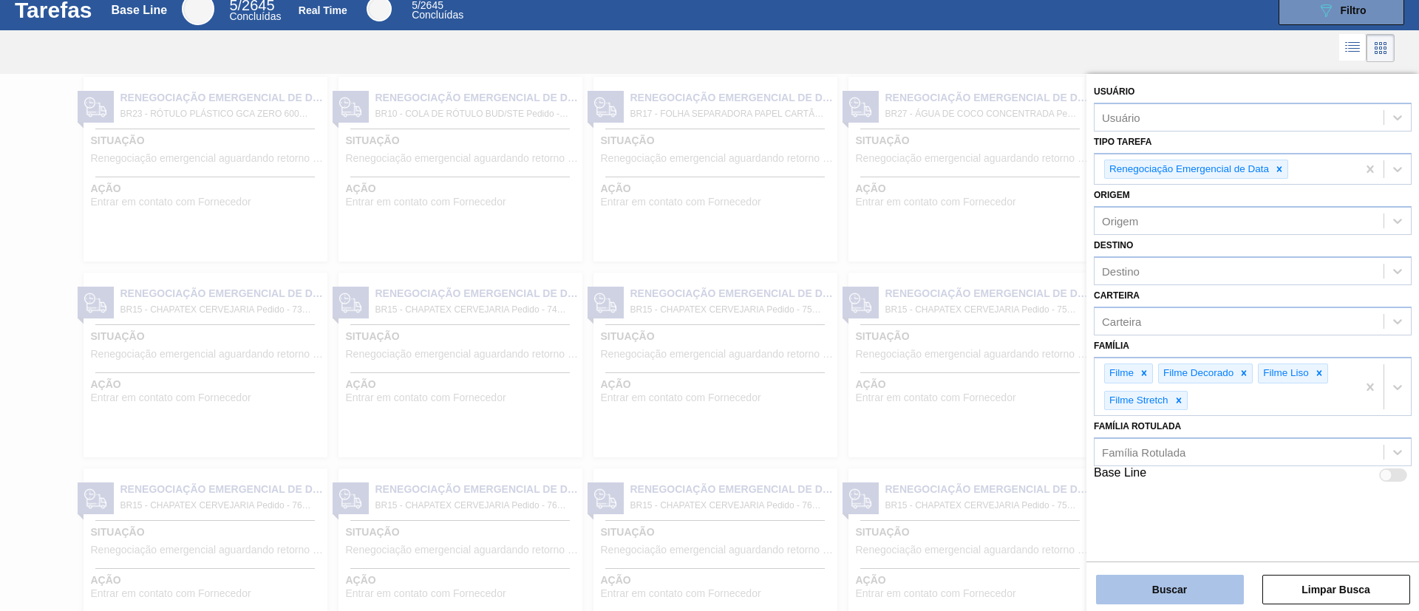
click at [1050, 452] on button "Buscar" at bounding box center [1170, 590] width 148 height 30
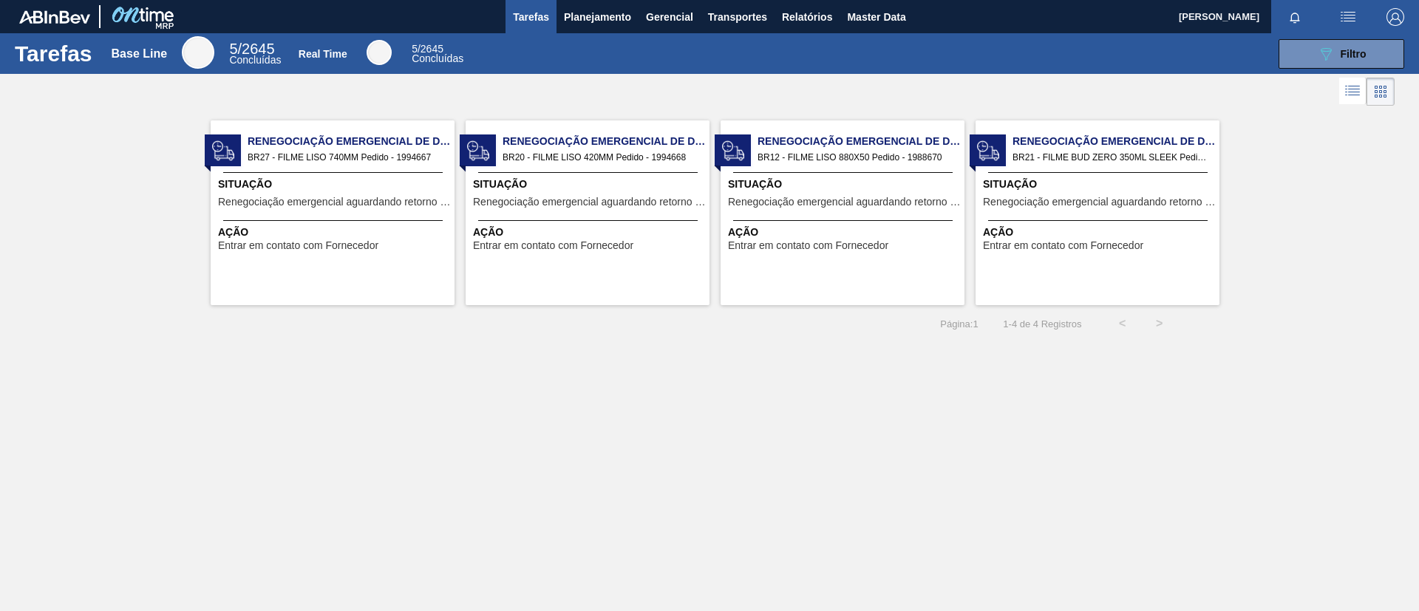
click at [365, 160] on span "BR27 - FILME LISO 740MM Pedido - 1994667" at bounding box center [345, 157] width 195 height 16
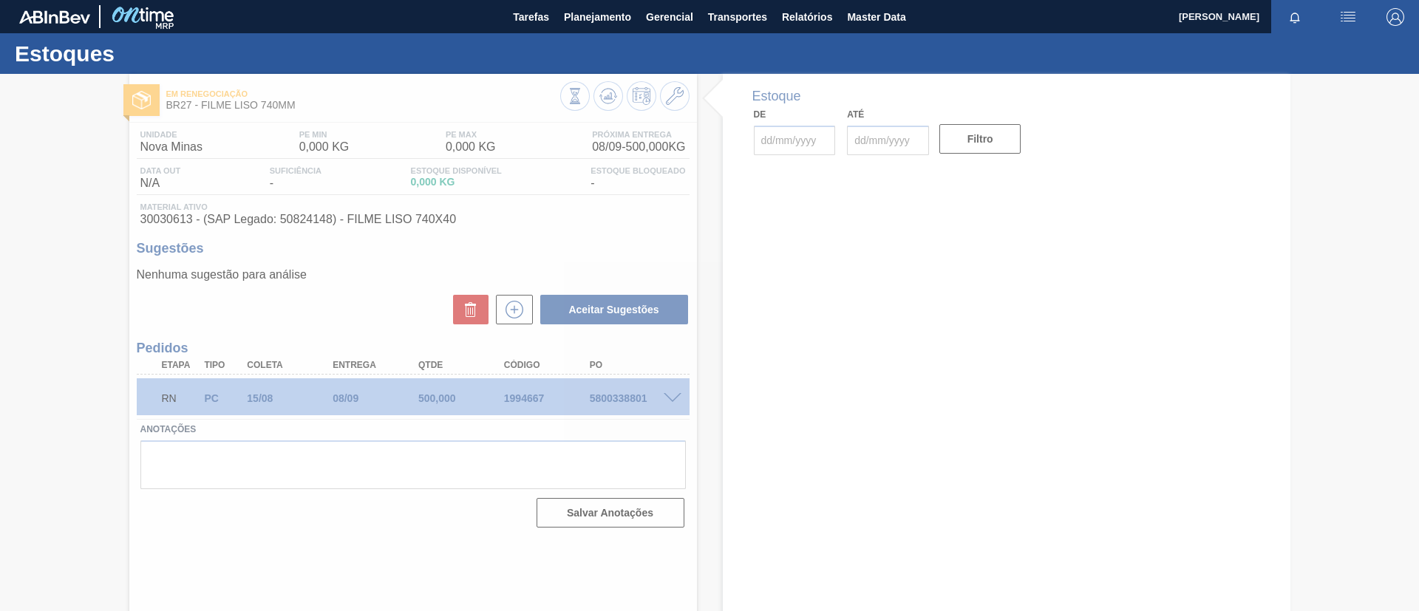
type input "[DATE]"
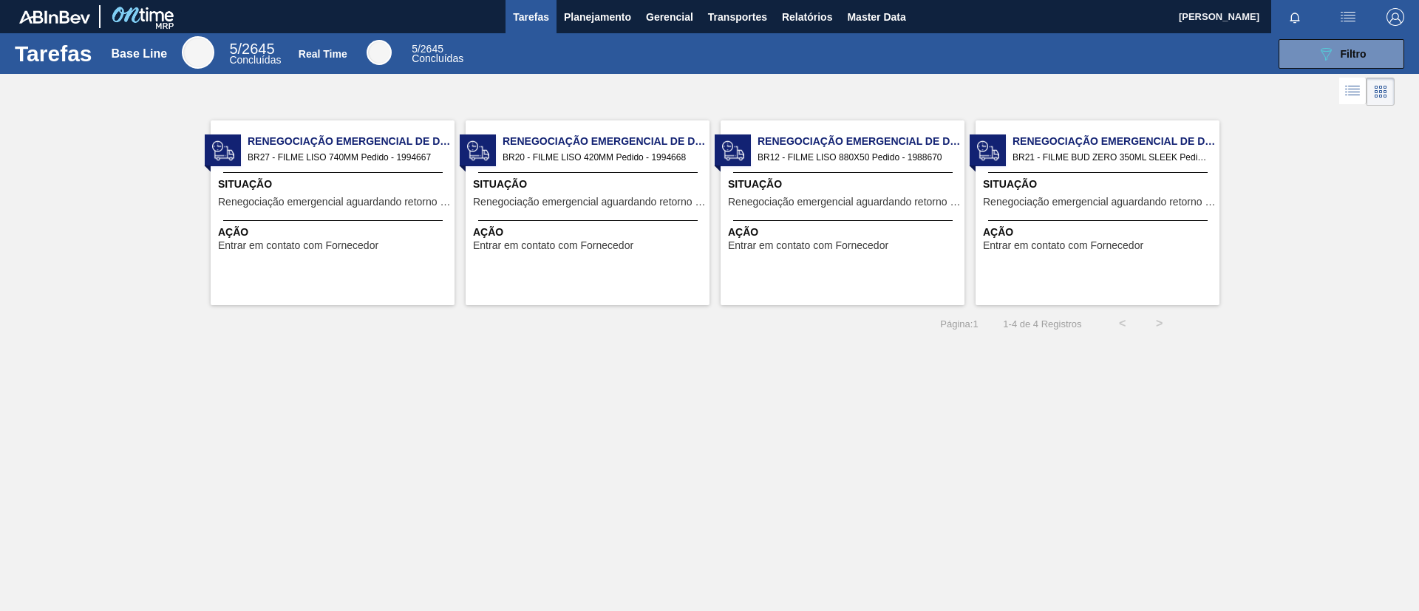
click at [611, 143] on span "Renegociação Emergencial de Data" at bounding box center [605, 142] width 207 height 16
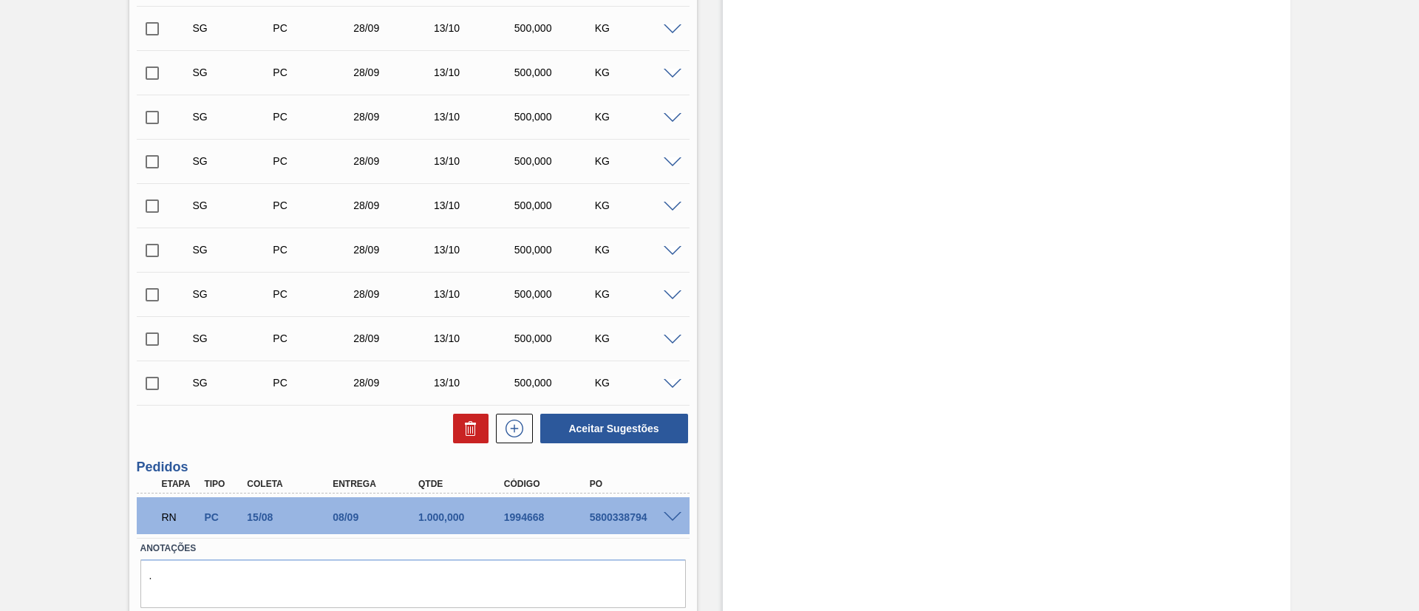
scroll to position [1386, 0]
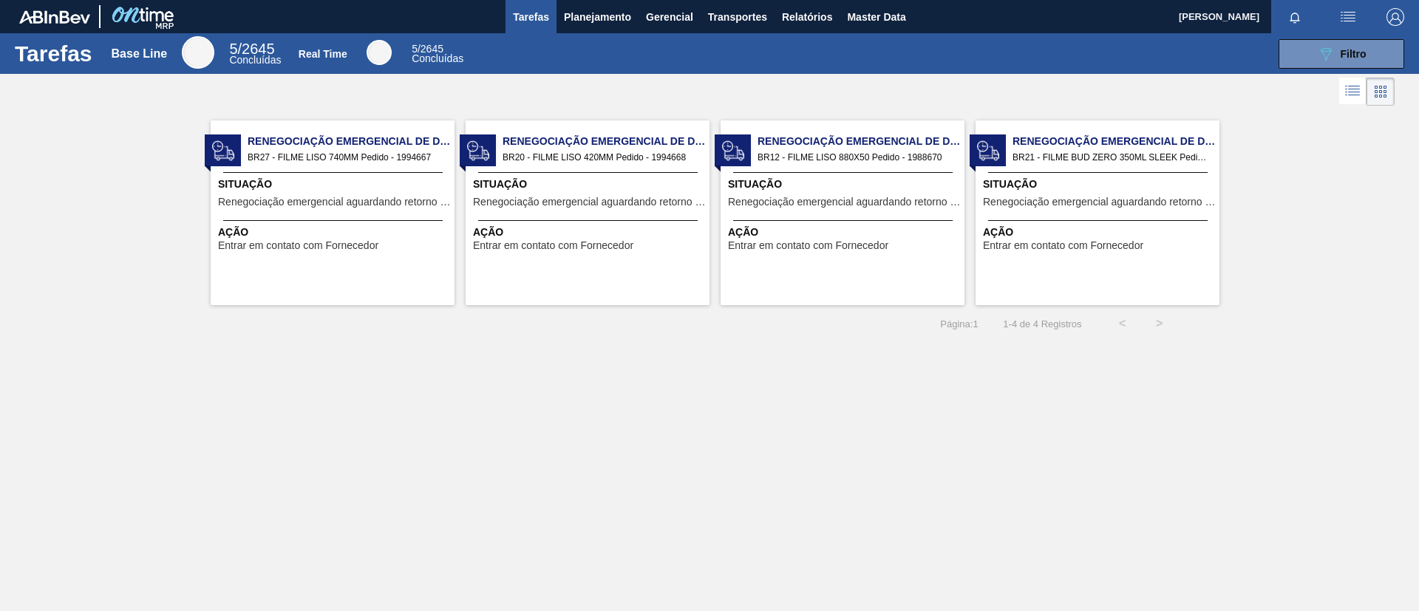
click at [877, 179] on span "Situação" at bounding box center [844, 185] width 233 height 16
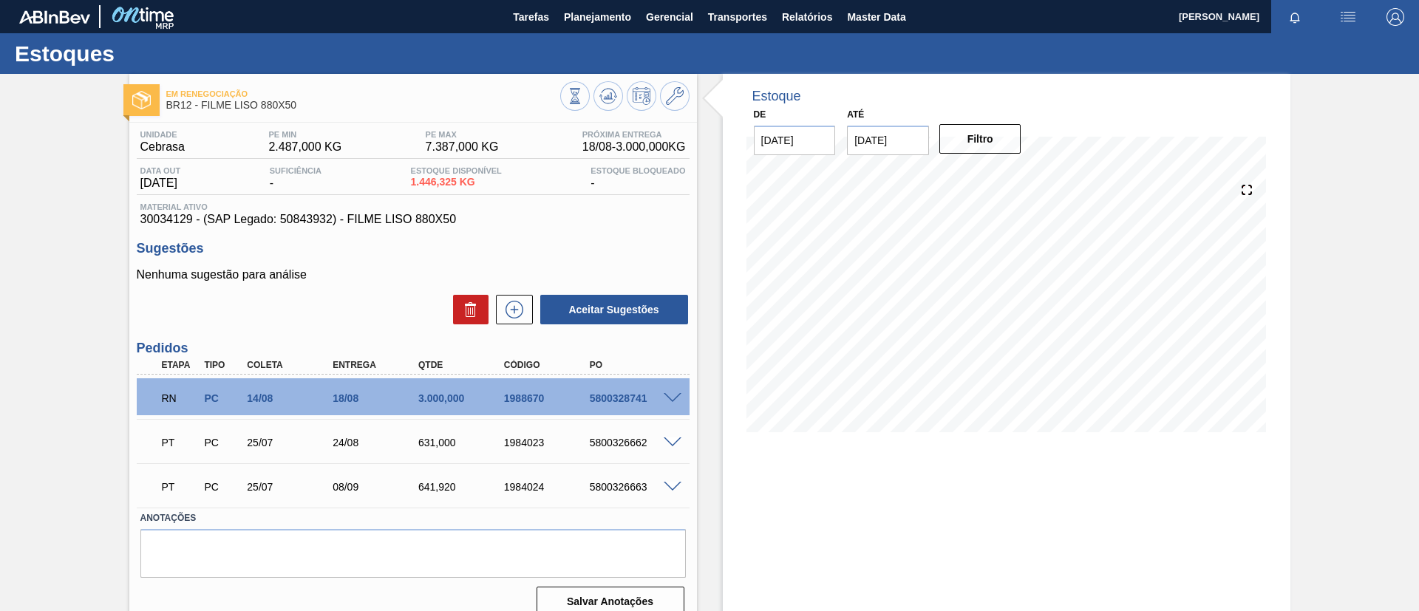
click at [665, 395] on span at bounding box center [673, 398] width 18 height 11
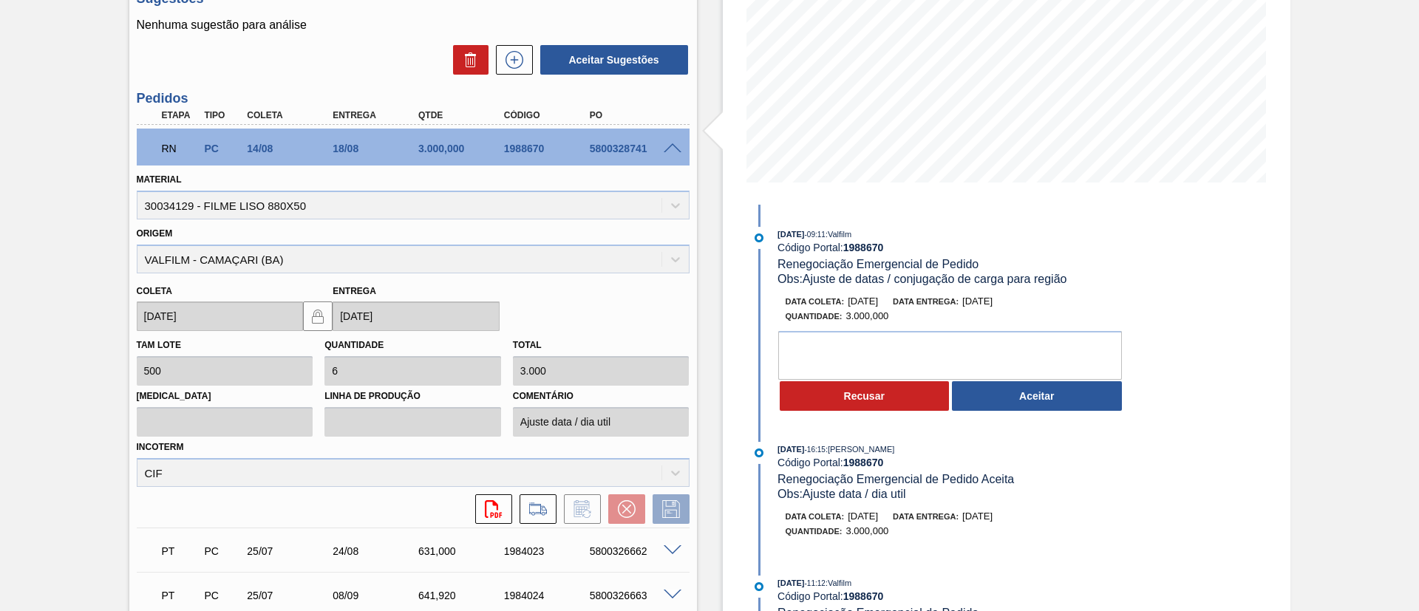
scroll to position [376, 0]
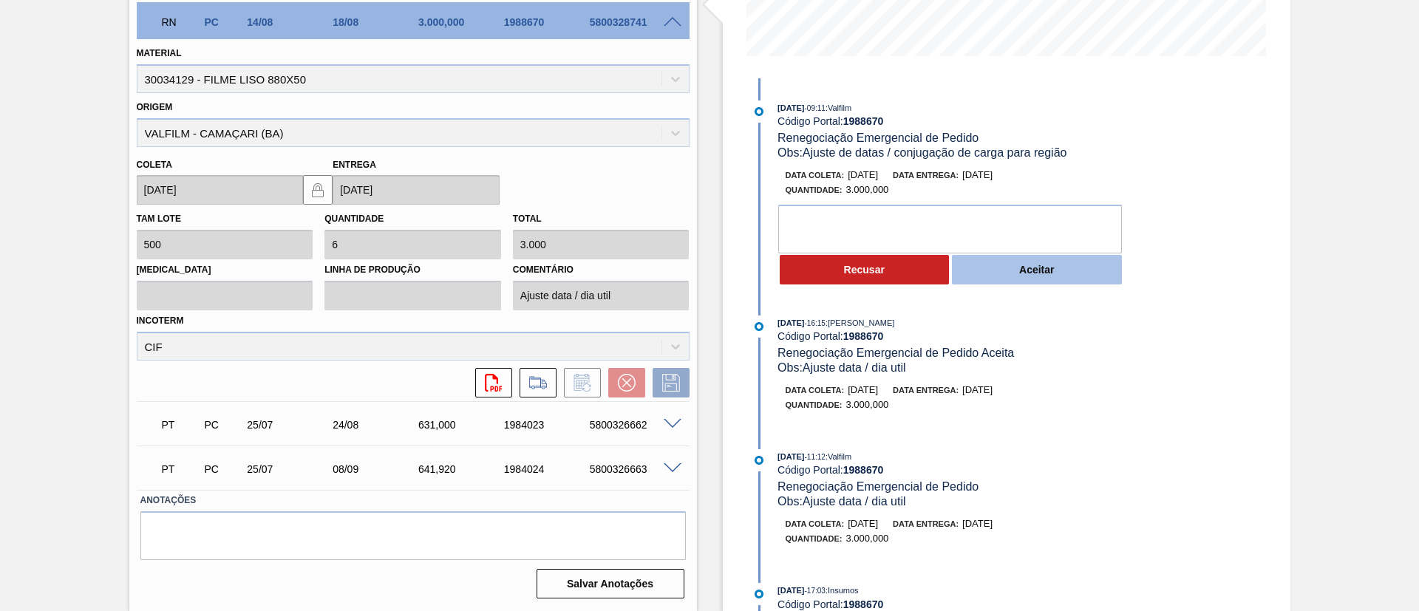
click at [1024, 277] on button "Aceitar" at bounding box center [1037, 270] width 170 height 30
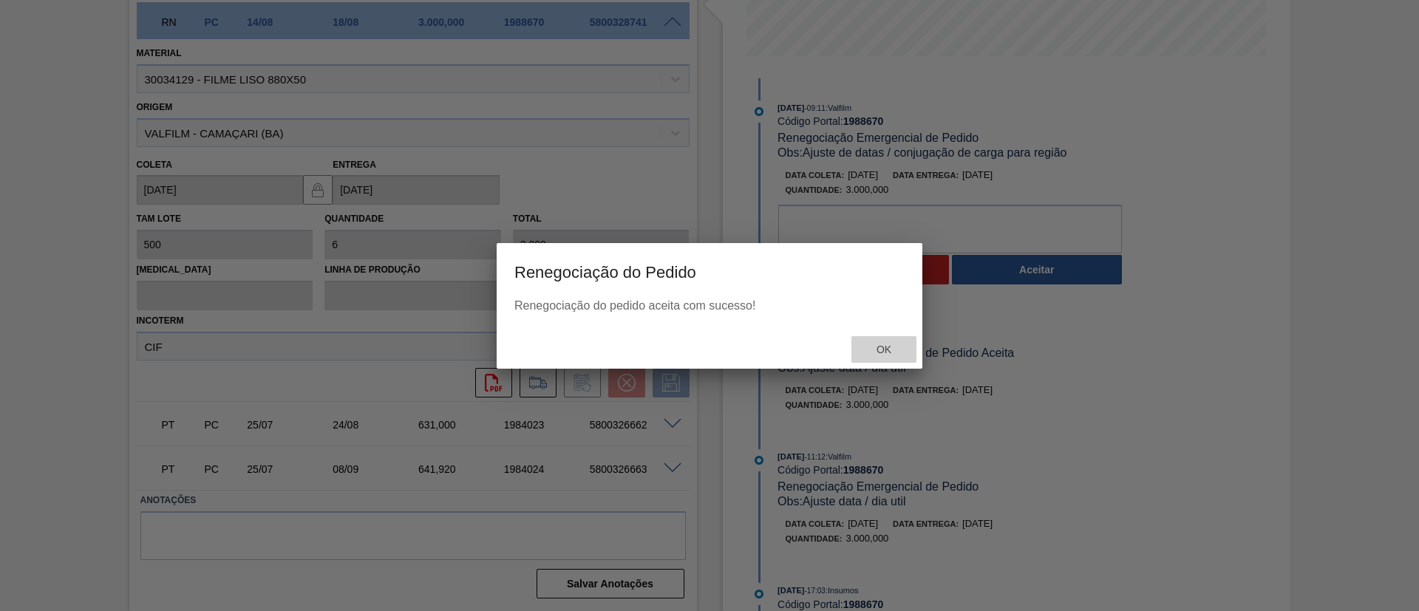
click at [882, 347] on span "Ok" at bounding box center [884, 350] width 38 height 12
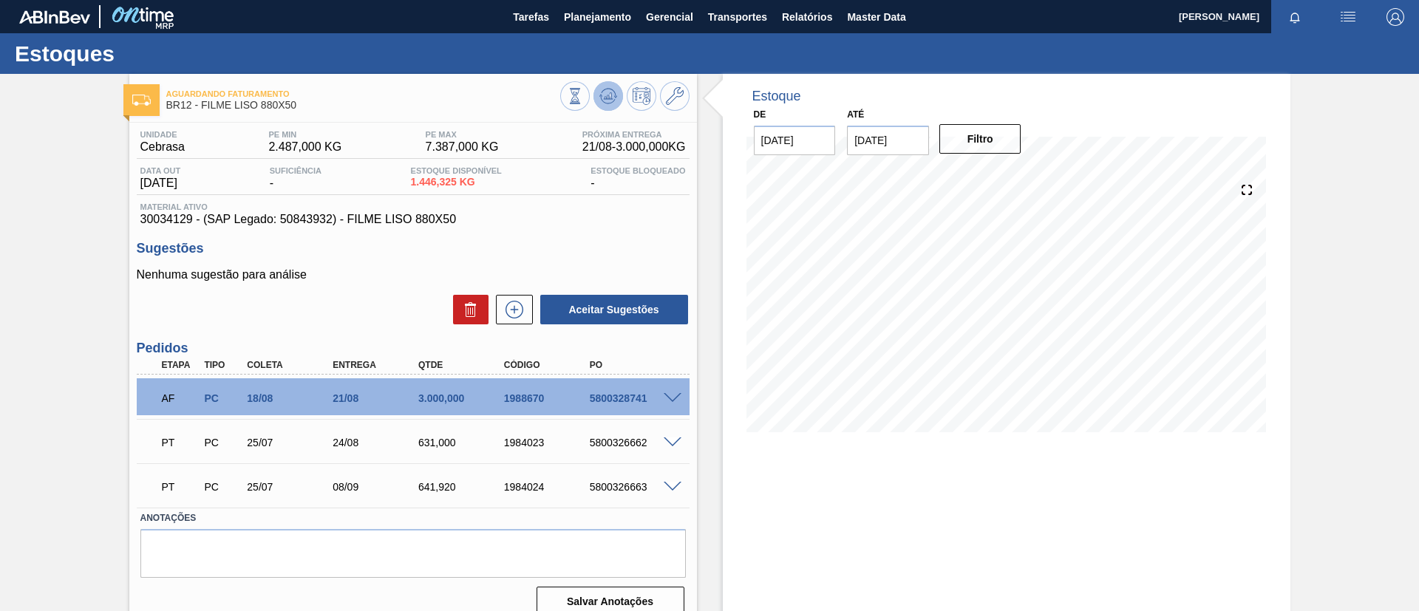
click at [616, 95] on button at bounding box center [608, 96] width 30 height 30
click at [670, 438] on span at bounding box center [673, 442] width 18 height 11
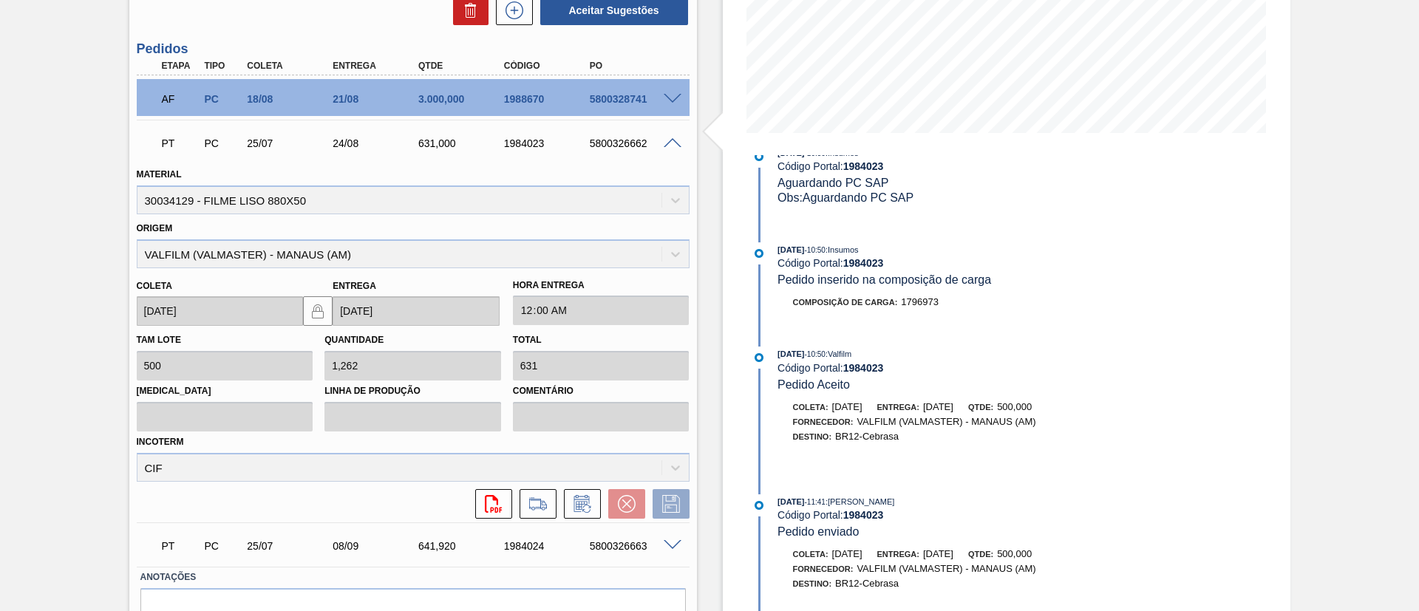
scroll to position [265, 0]
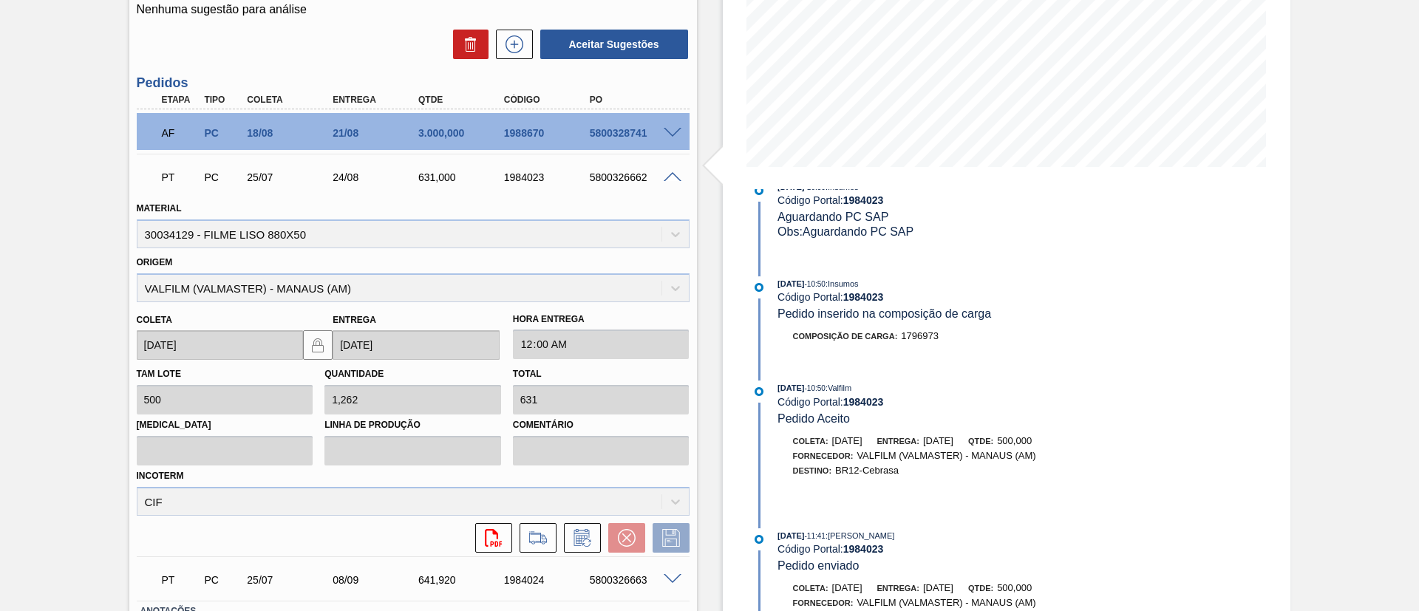
click at [664, 177] on span at bounding box center [673, 177] width 18 height 11
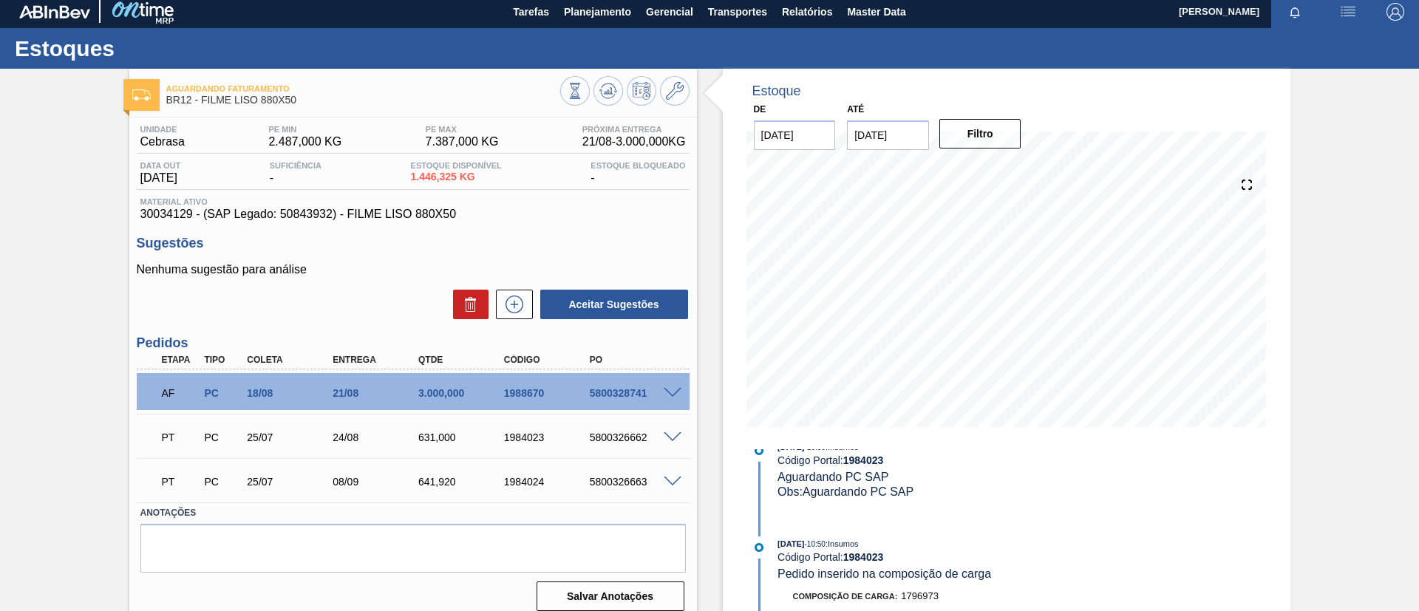
scroll to position [0, 0]
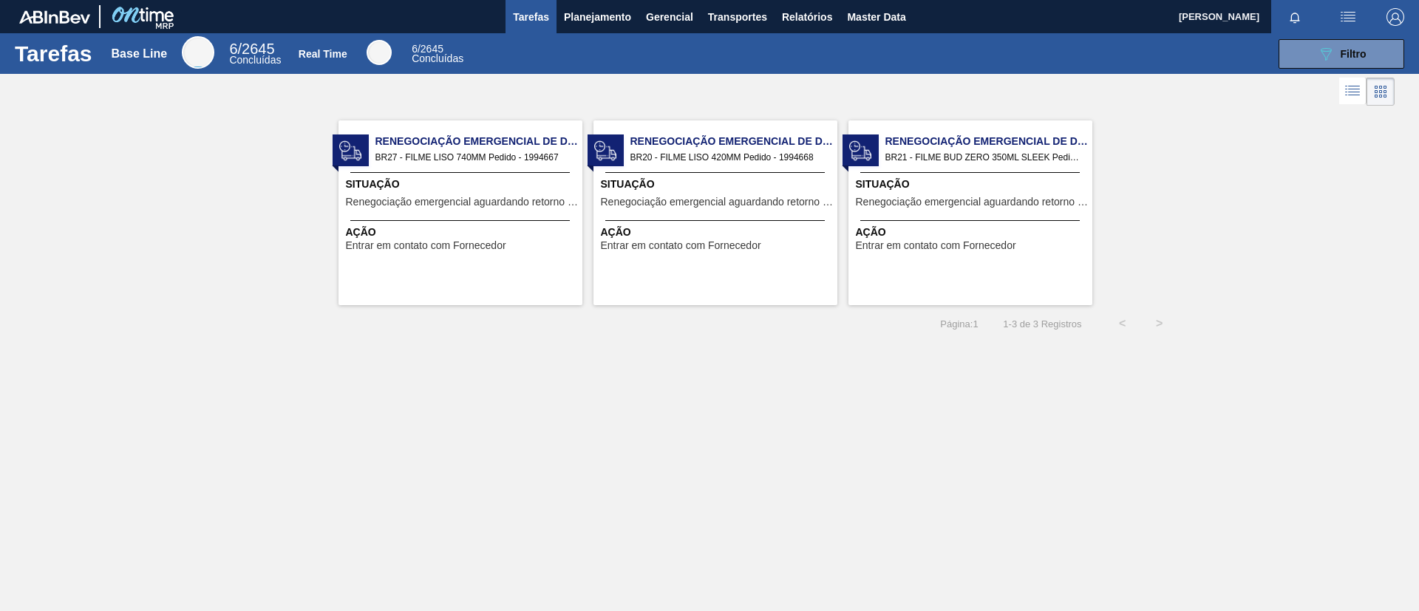
click at [1049, 159] on span "BR21 - FILME BUD ZERO 350ML SLEEK Pedido - 1983463" at bounding box center [982, 157] width 195 height 16
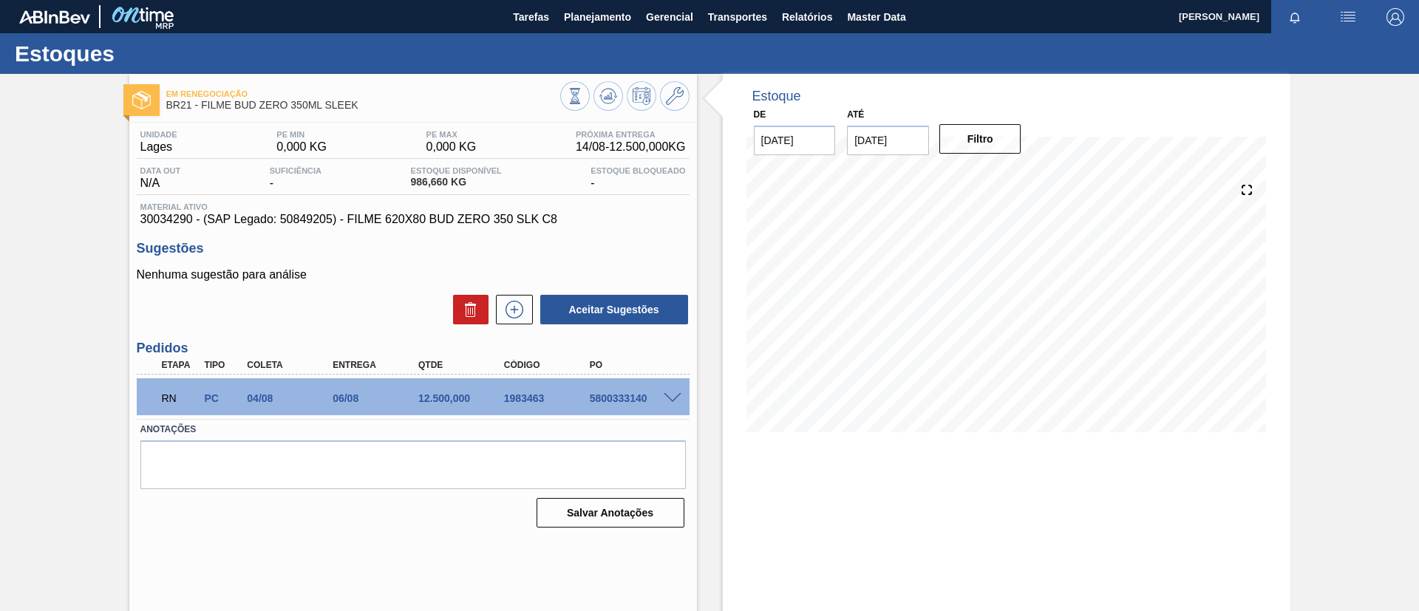
click at [678, 403] on div "5800333140" at bounding box center [634, 398] width 96 height 12
click at [669, 393] on span at bounding box center [673, 398] width 18 height 11
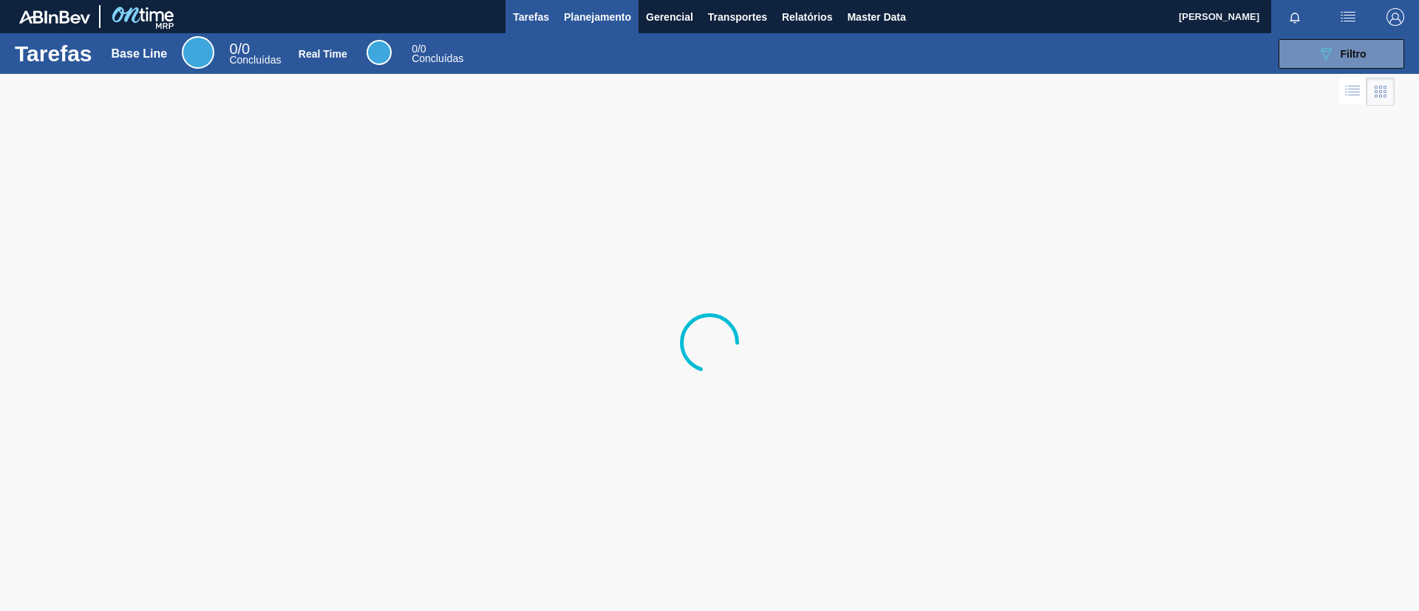
click at [596, 16] on span "Planejamento" at bounding box center [597, 17] width 67 height 18
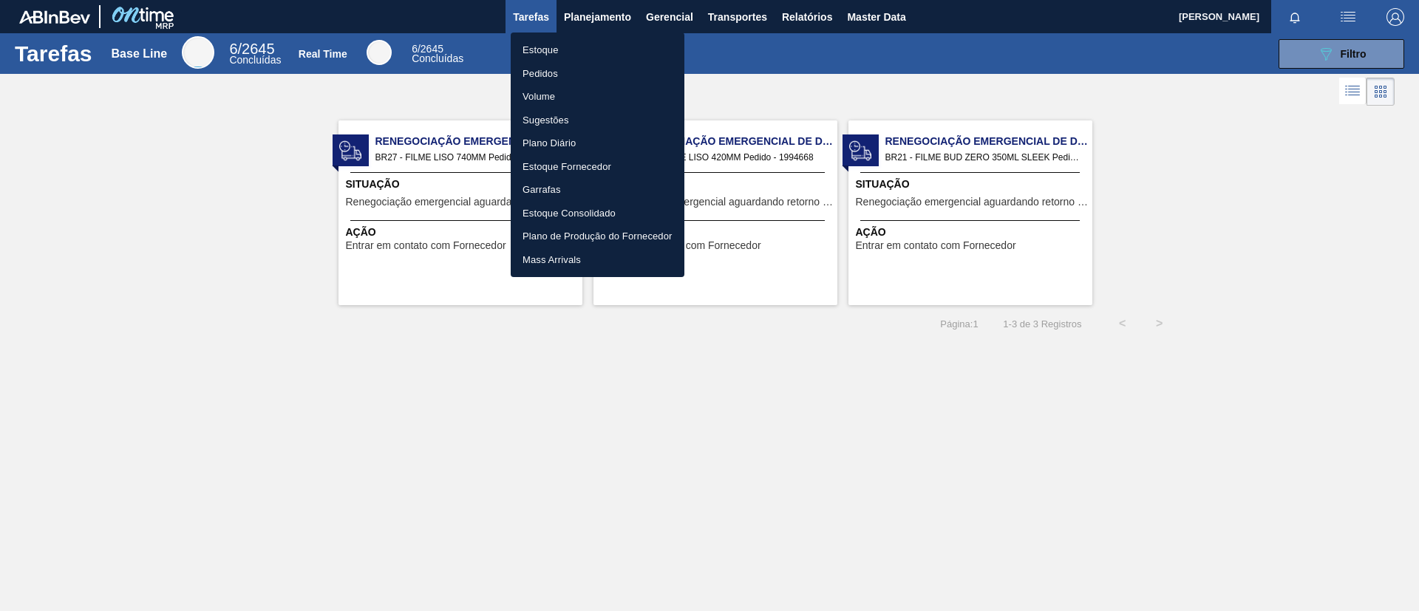
click at [593, 48] on li "Estoque" at bounding box center [598, 50] width 174 height 24
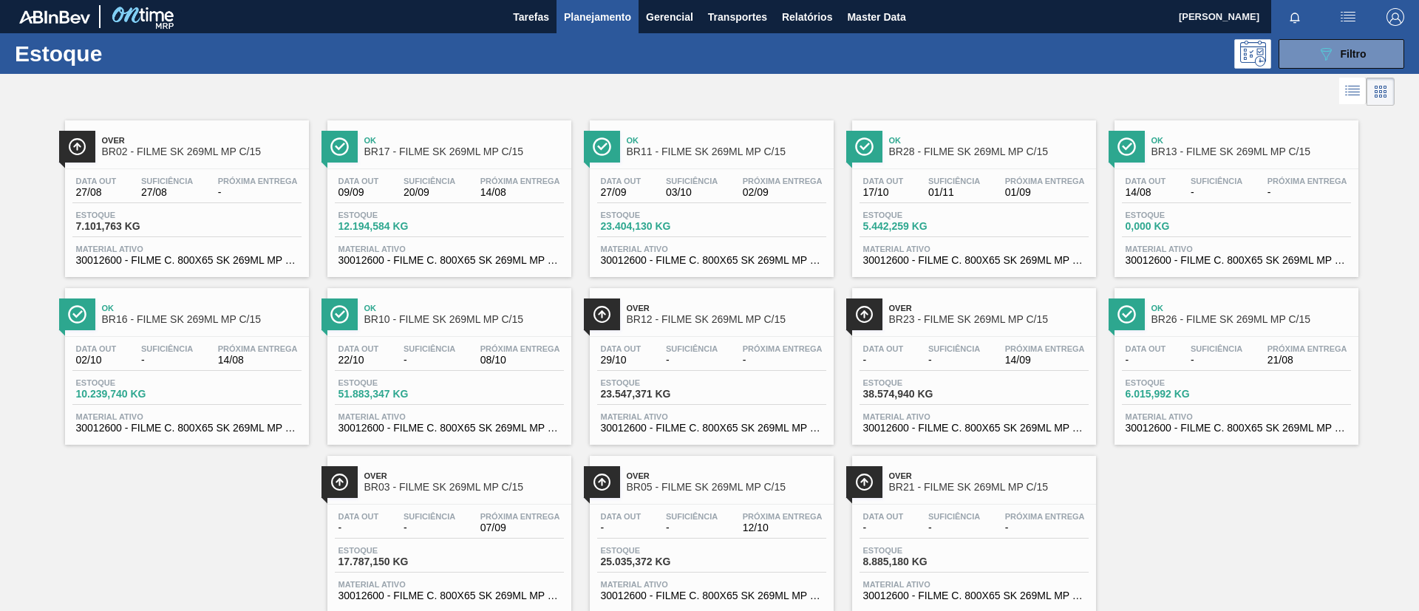
click at [560, 24] on button "Planejamento" at bounding box center [597, 16] width 82 height 33
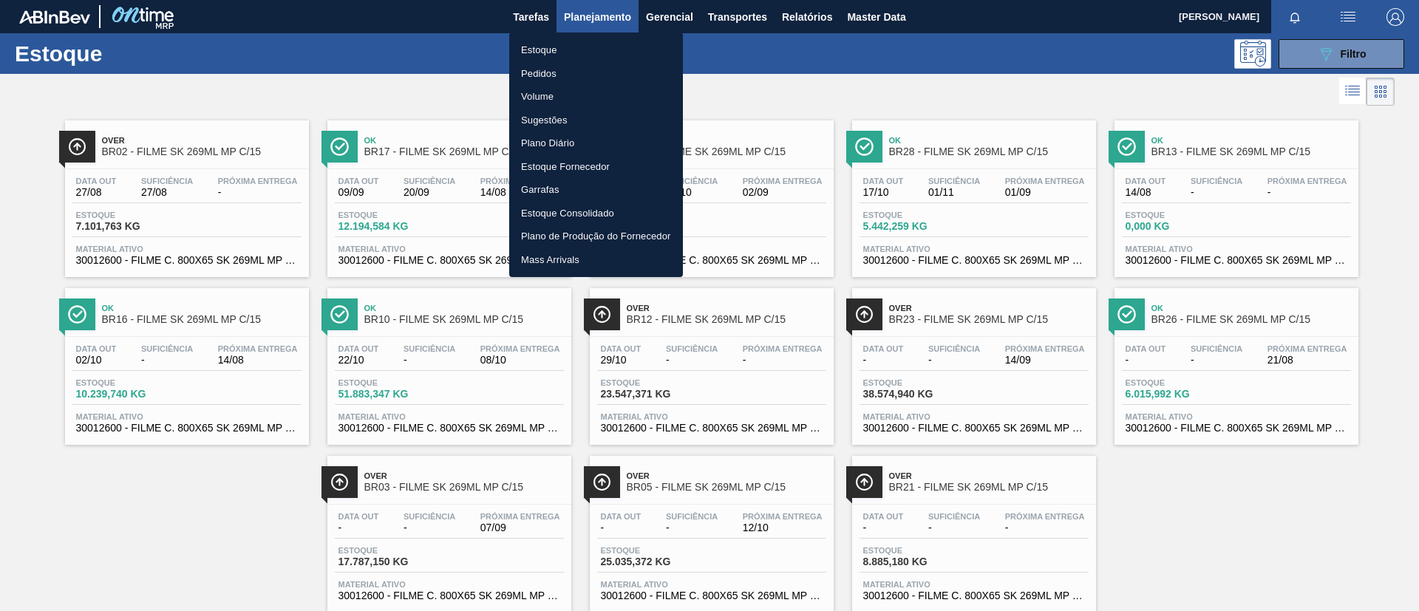
click at [596, 78] on li "Pedidos" at bounding box center [596, 74] width 174 height 24
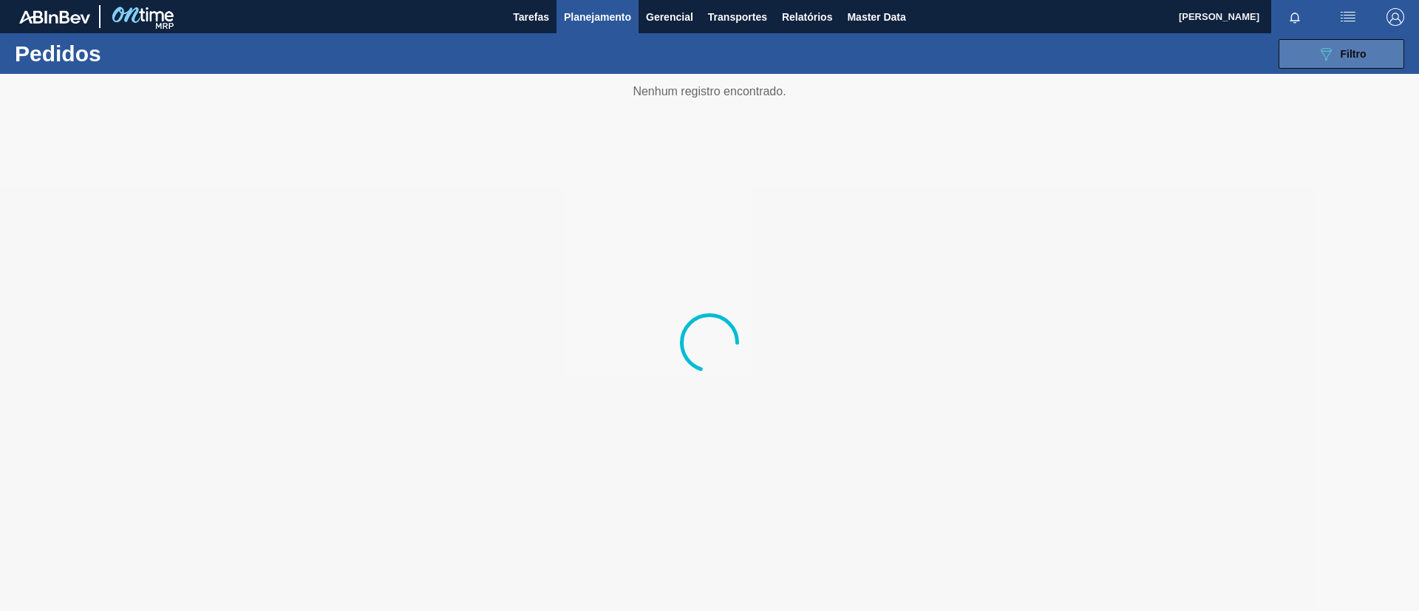
click at [1324, 54] on icon "089F7B8B-B2A5-4AFE-B5C0-19BA573D28AC" at bounding box center [1326, 54] width 18 height 18
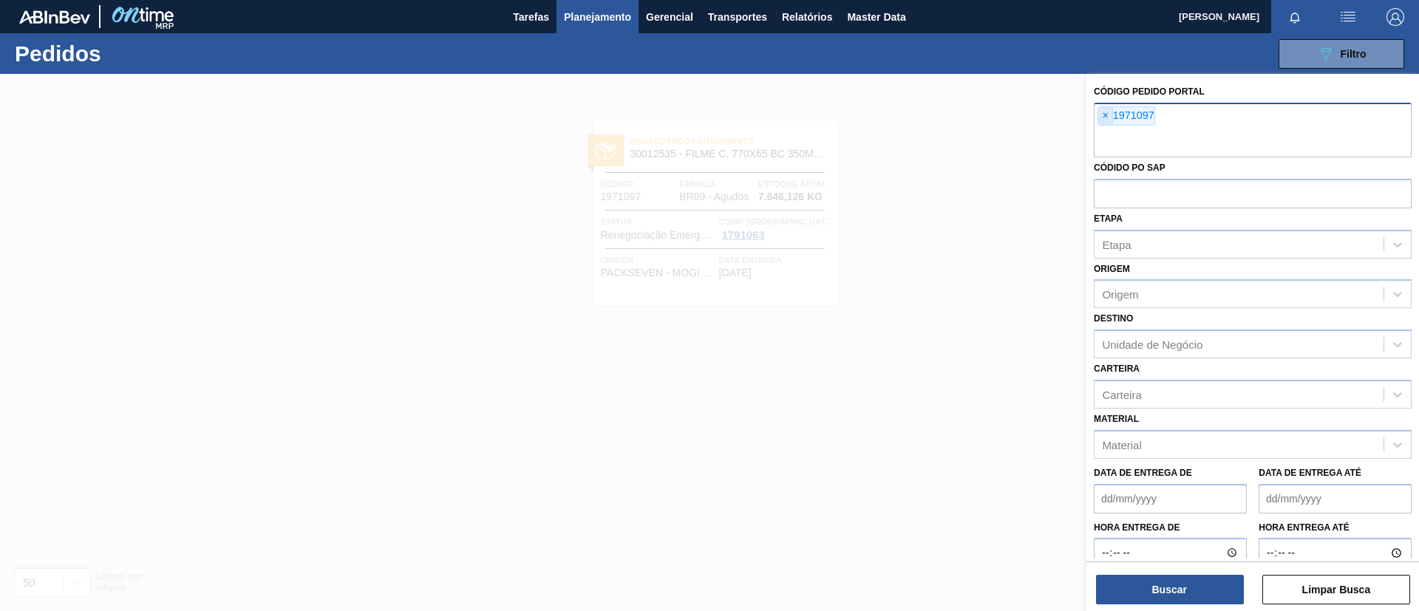
click at [1102, 118] on span "×" at bounding box center [1105, 116] width 14 height 18
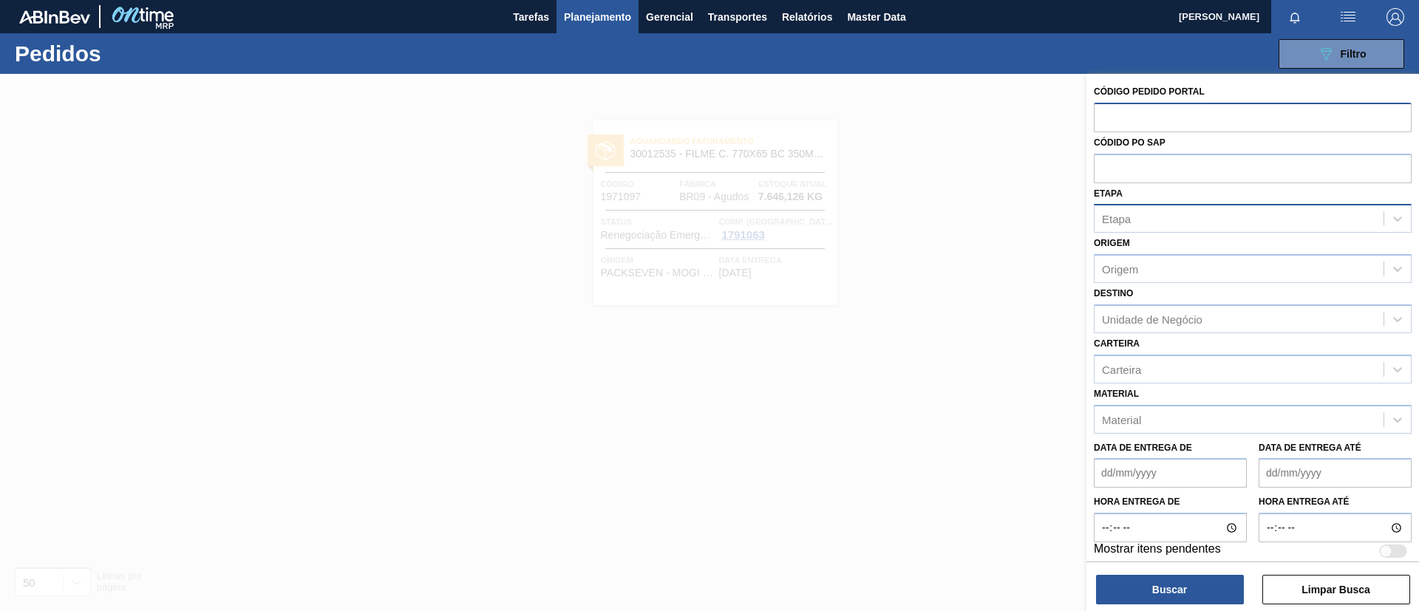
click at [1159, 219] on div "Etapa" at bounding box center [1238, 218] width 289 height 21
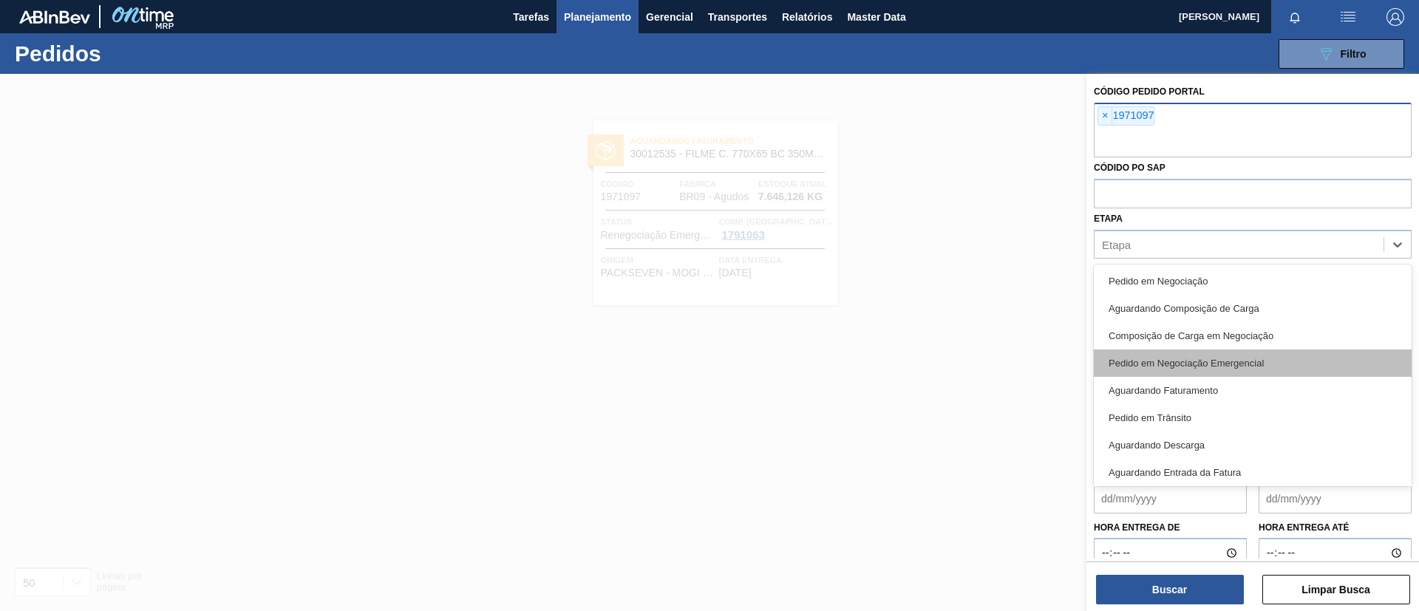
click at [1230, 364] on div "Pedido em Negociação Emergencial" at bounding box center [1253, 363] width 318 height 27
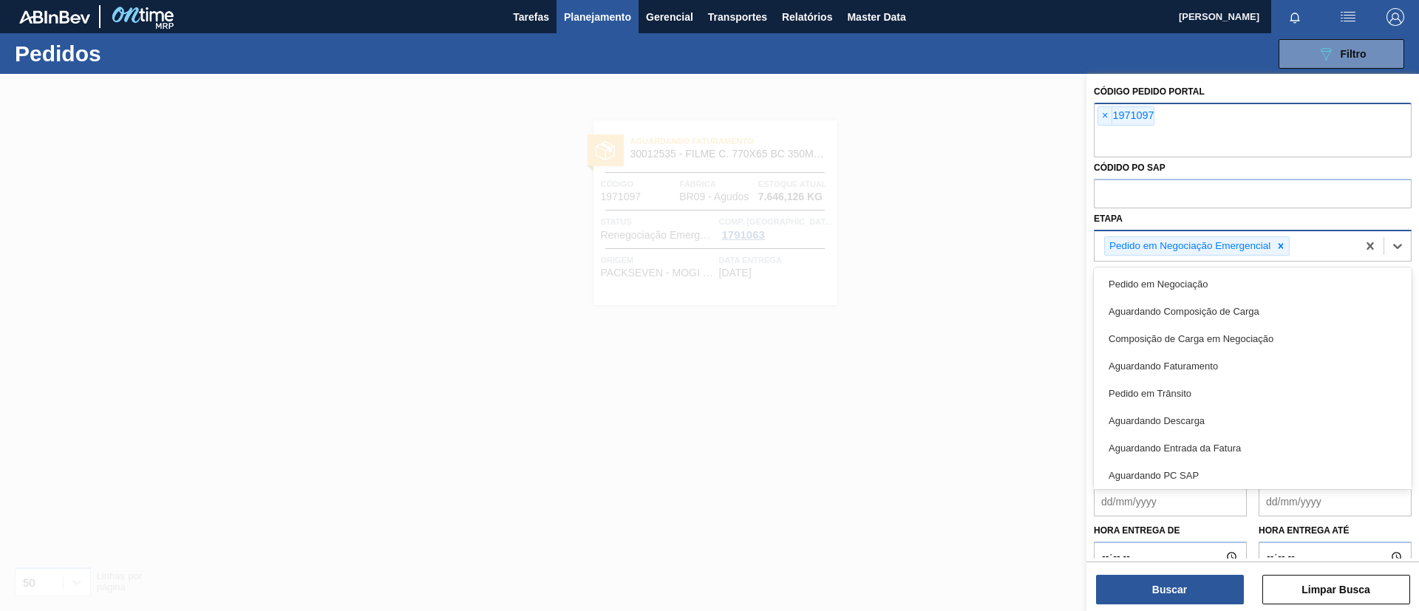
click at [1309, 249] on div "Pedido em Negociação Emergencial" at bounding box center [1225, 246] width 262 height 30
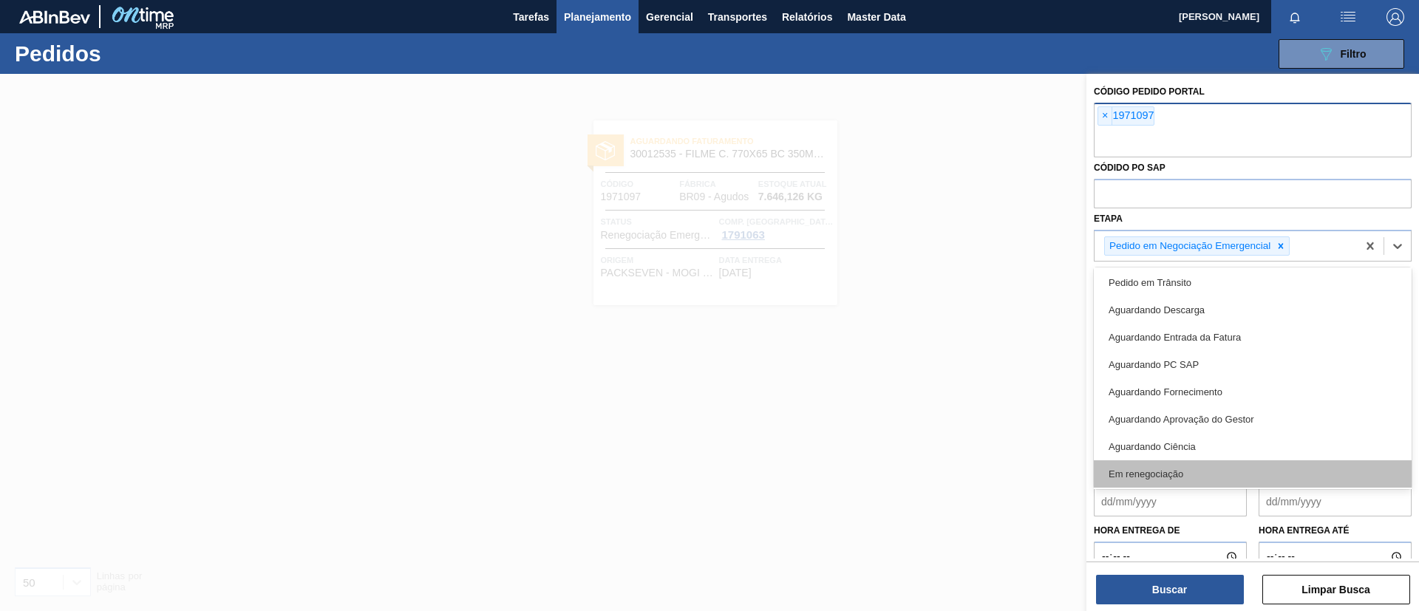
scroll to position [167, 0]
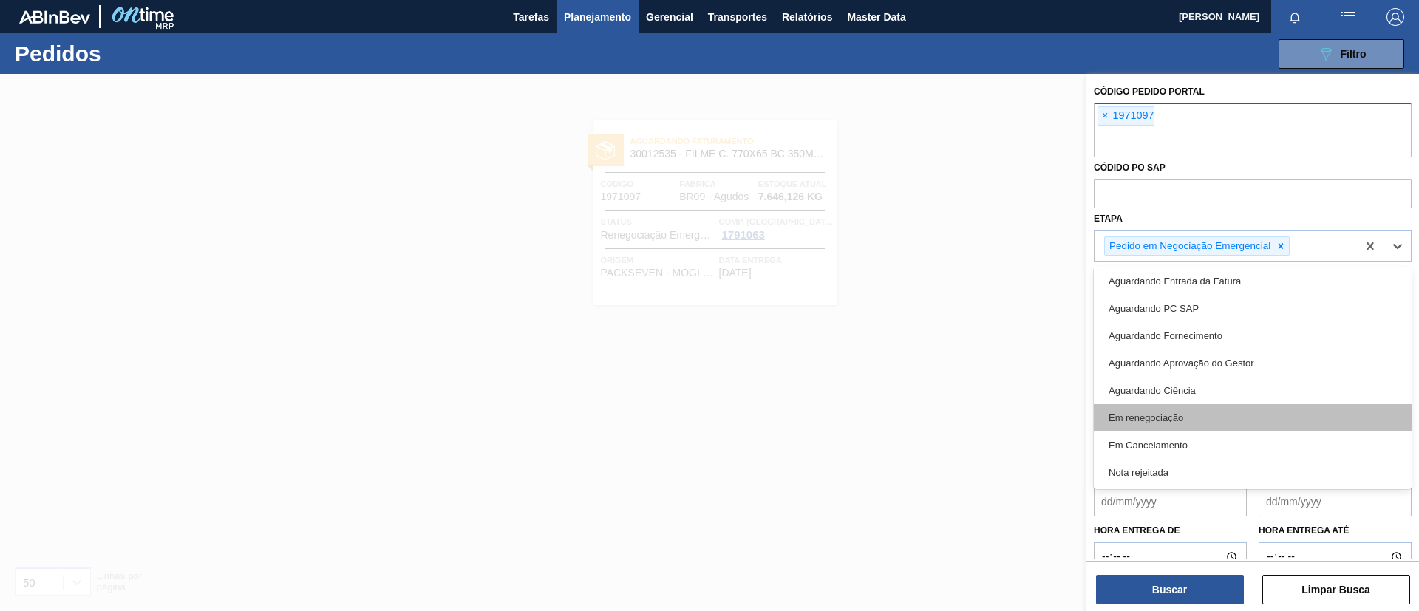
click at [1216, 415] on div "Em renegociação" at bounding box center [1253, 417] width 318 height 27
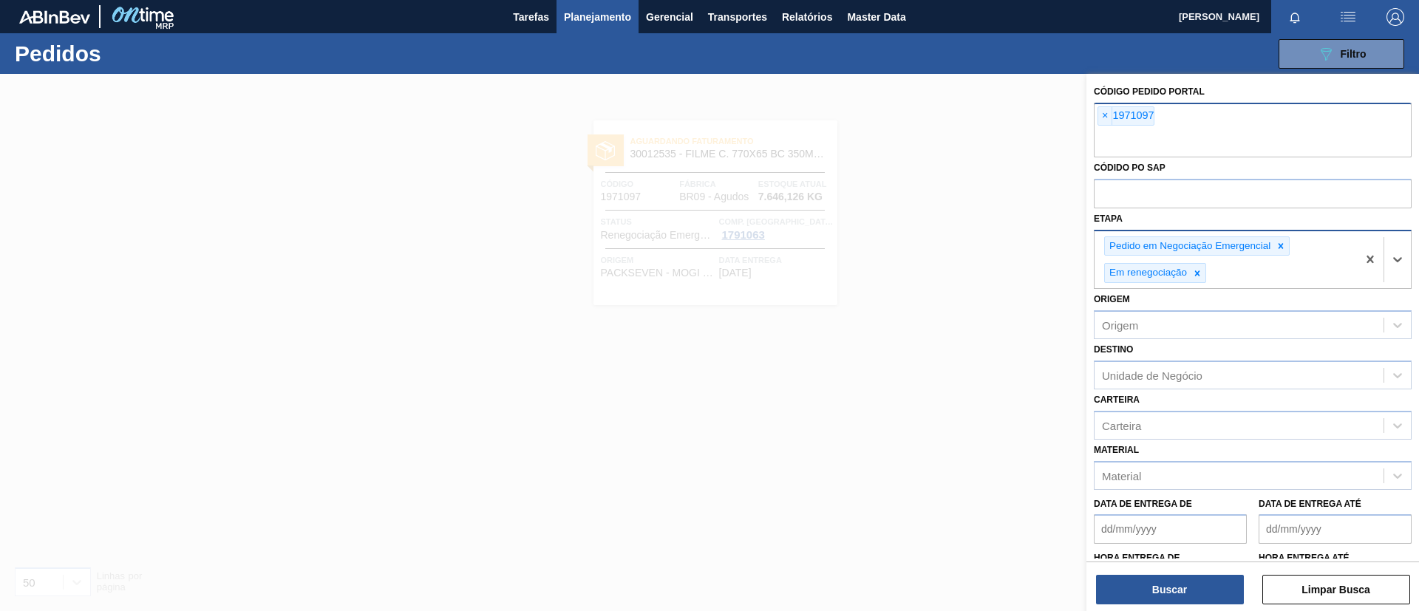
click at [1244, 279] on div "Pedido em Negociação Emergencial Em renegociação" at bounding box center [1225, 260] width 262 height 58
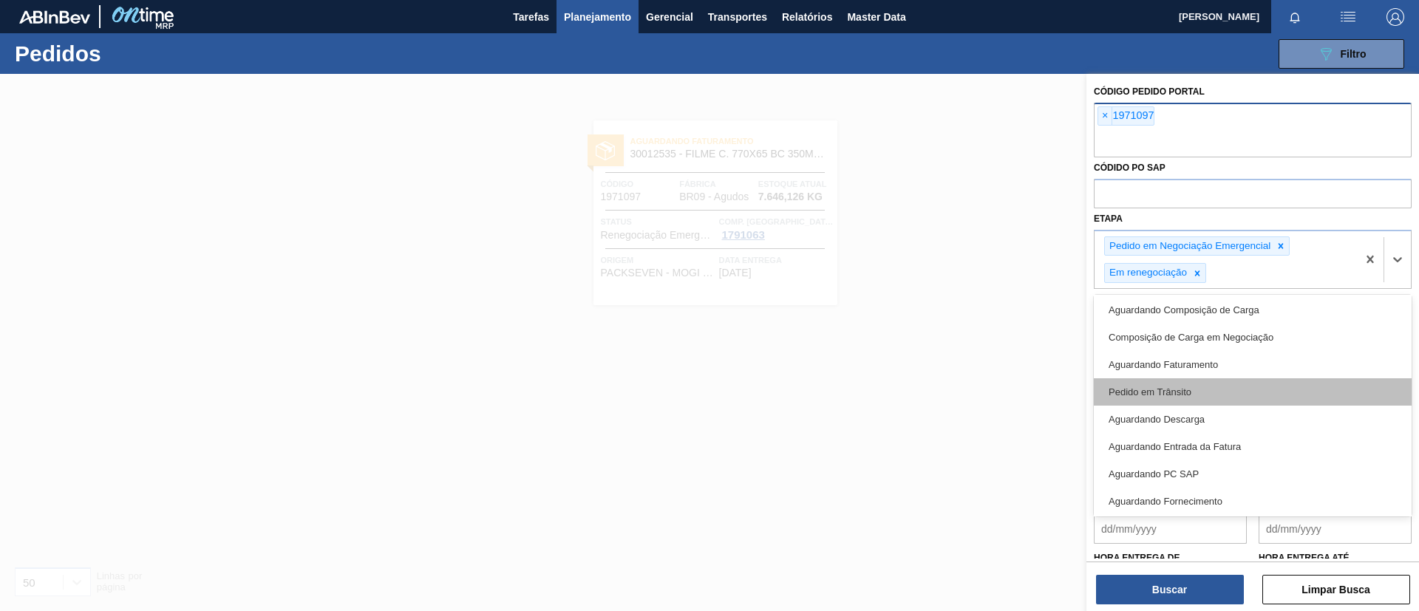
scroll to position [0, 0]
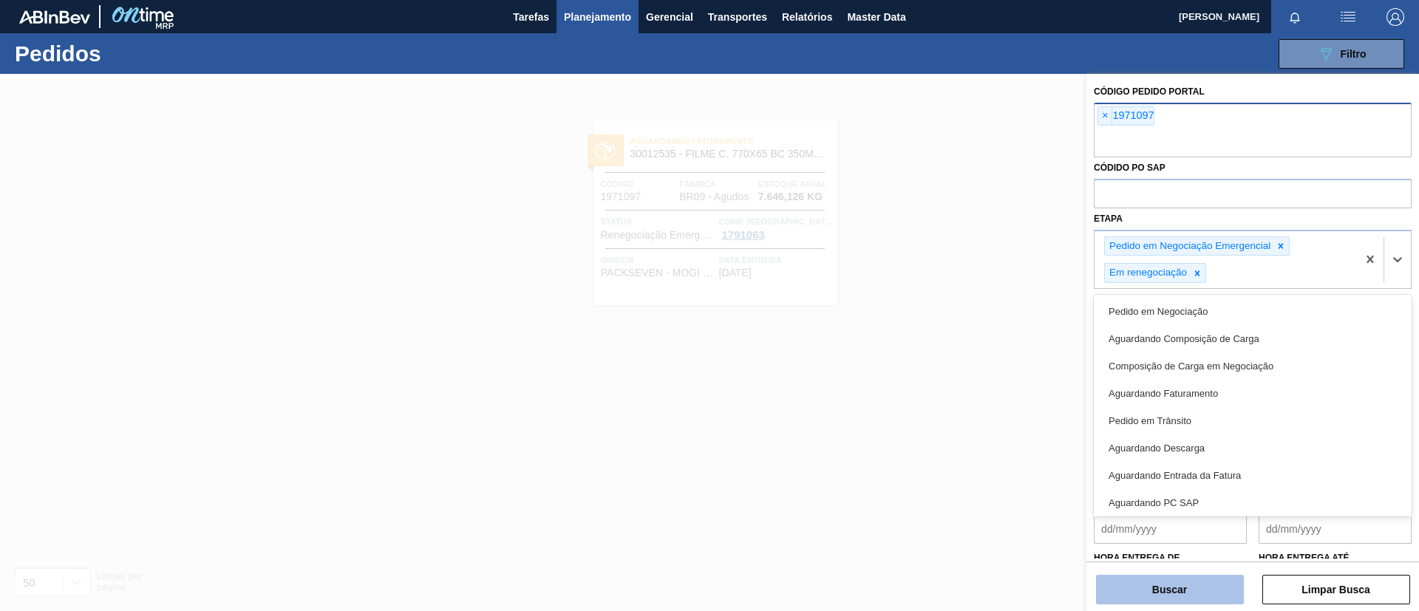
click at [1186, 586] on button "Buscar" at bounding box center [1170, 590] width 148 height 30
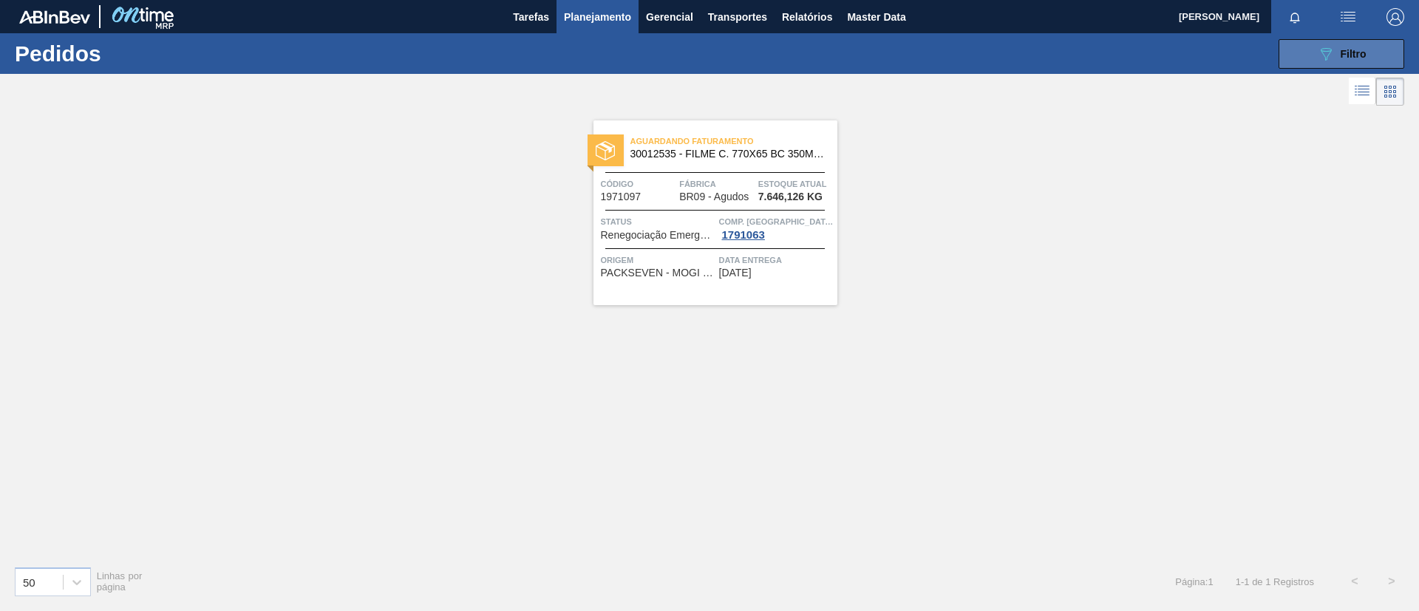
click at [1320, 56] on icon "089F7B8B-B2A5-4AFE-B5C0-19BA573D28AC" at bounding box center [1326, 54] width 18 height 18
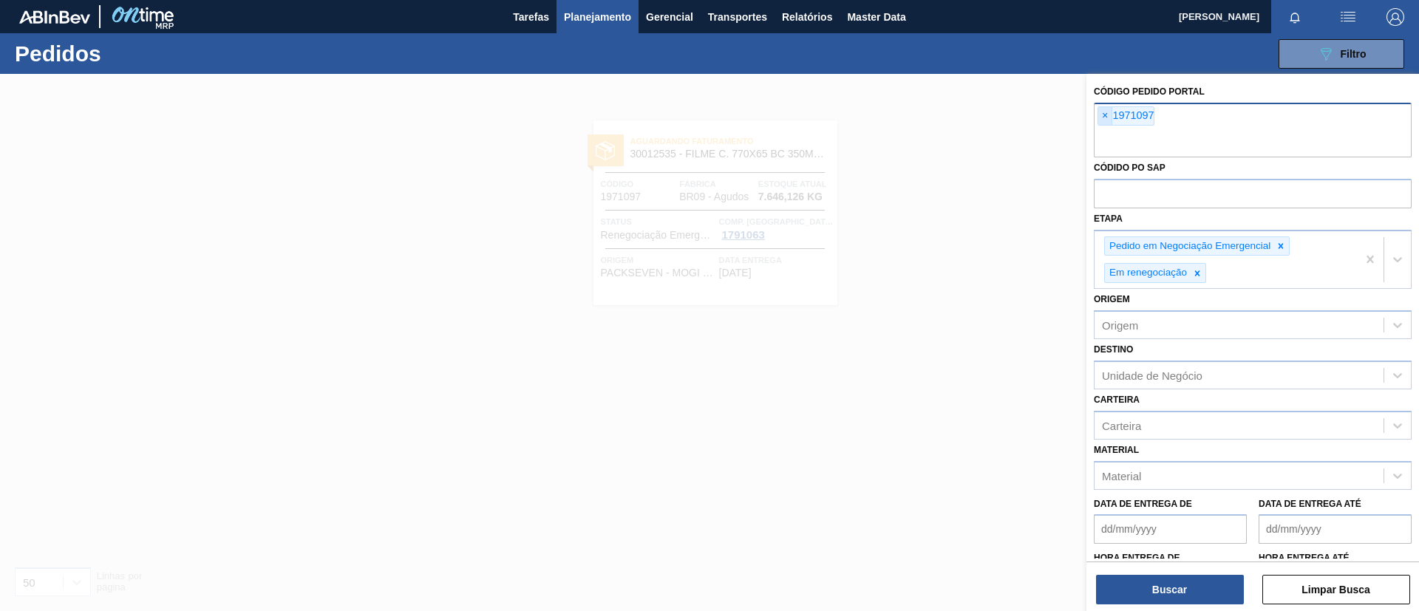
click at [1098, 117] on span "×" at bounding box center [1105, 116] width 14 height 18
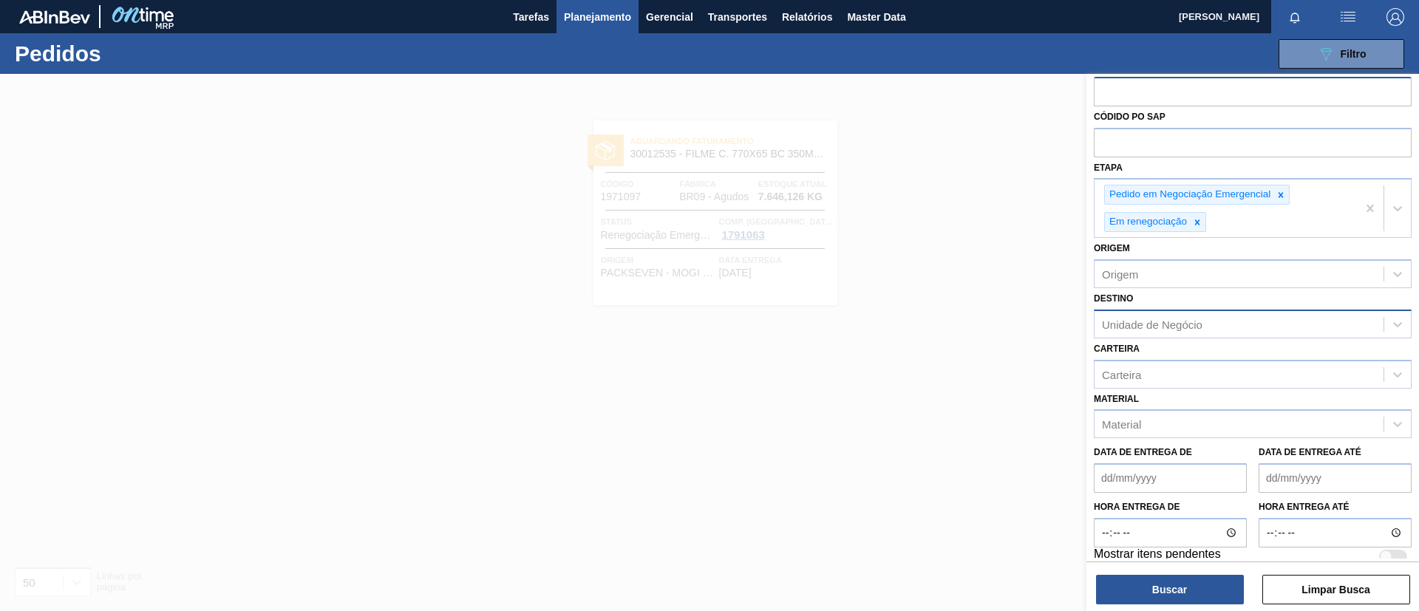
scroll to position [40, 0]
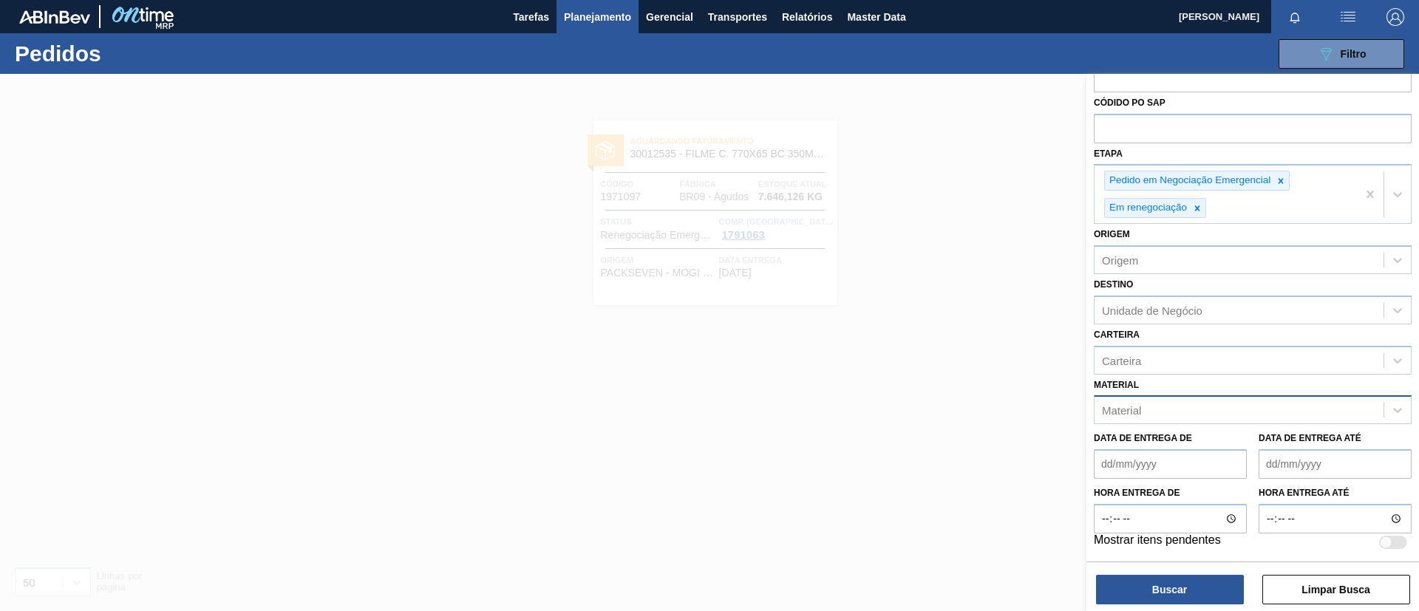
click at [1182, 407] on div "Material" at bounding box center [1238, 410] width 289 height 21
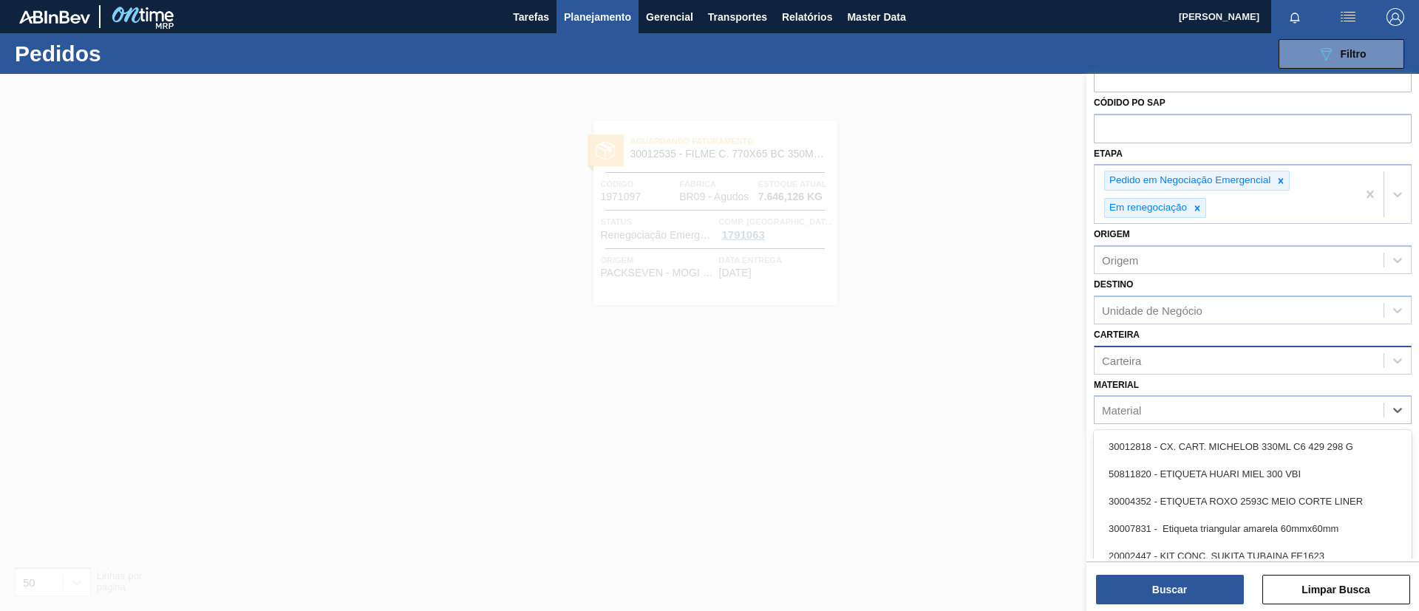
click at [1168, 355] on div "Carteira" at bounding box center [1238, 360] width 289 height 21
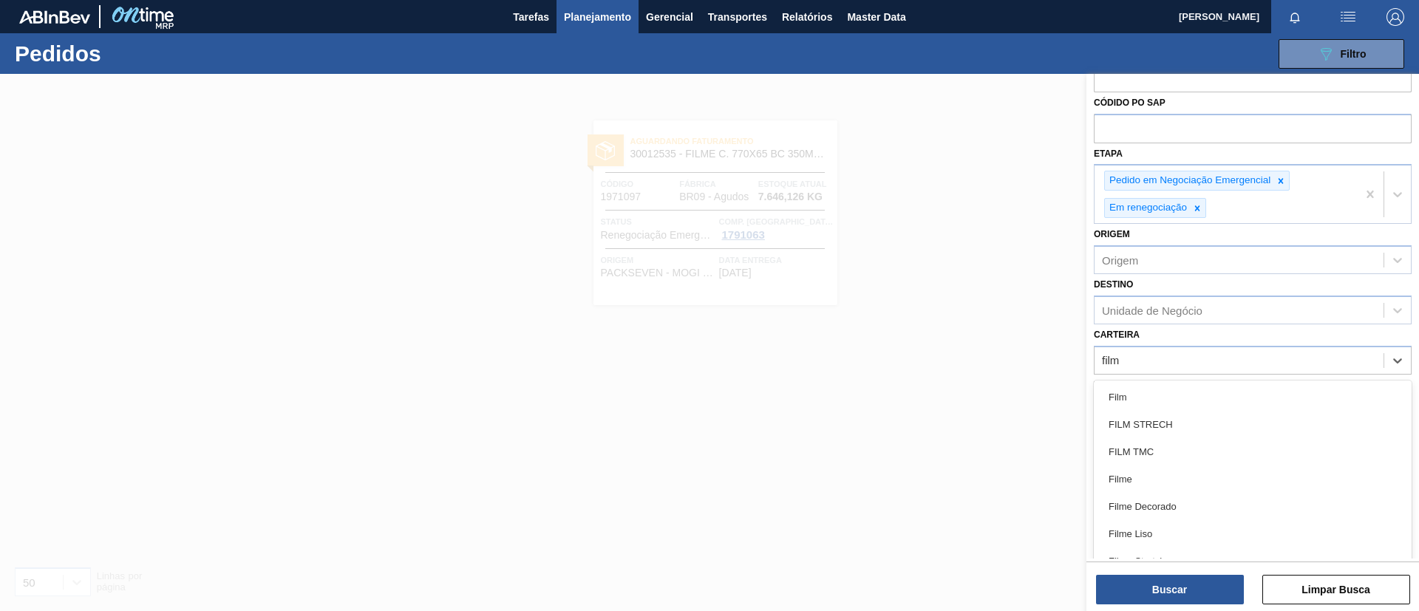
type input "filme"
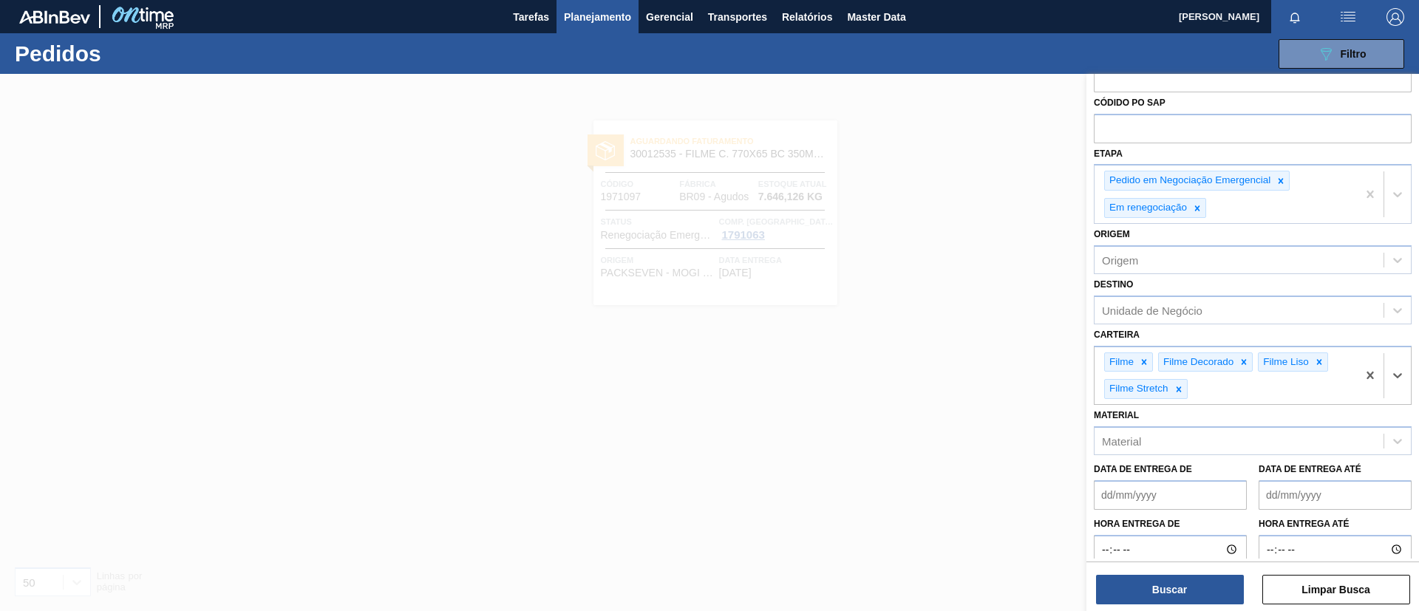
click at [1174, 608] on div "Código Pedido Portal Códido PO SAP Etapa Pedido em Negociação Emergencial Em re…" at bounding box center [1252, 344] width 333 height 540
click at [1162, 590] on button "Buscar" at bounding box center [1170, 590] width 148 height 30
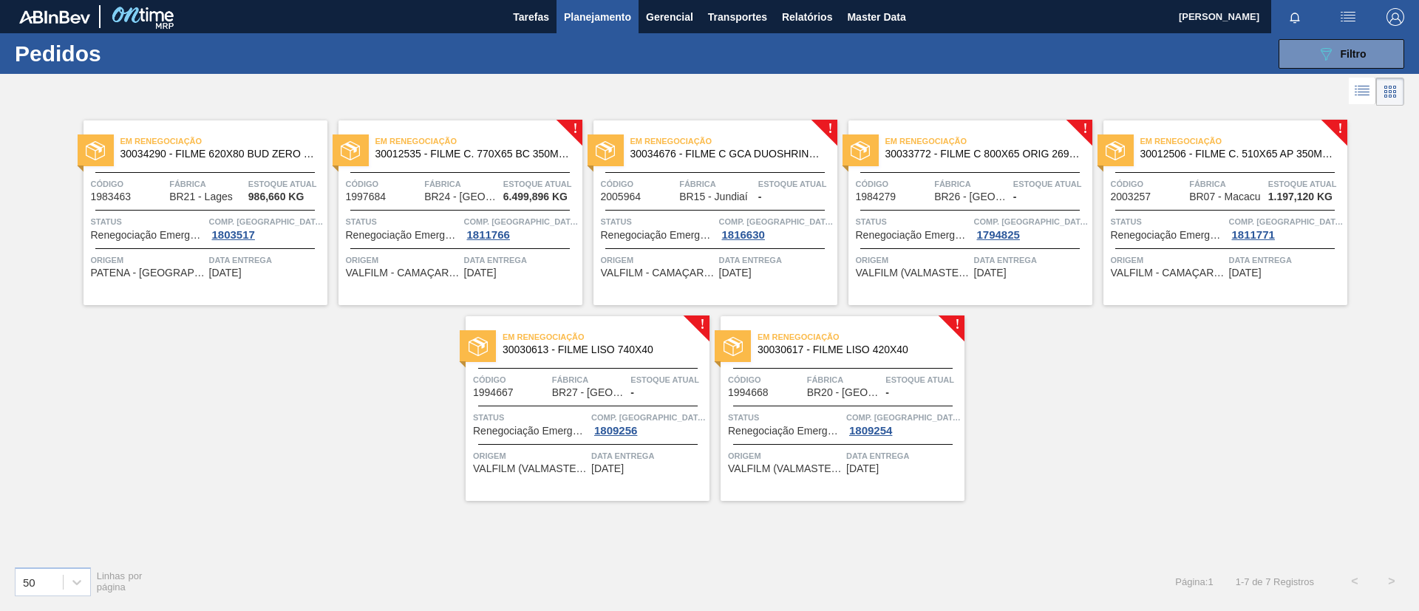
click at [534, 157] on span "30012535 - FILME C. 770X65 BC 350ML C12 429" at bounding box center [472, 154] width 195 height 11
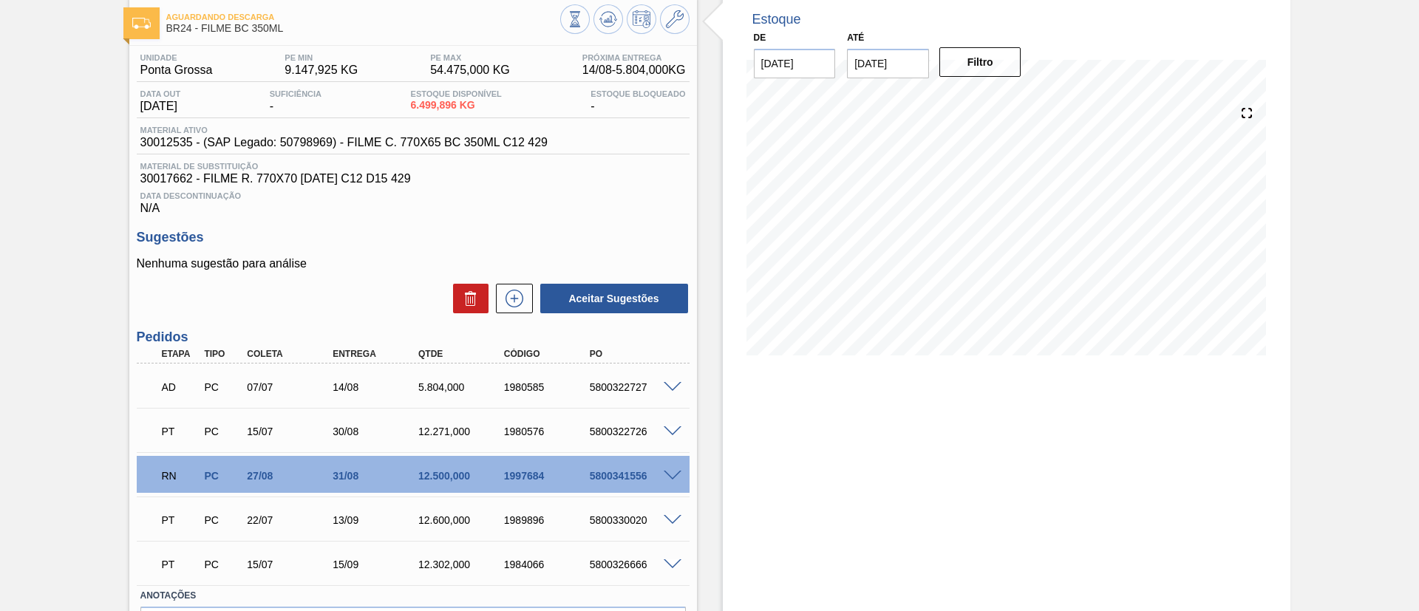
scroll to position [172, 0]
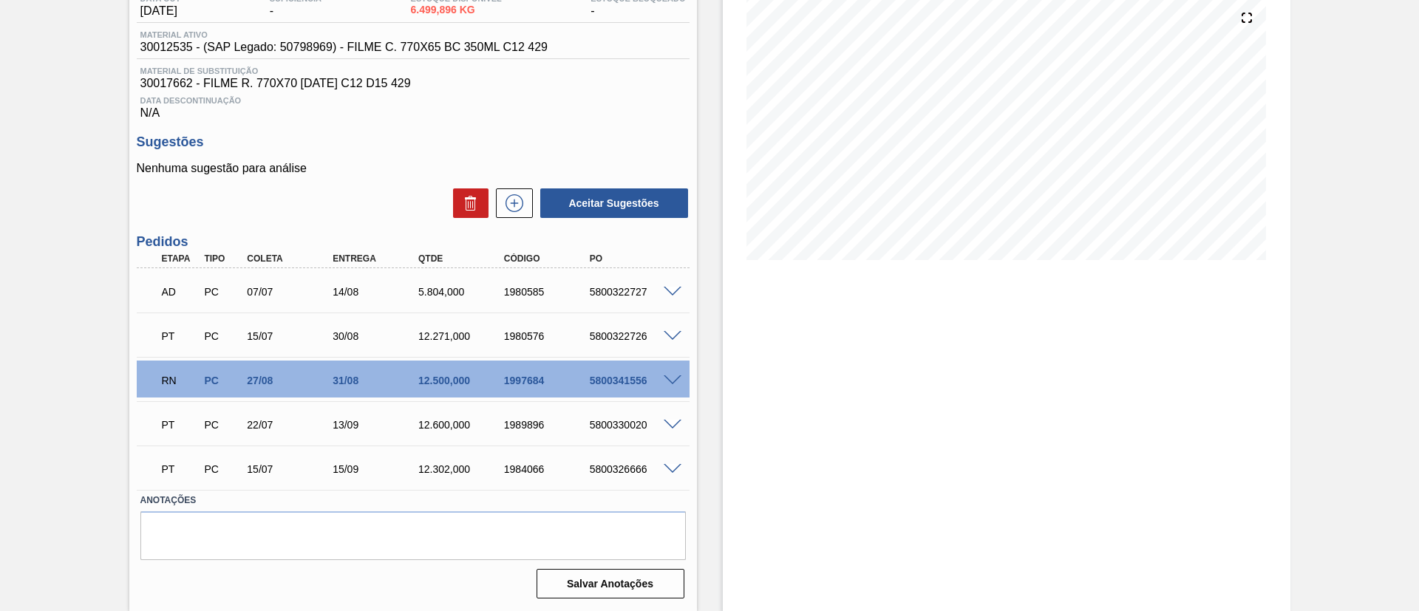
click at [655, 370] on div "RN PC 27/08 31/08 12.500,000 1997684 5800341556" at bounding box center [409, 379] width 514 height 30
click at [667, 375] on span at bounding box center [673, 380] width 18 height 11
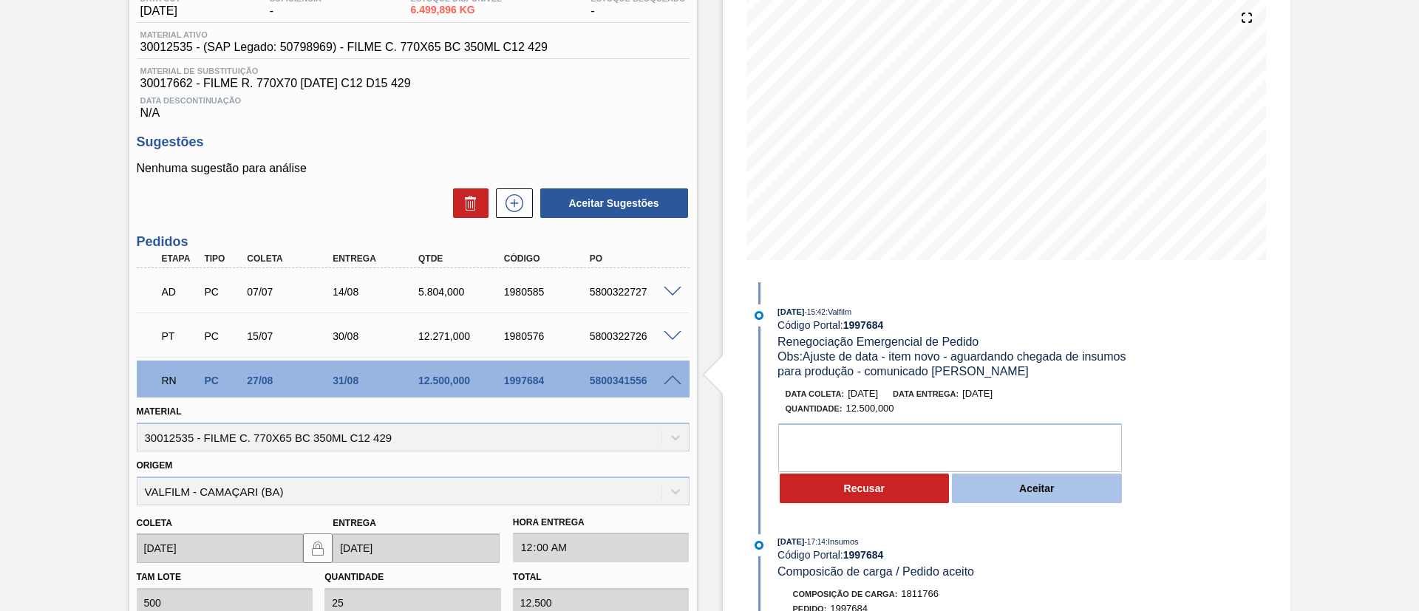
click at [1018, 491] on button "Aceitar" at bounding box center [1037, 489] width 170 height 30
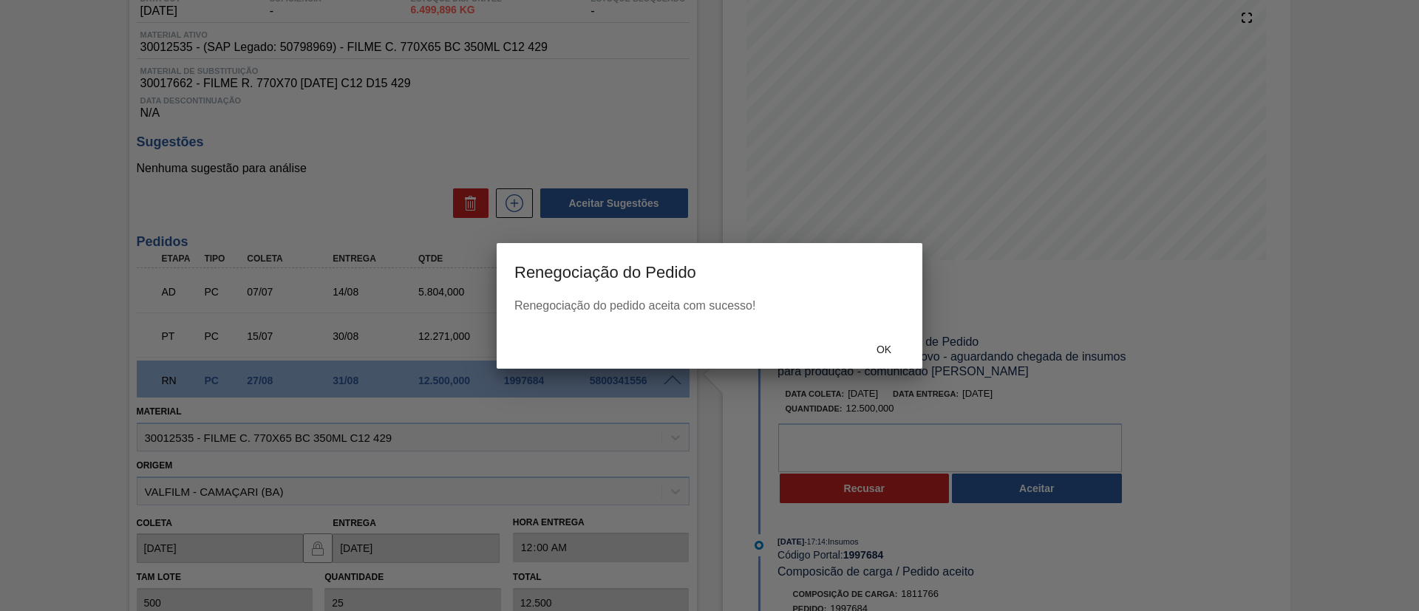
click at [877, 336] on div "Ok" at bounding box center [883, 349] width 65 height 27
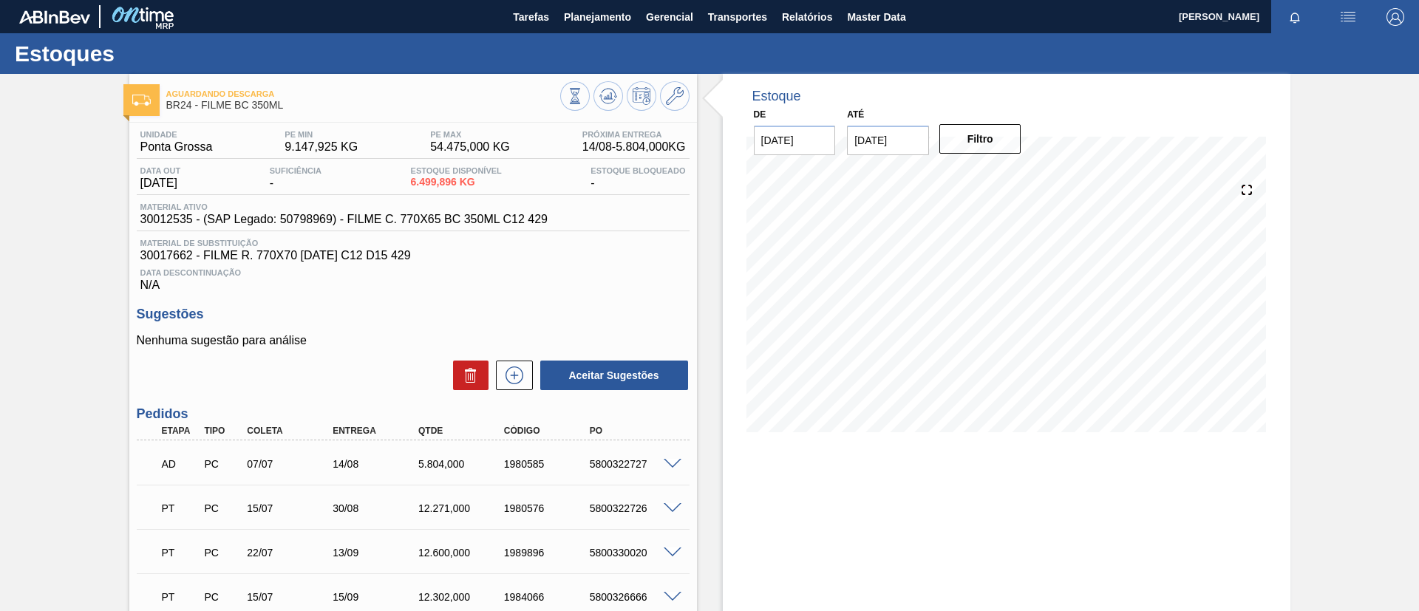
click at [583, 91] on icon at bounding box center [575, 96] width 16 height 16
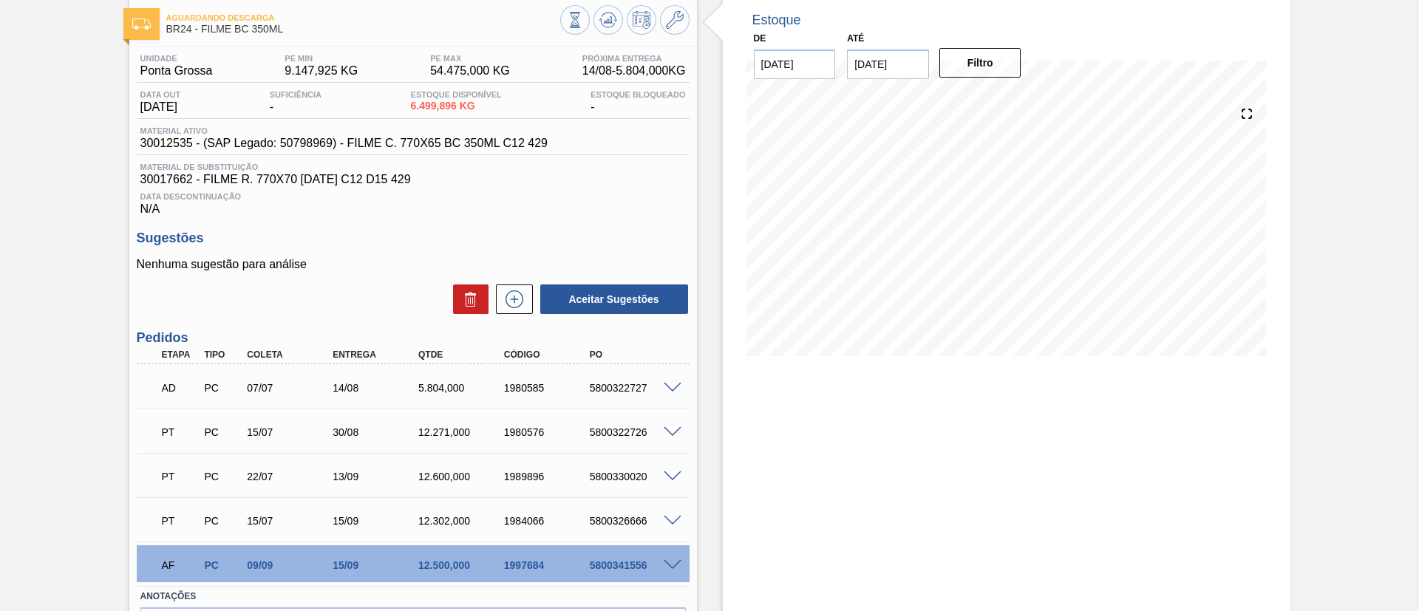
scroll to position [111, 0]
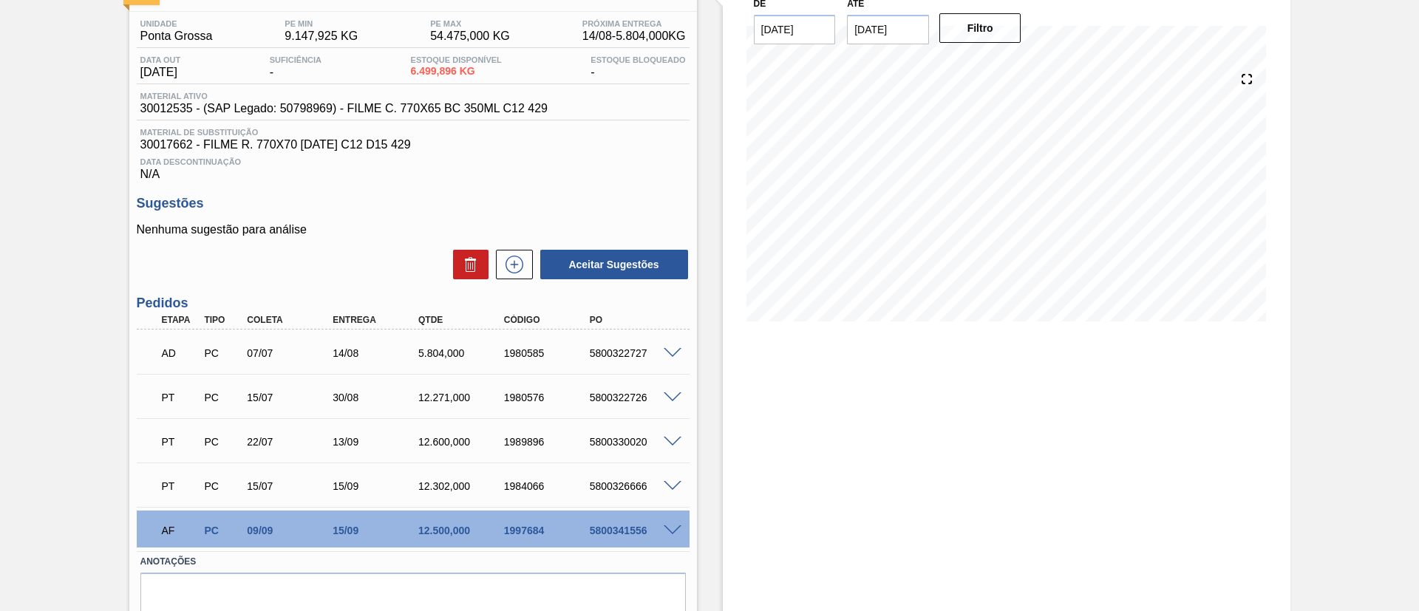
click at [669, 397] on span at bounding box center [673, 397] width 18 height 11
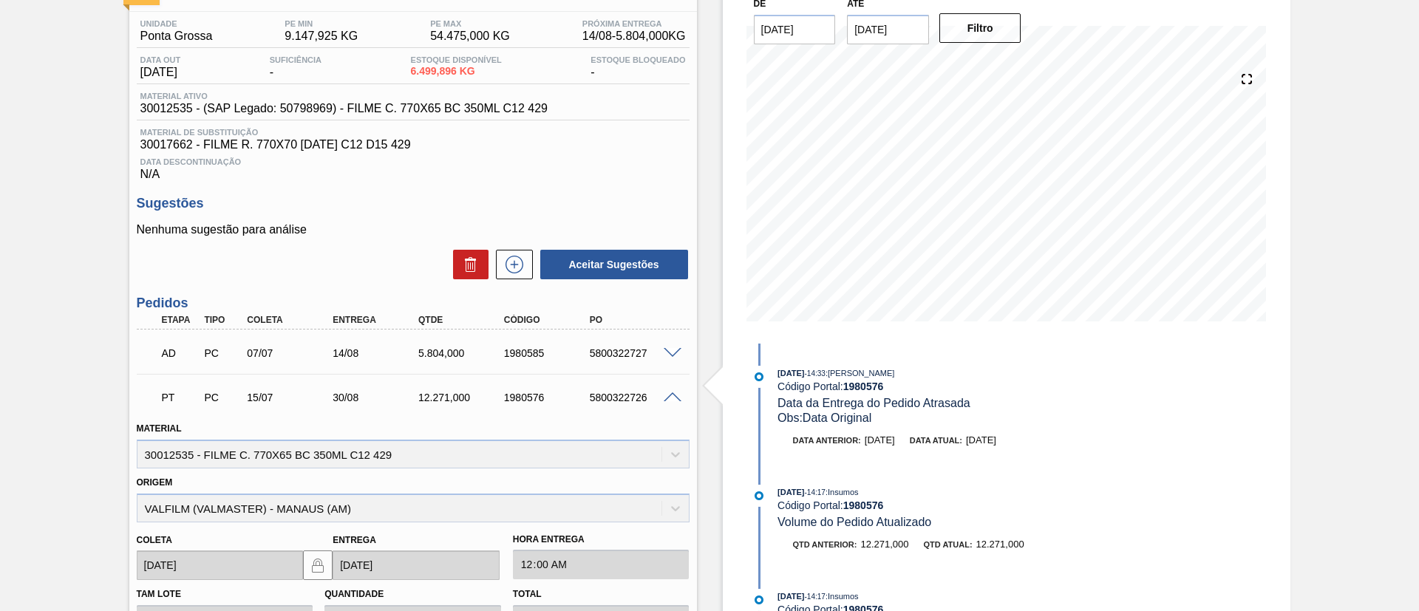
click at [670, 394] on span at bounding box center [673, 397] width 18 height 11
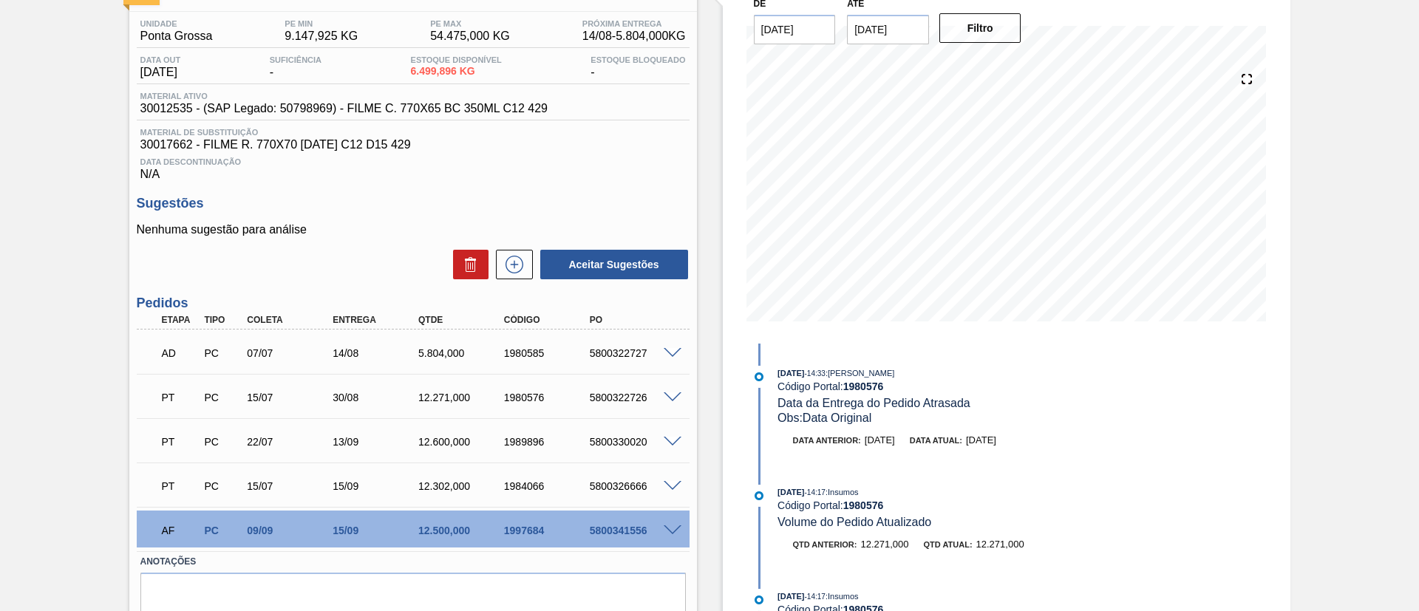
click at [670, 430] on div "PT PC 22/07 13/09 12.600,000 1989896 5800330020" at bounding box center [413, 440] width 553 height 37
click at [671, 442] on span at bounding box center [673, 442] width 18 height 11
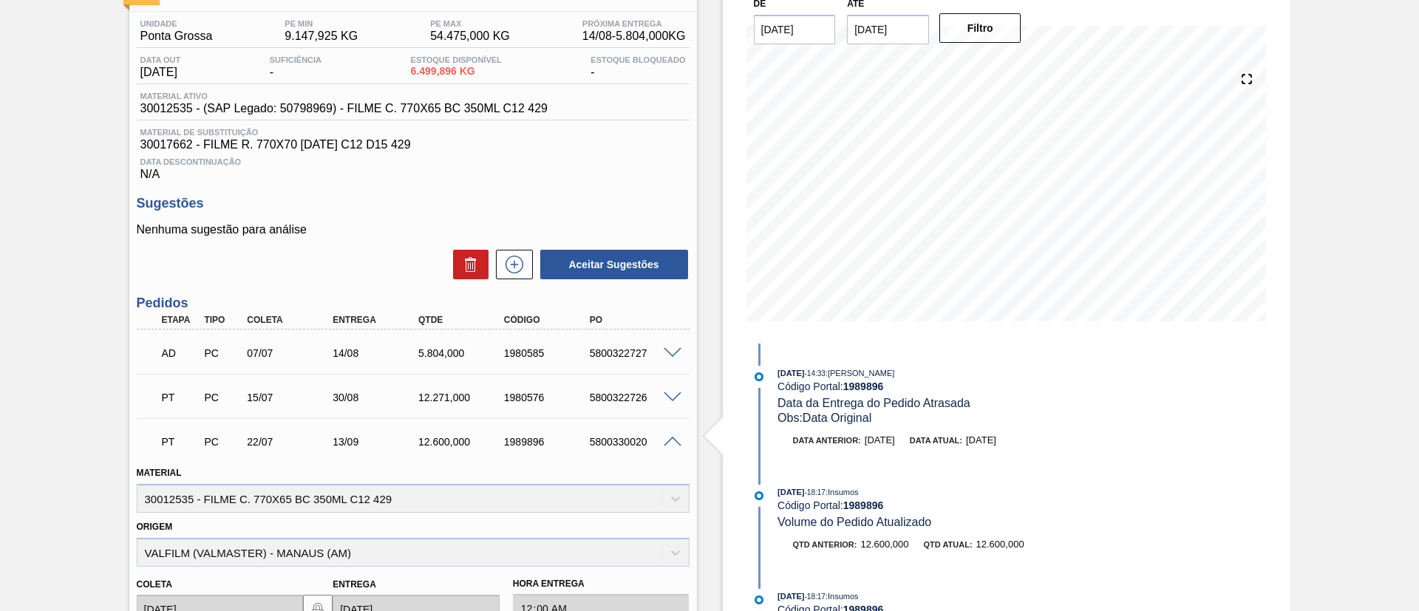
click at [671, 442] on span at bounding box center [673, 442] width 18 height 11
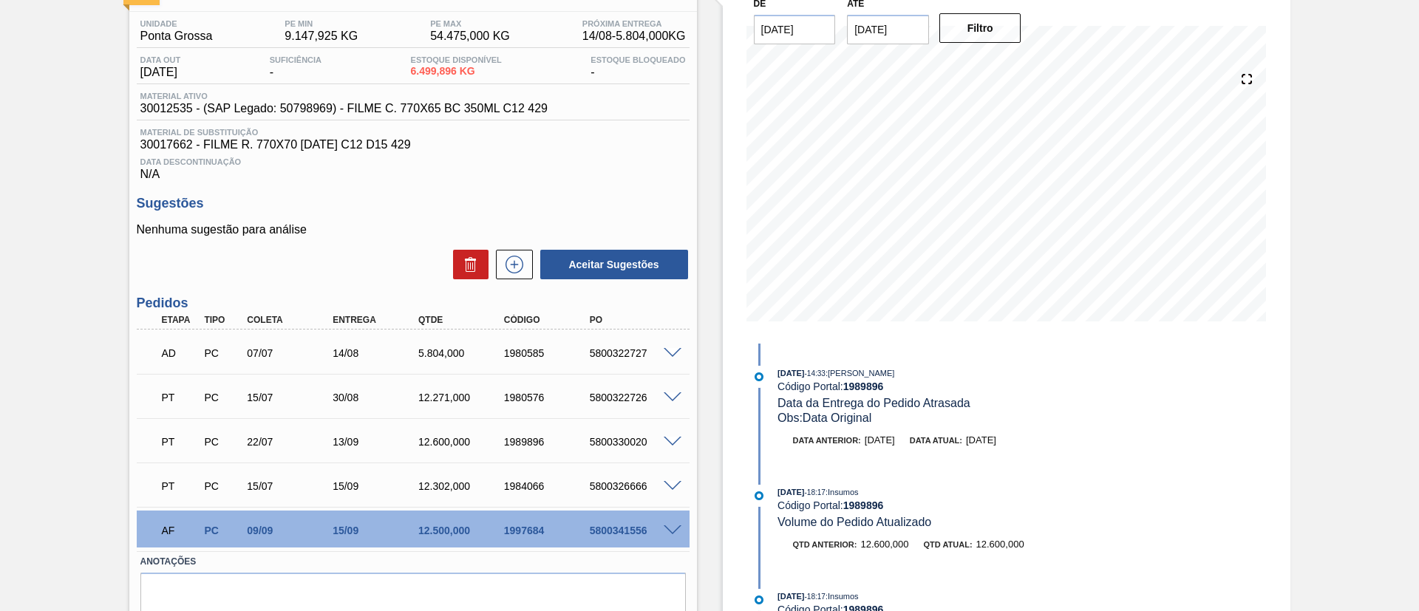
scroll to position [172, 0]
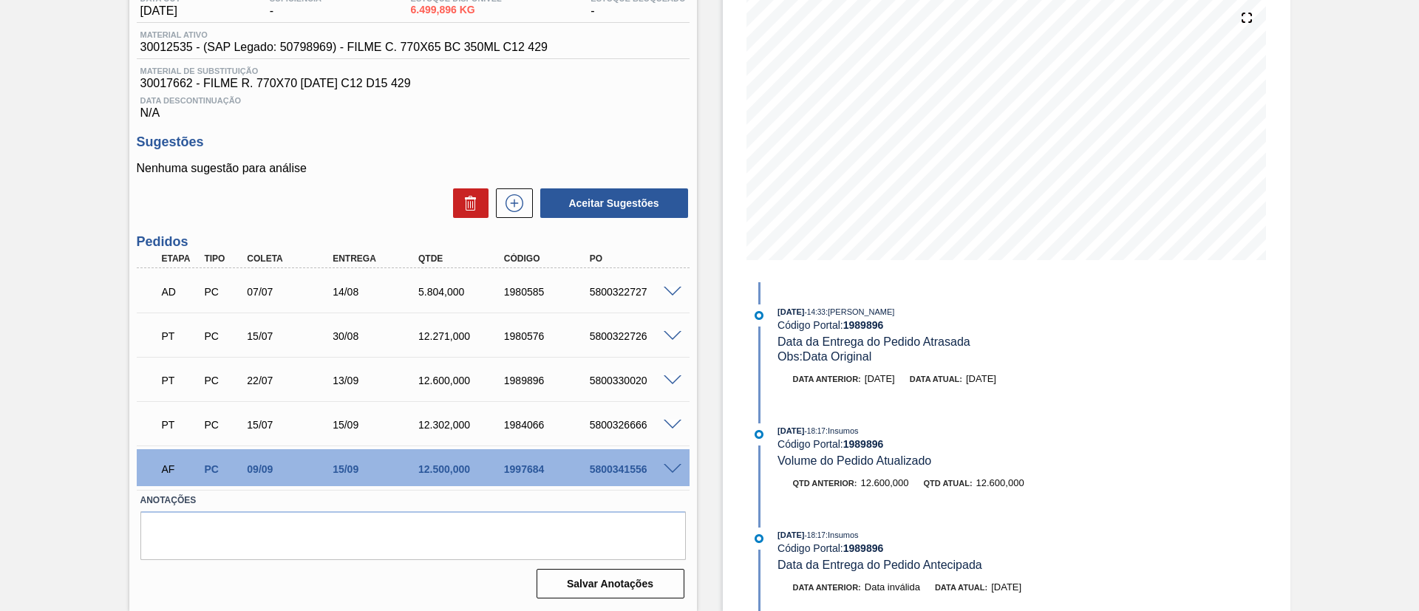
click at [673, 420] on span at bounding box center [673, 425] width 18 height 11
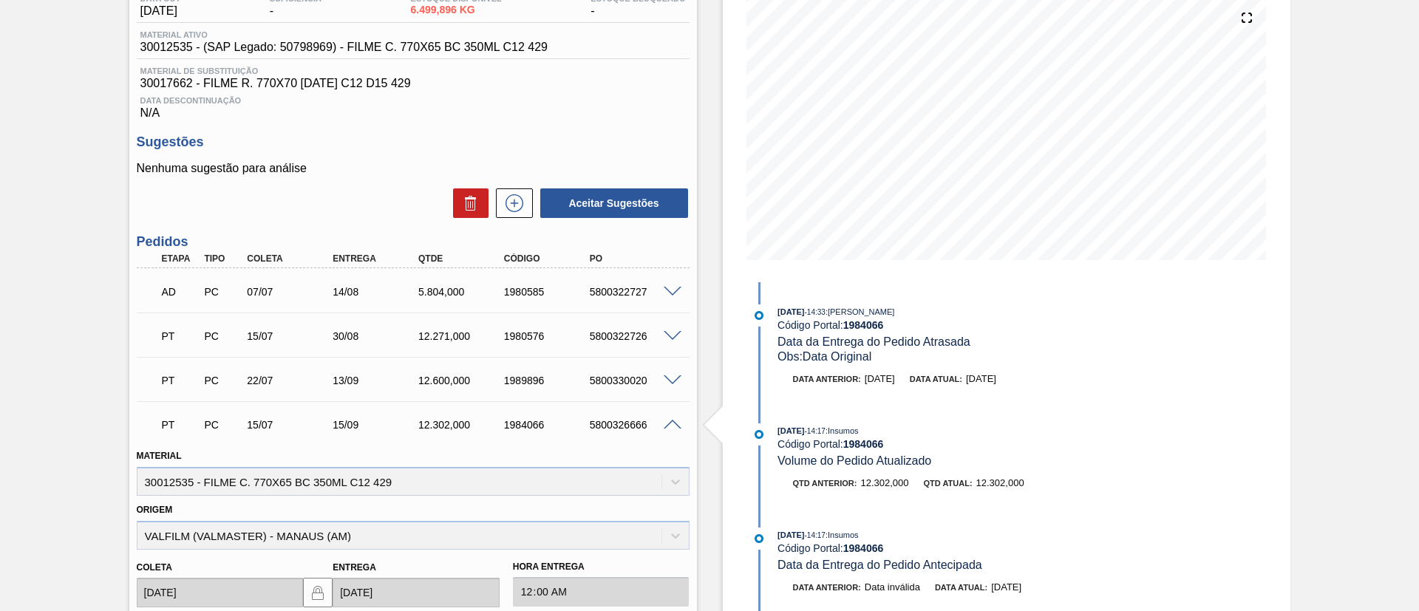
click at [673, 420] on span at bounding box center [673, 425] width 18 height 11
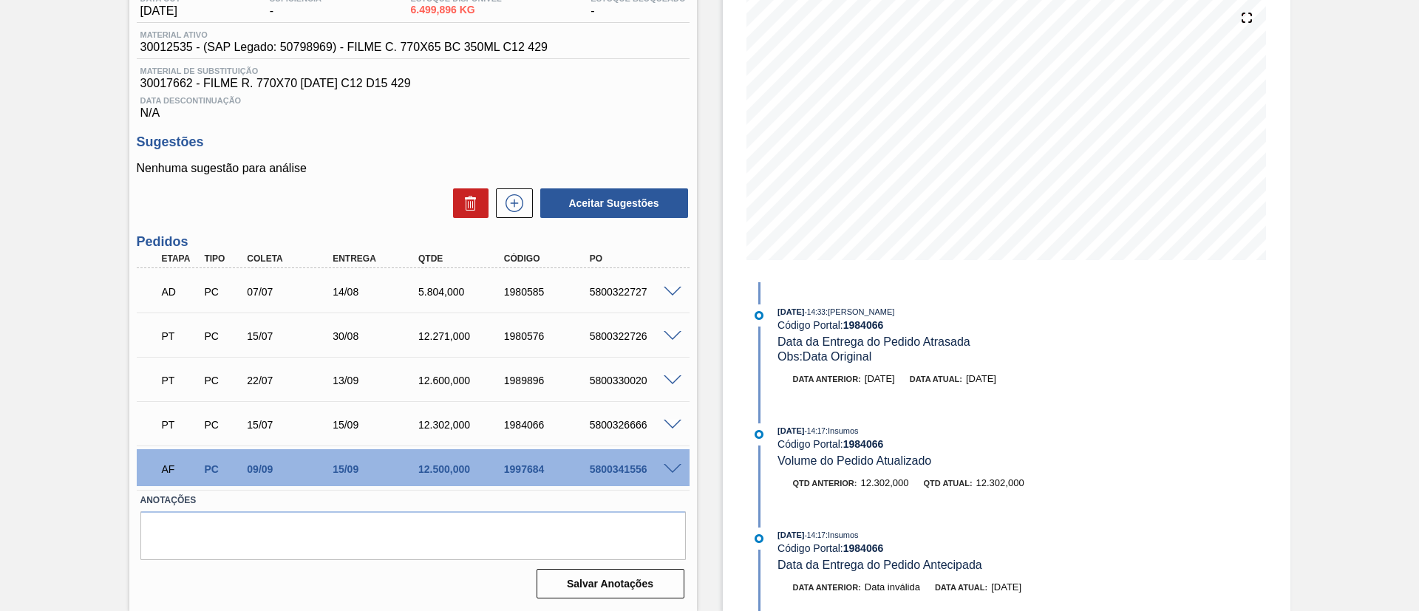
click at [675, 468] on span at bounding box center [673, 469] width 18 height 11
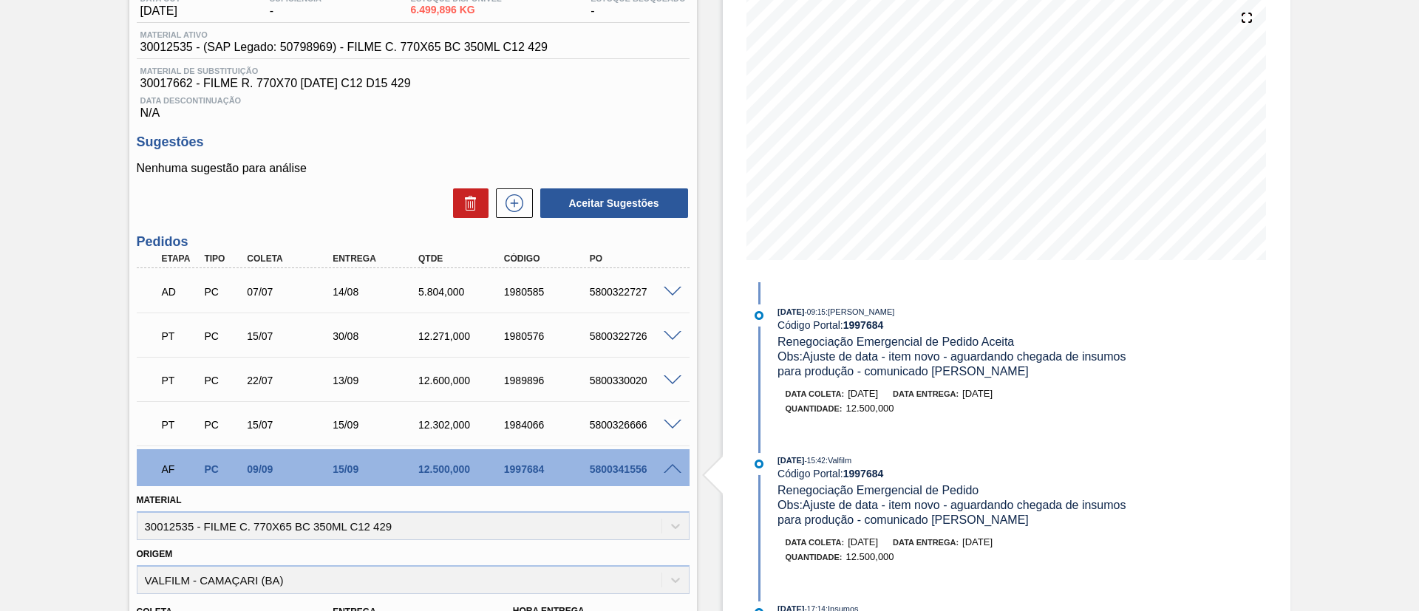
click at [675, 468] on span at bounding box center [673, 469] width 18 height 11
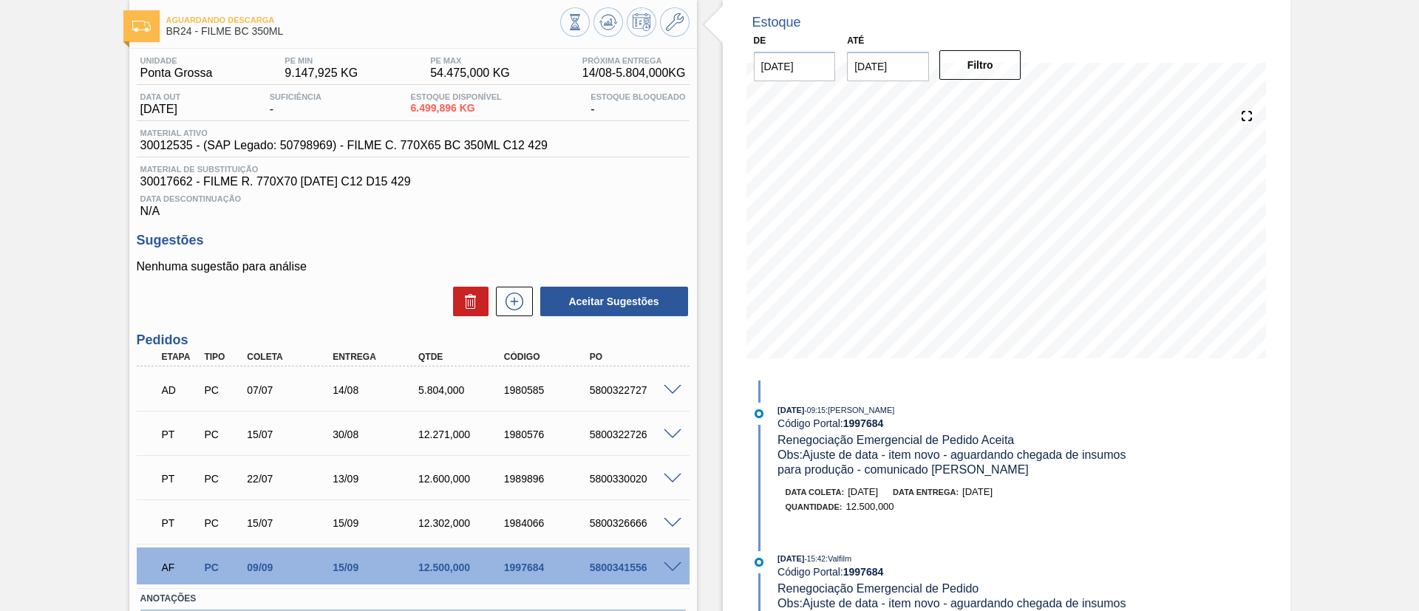
scroll to position [0, 0]
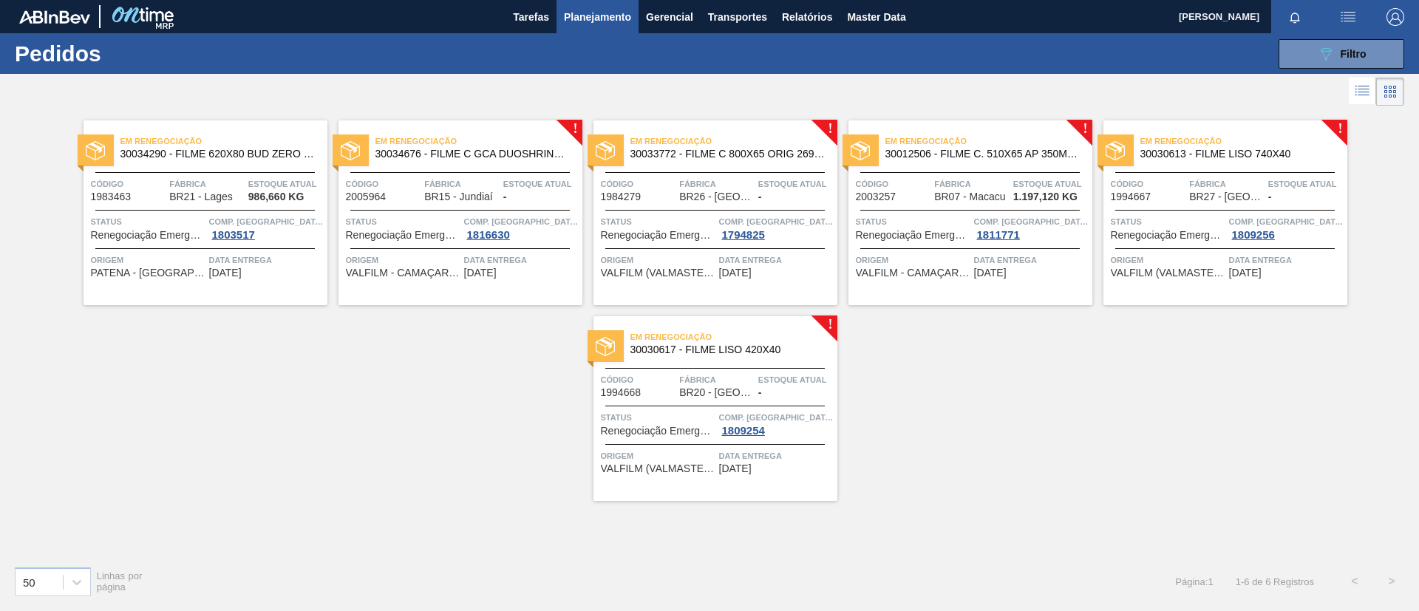
click at [1008, 153] on span "30012506 - FILME C. 510X65 AP 350ML MP C18 429" at bounding box center [982, 154] width 195 height 11
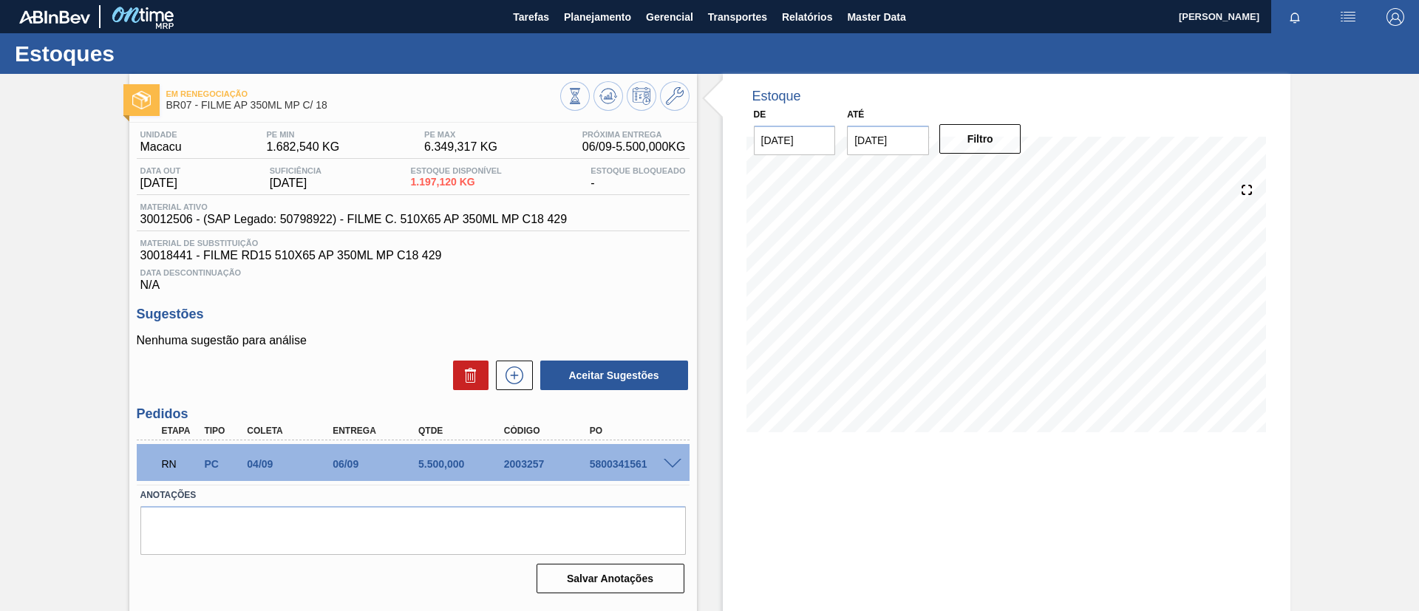
click at [669, 460] on span at bounding box center [673, 464] width 18 height 11
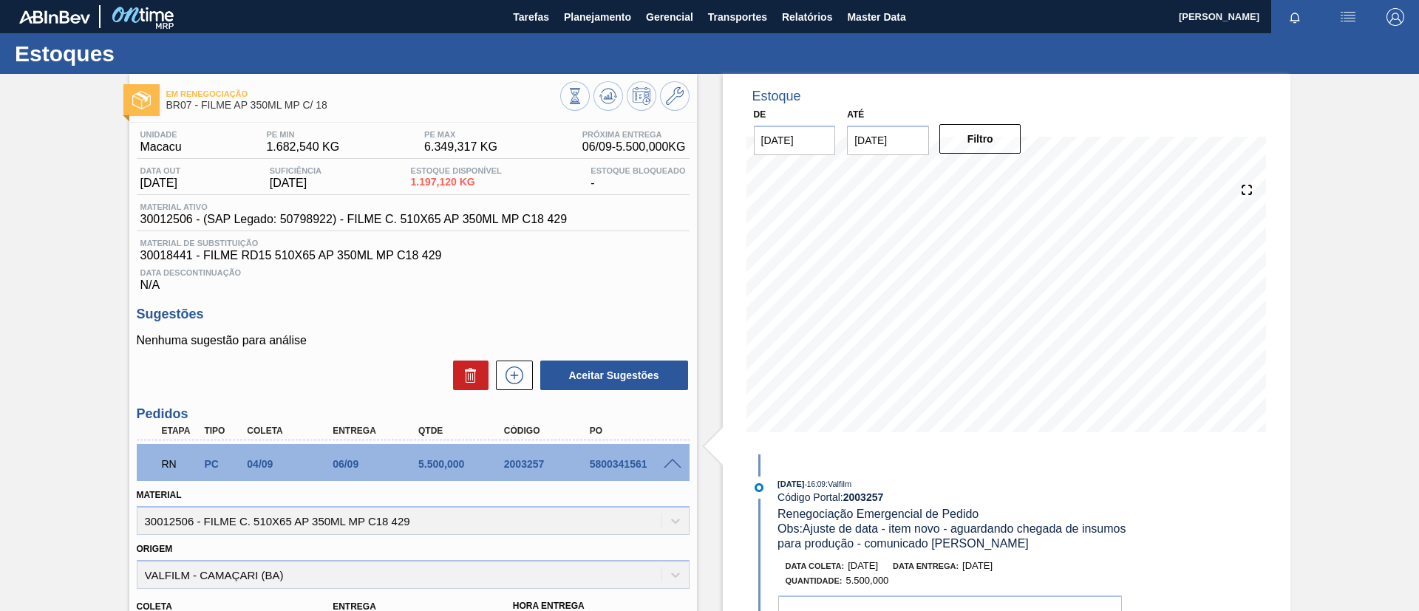
scroll to position [111, 0]
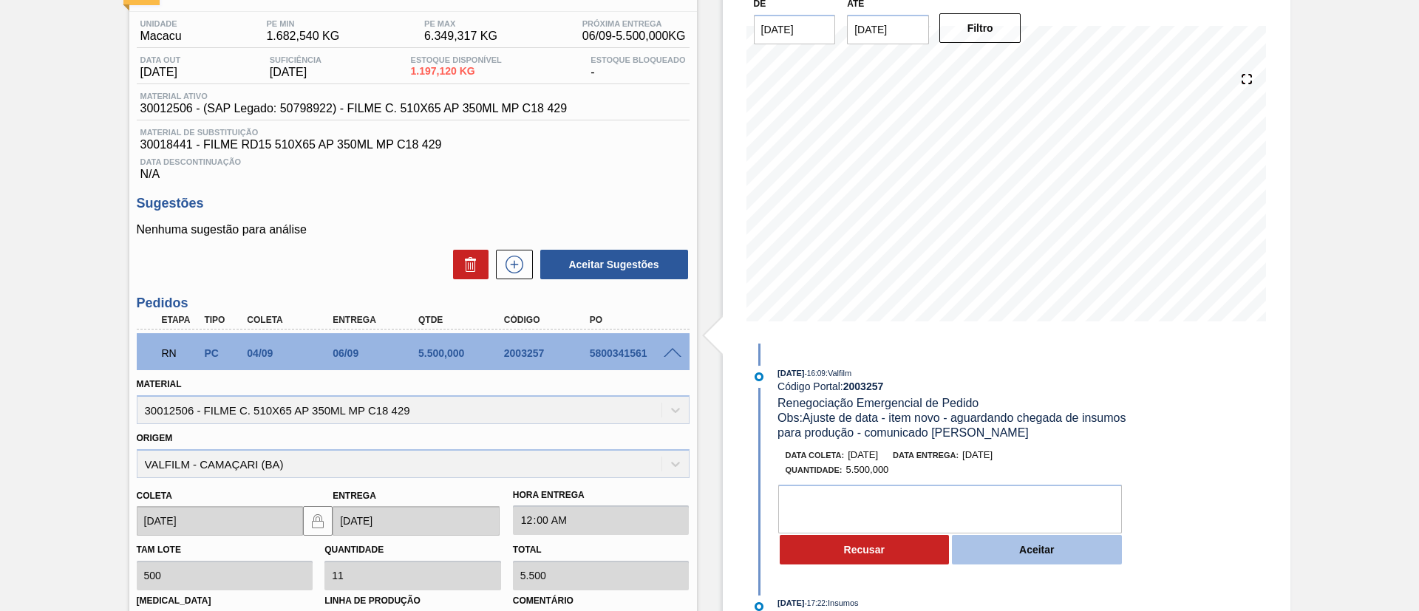
click at [1036, 550] on button "Aceitar" at bounding box center [1037, 550] width 170 height 30
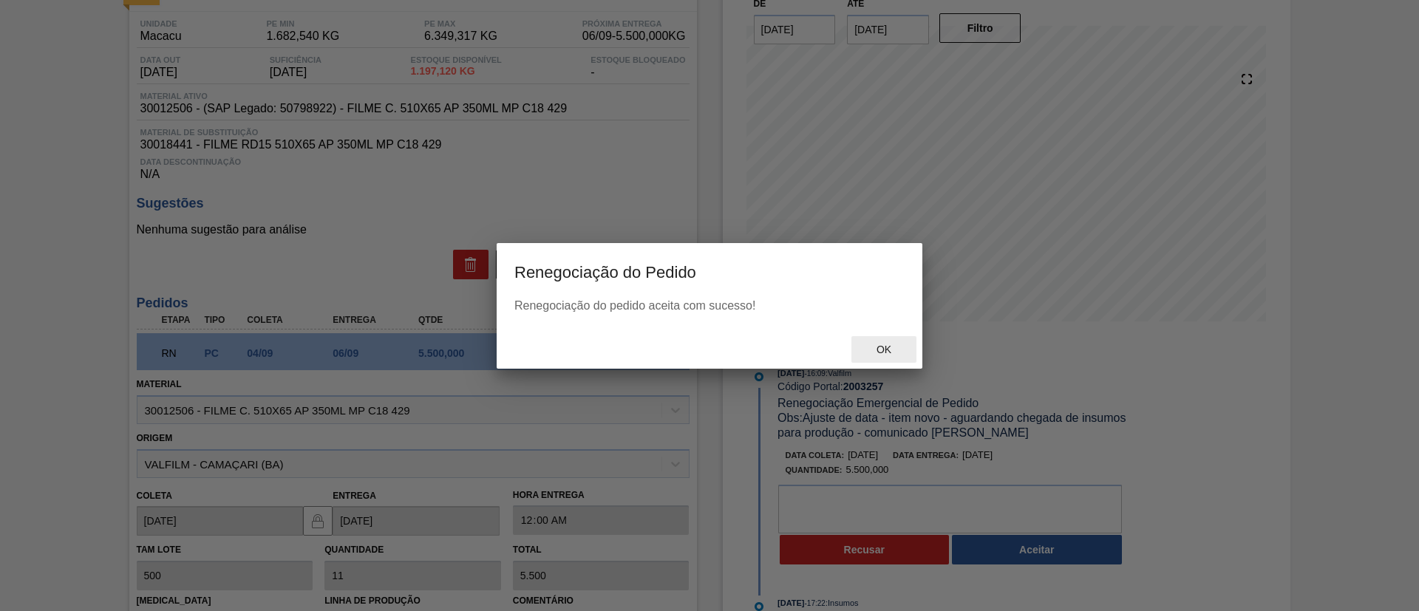
click at [883, 358] on div "Ok" at bounding box center [883, 349] width 65 height 27
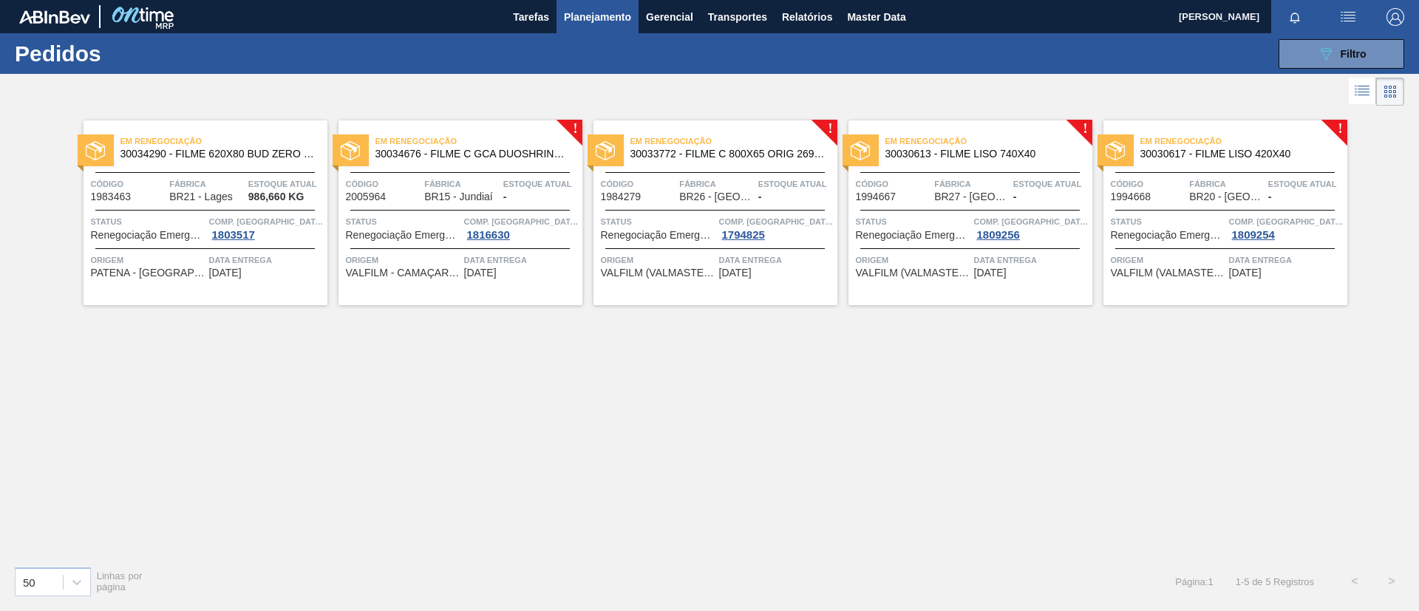
click at [1020, 154] on span "30030613 - FILME LISO 740X40" at bounding box center [982, 154] width 195 height 11
click at [1281, 163] on div "Em renegociação 30030617 - FILME LISO 420X40" at bounding box center [1225, 148] width 244 height 33
click at [577, 29] on button "Planejamento" at bounding box center [597, 16] width 82 height 33
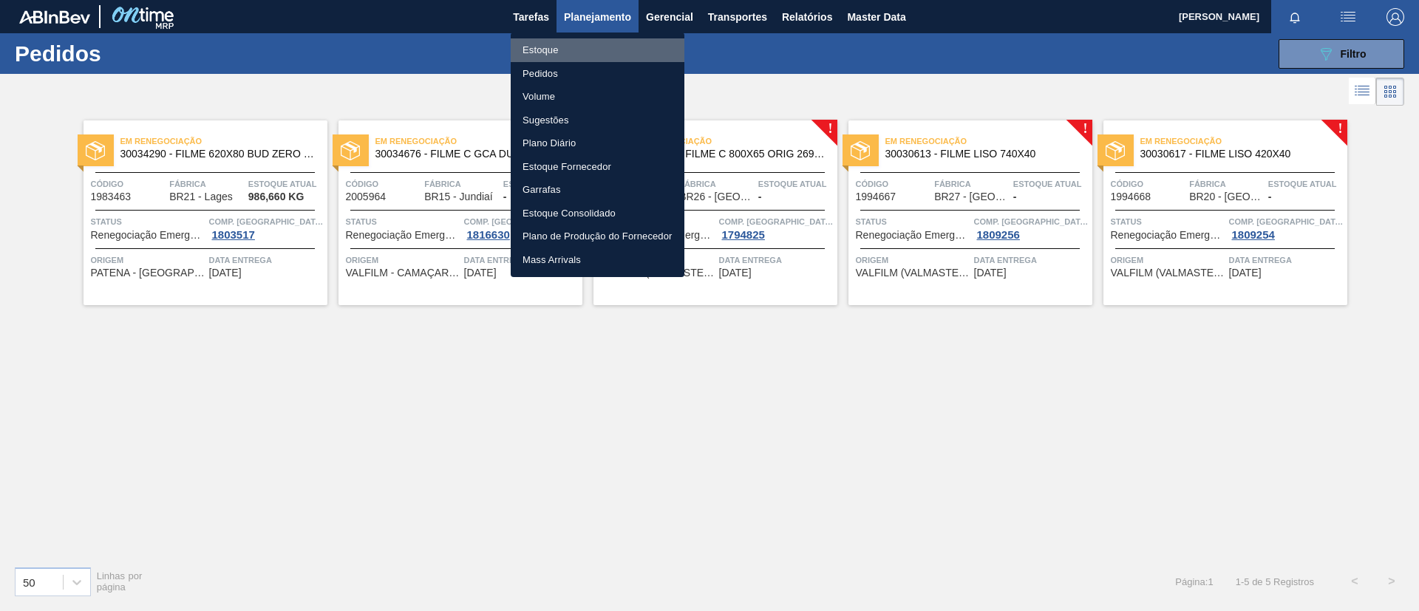
click at [579, 50] on li "Estoque" at bounding box center [598, 50] width 174 height 24
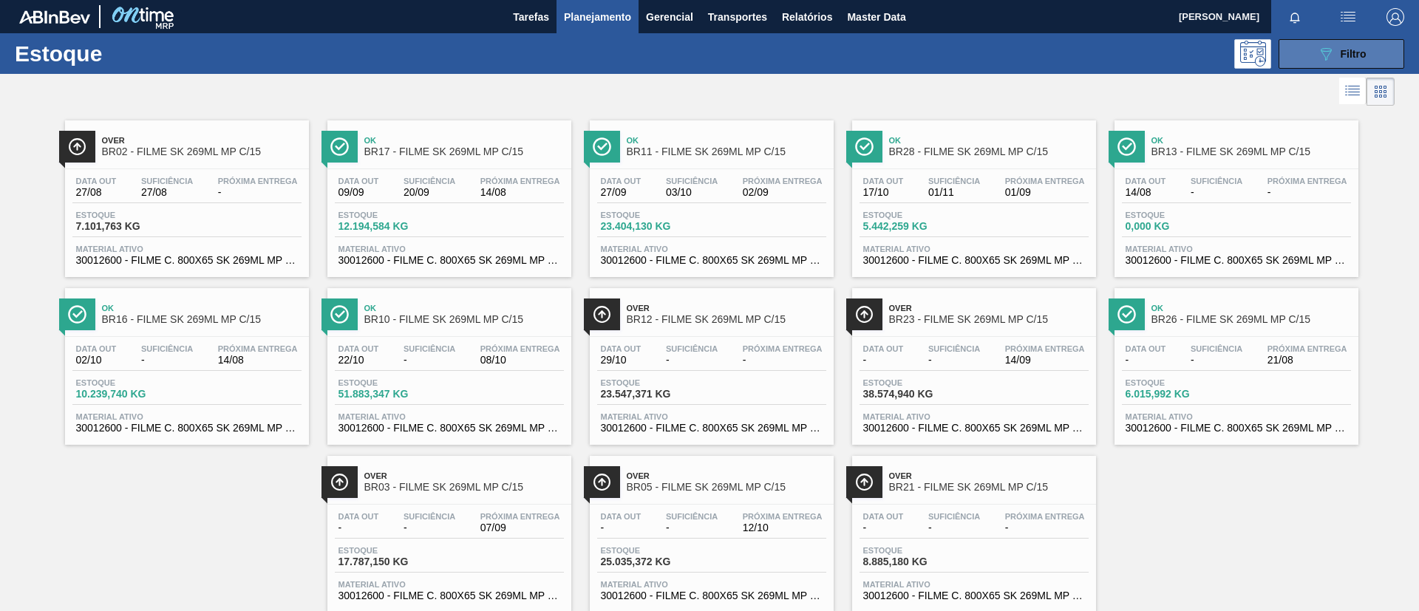
click at [1326, 52] on icon "089F7B8B-B2A5-4AFE-B5C0-19BA573D28AC" at bounding box center [1326, 54] width 18 height 18
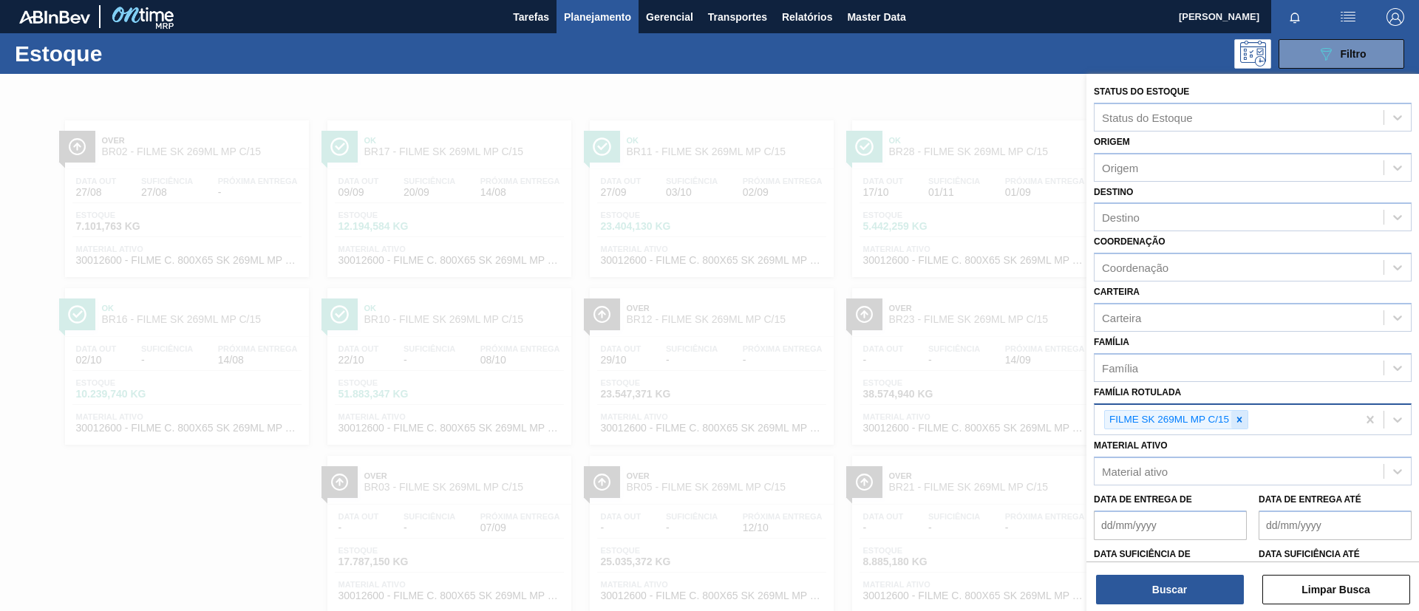
click at [1243, 415] on icon at bounding box center [1239, 420] width 10 height 10
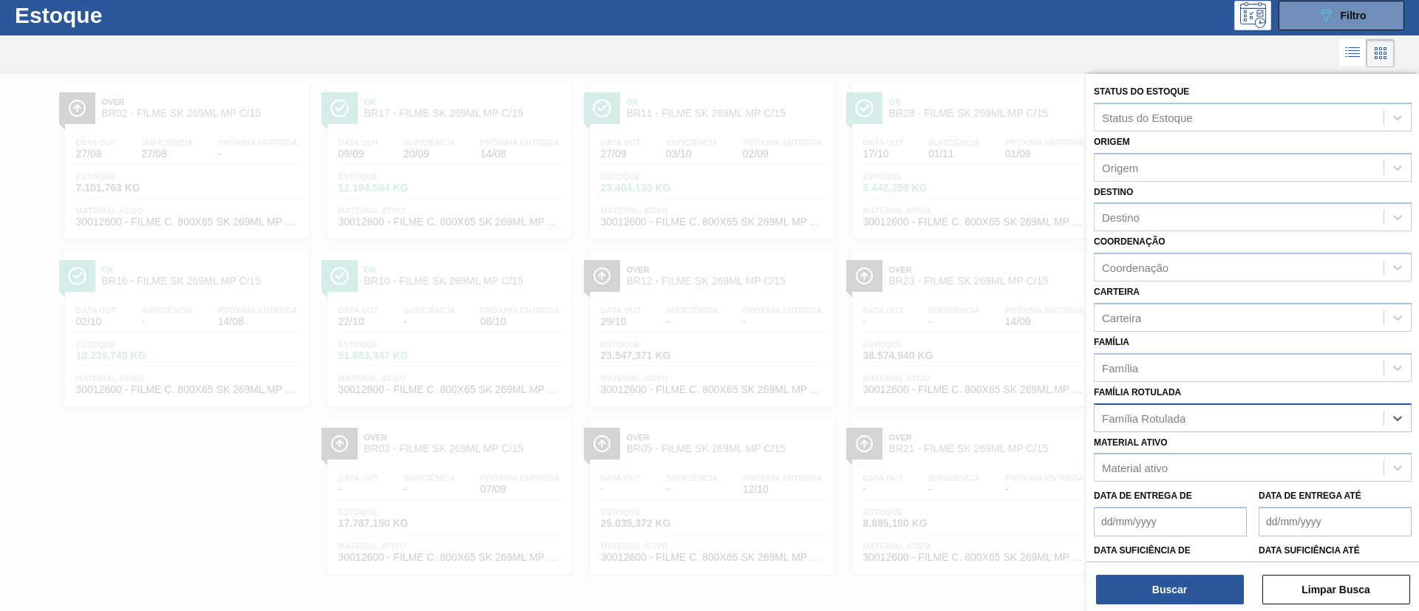
click at [1243, 415] on div "Família Rotulada" at bounding box center [1238, 417] width 289 height 21
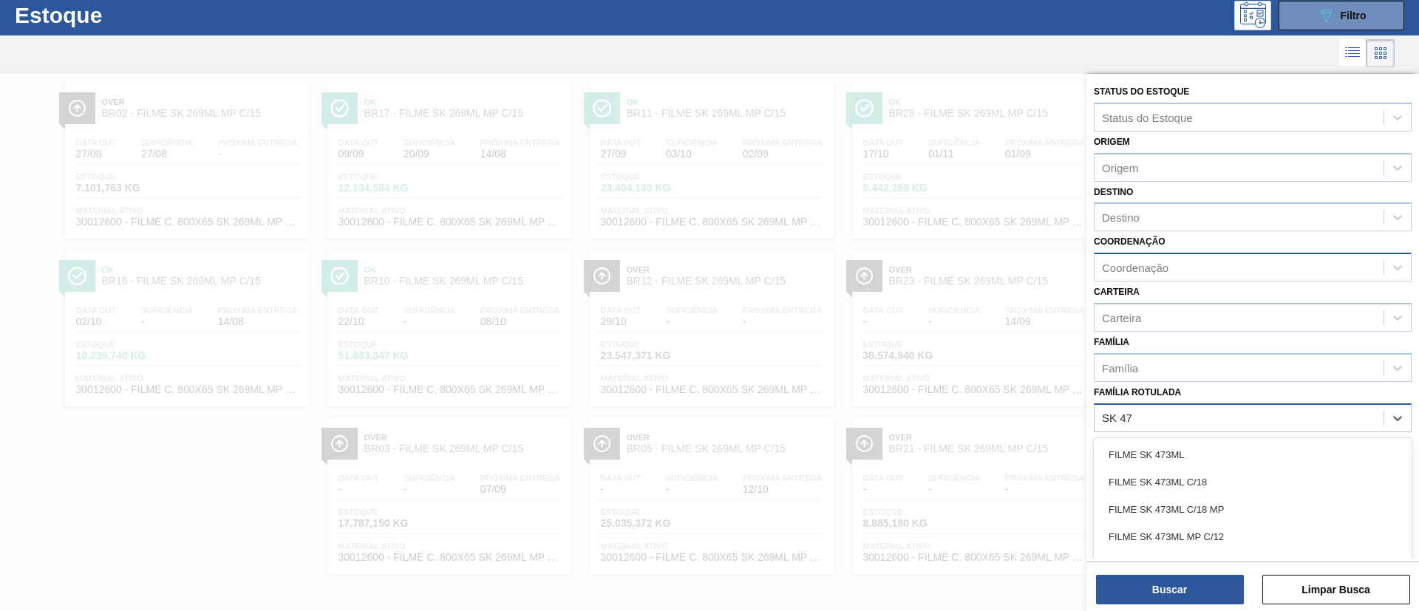
type Rotulada "SK 473"
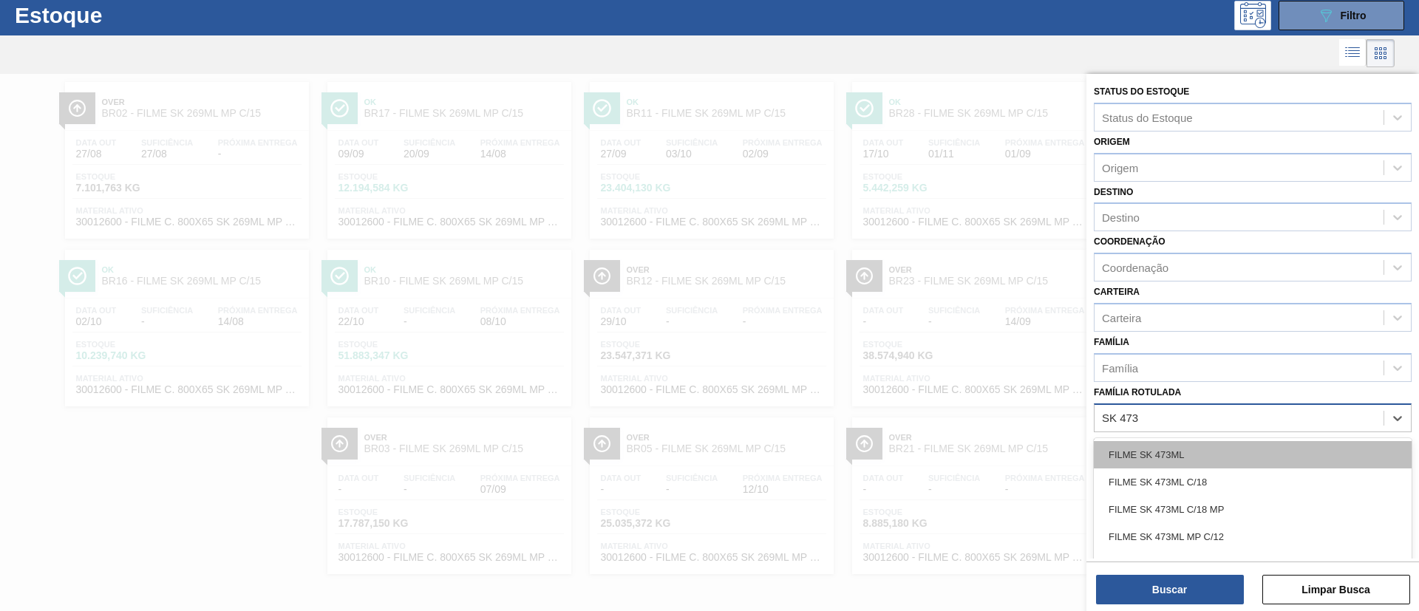
click at [1218, 447] on div "FILME SK 473ML" at bounding box center [1253, 454] width 318 height 27
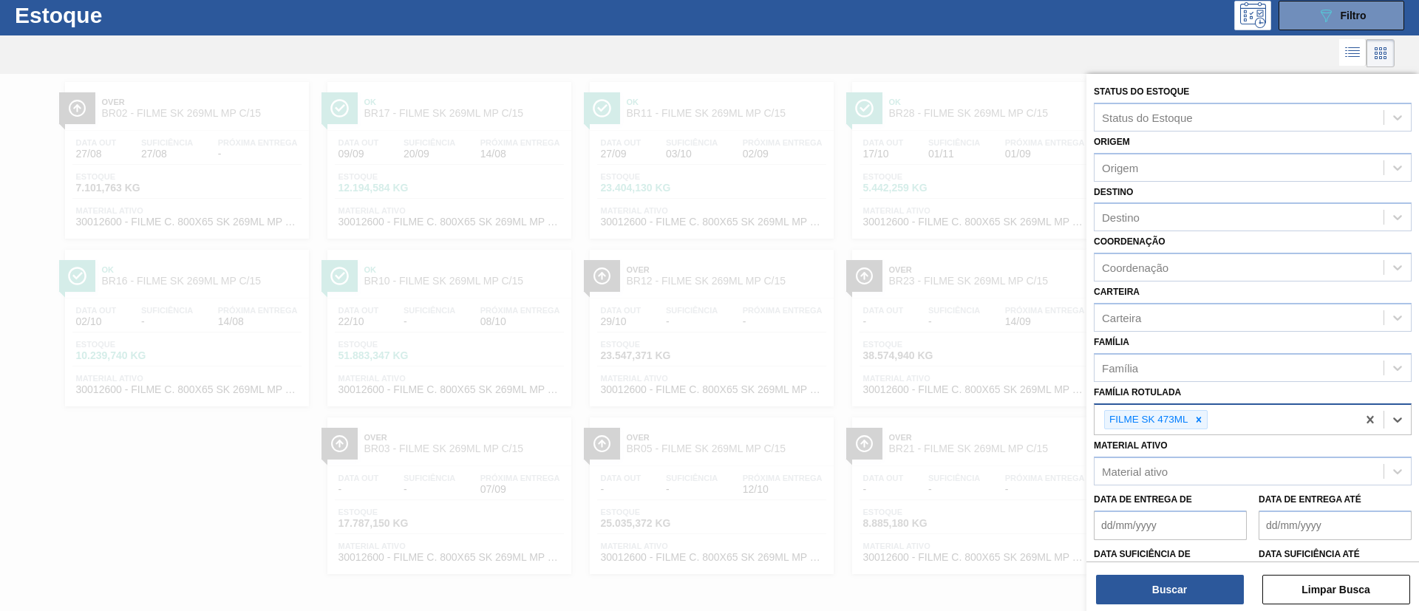
click at [1161, 231] on div "Status do Estoque Status do Estoque Origem Origem Destino Destino Coordenação C…" at bounding box center [1252, 365] width 333 height 583
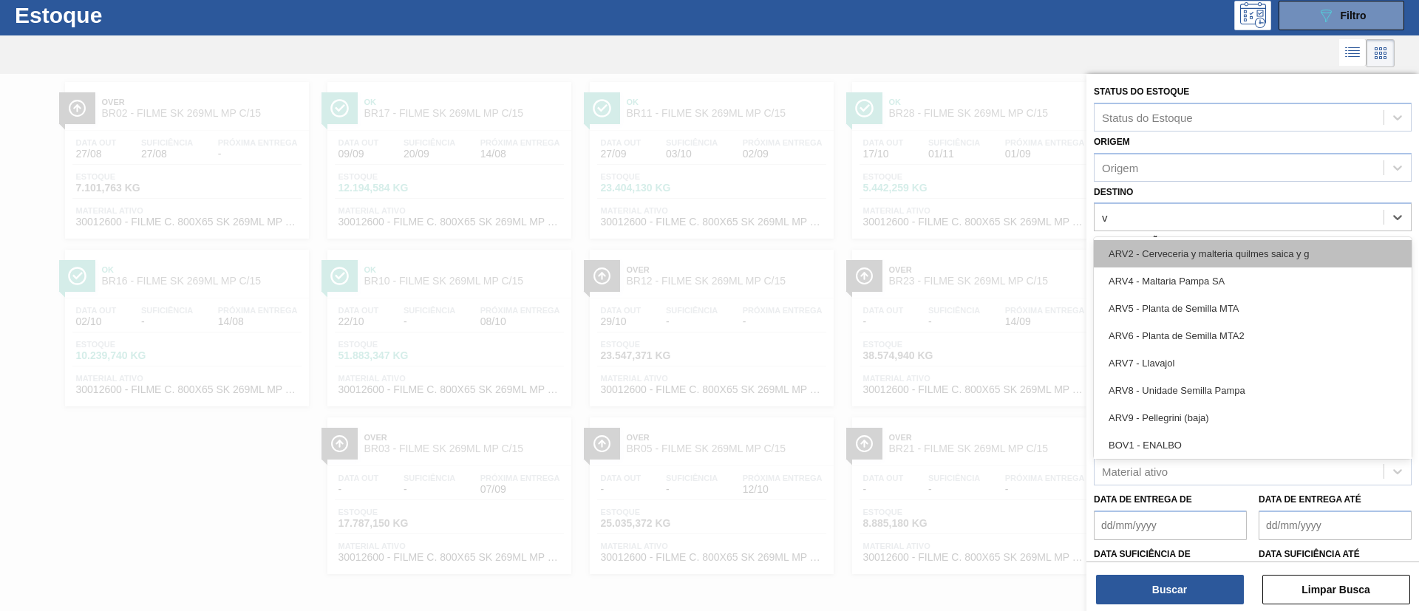
type input "vi"
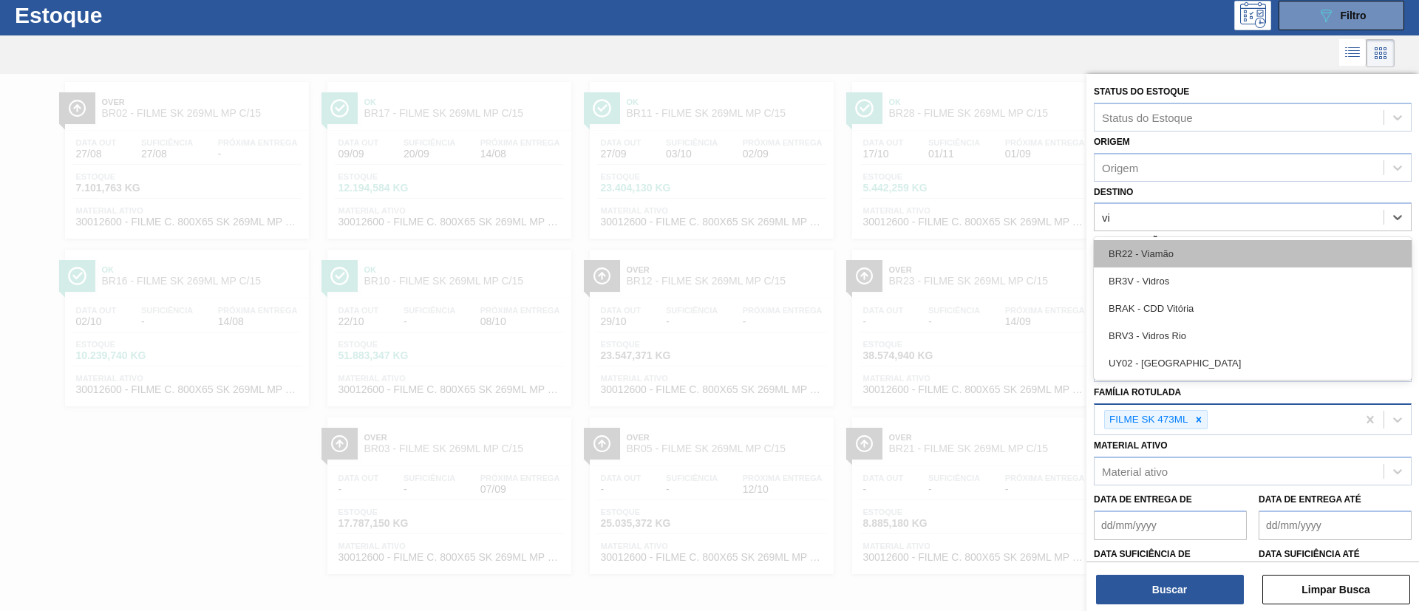
click at [1170, 262] on div "BR22 - Viamão" at bounding box center [1253, 253] width 318 height 27
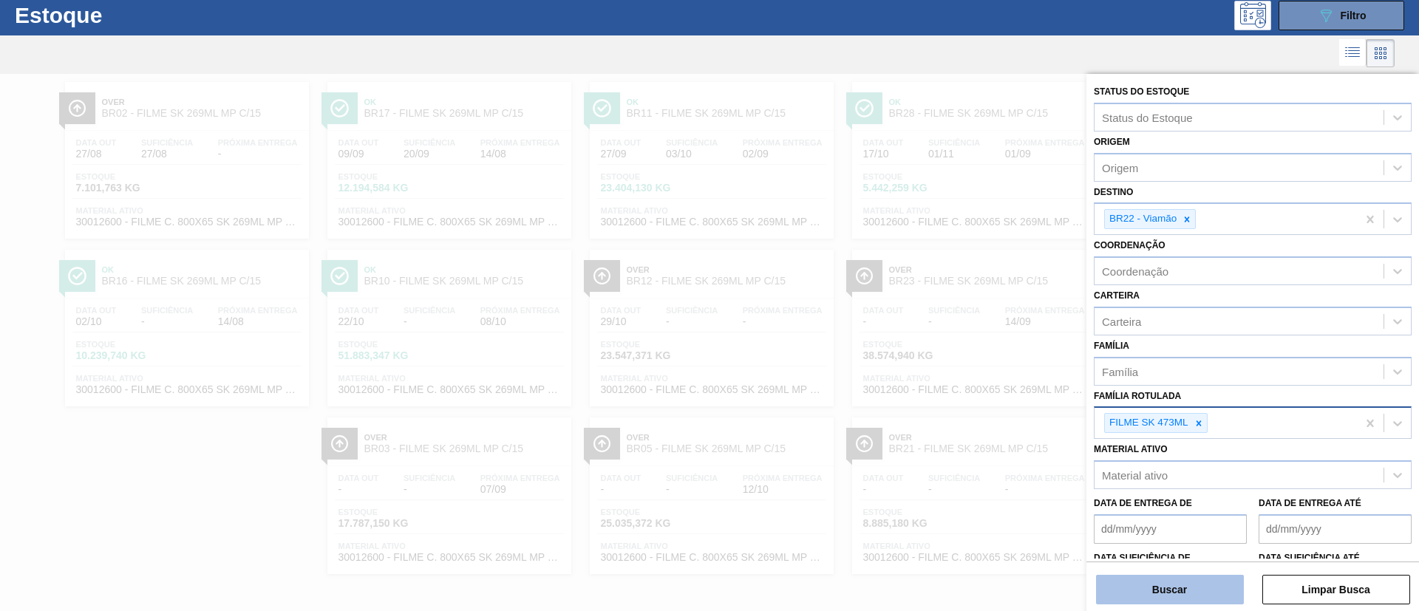
click at [1140, 587] on button "Buscar" at bounding box center [1170, 590] width 148 height 30
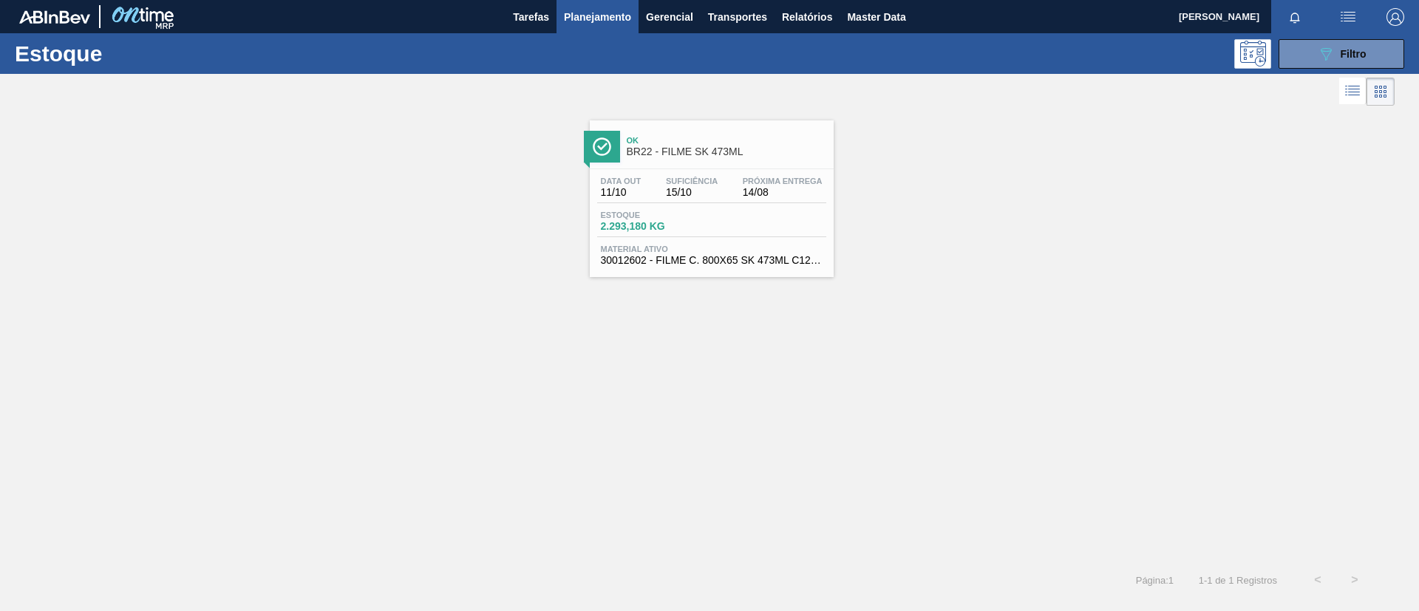
click at [718, 130] on div "Ok BR22 - FILME SK 473ML" at bounding box center [727, 146] width 200 height 33
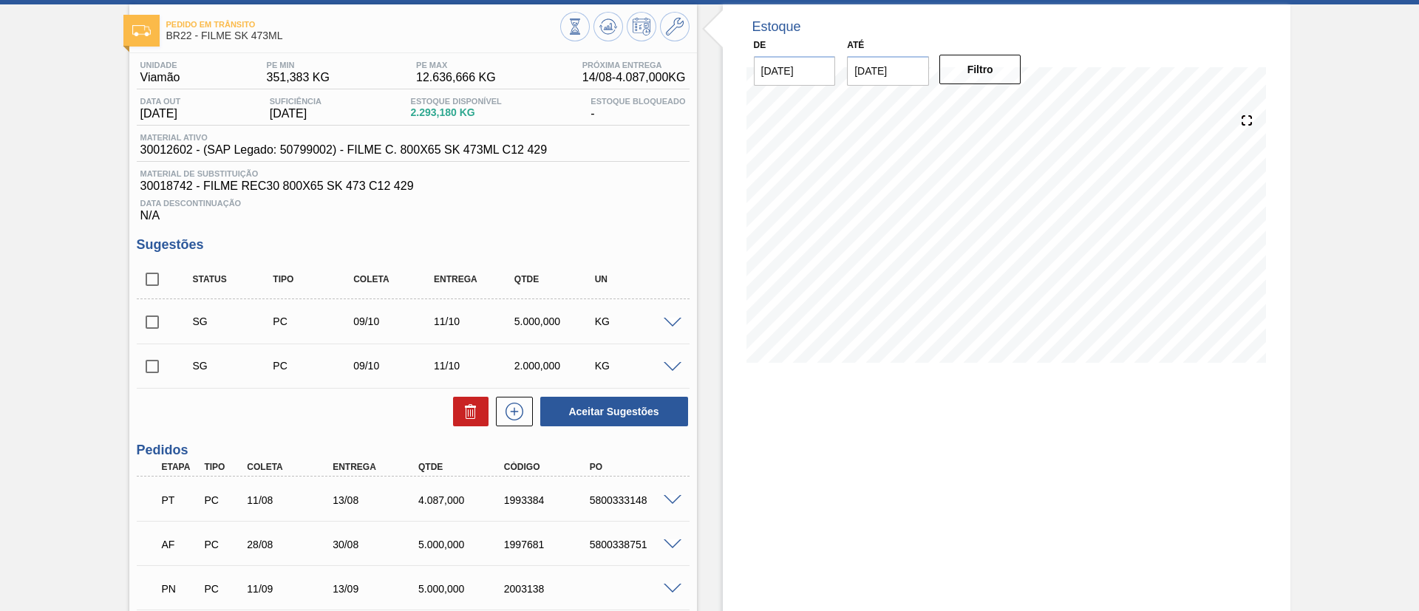
scroll to position [189, 0]
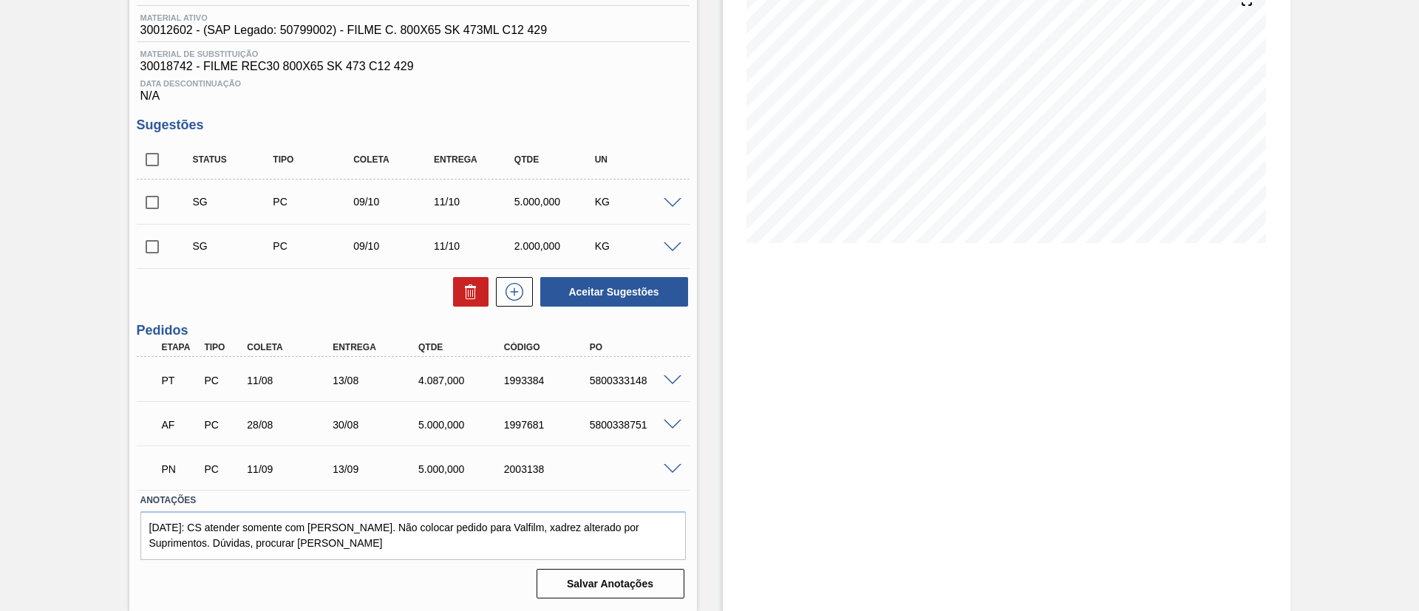
click at [660, 378] on div at bounding box center [675, 379] width 30 height 11
click at [669, 378] on span at bounding box center [673, 380] width 18 height 11
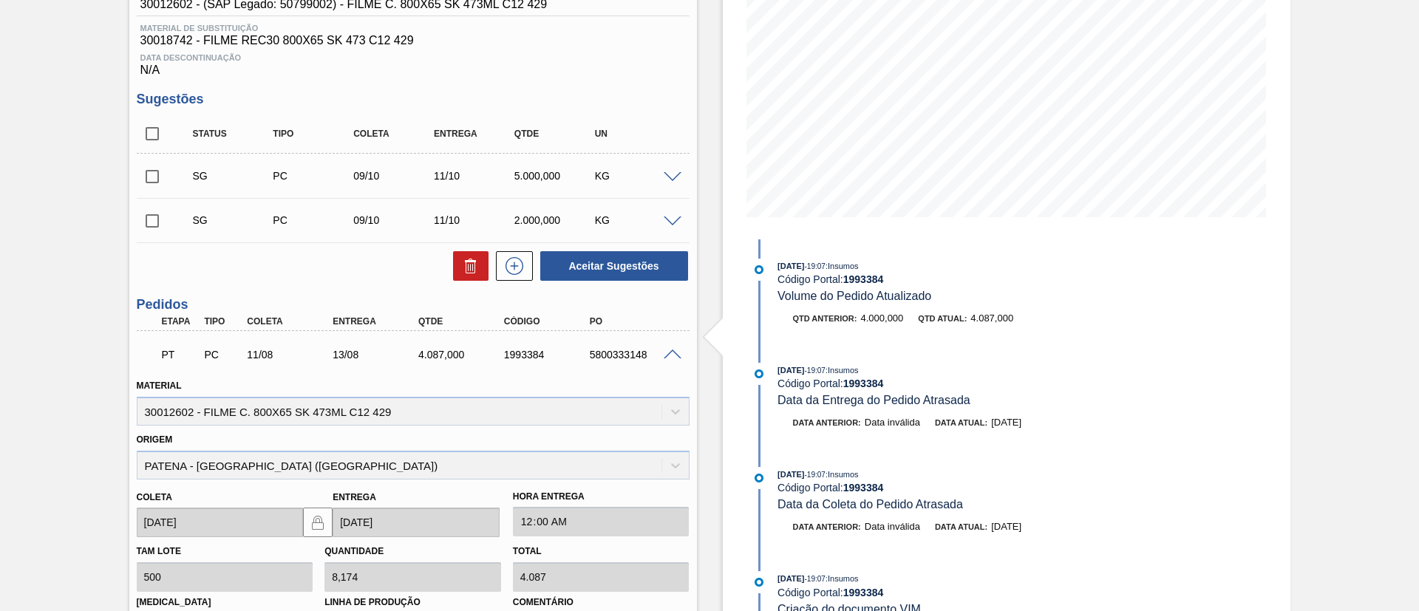
scroll to position [0, 0]
